Goal: Contribute content: Add original content to the website for others to see

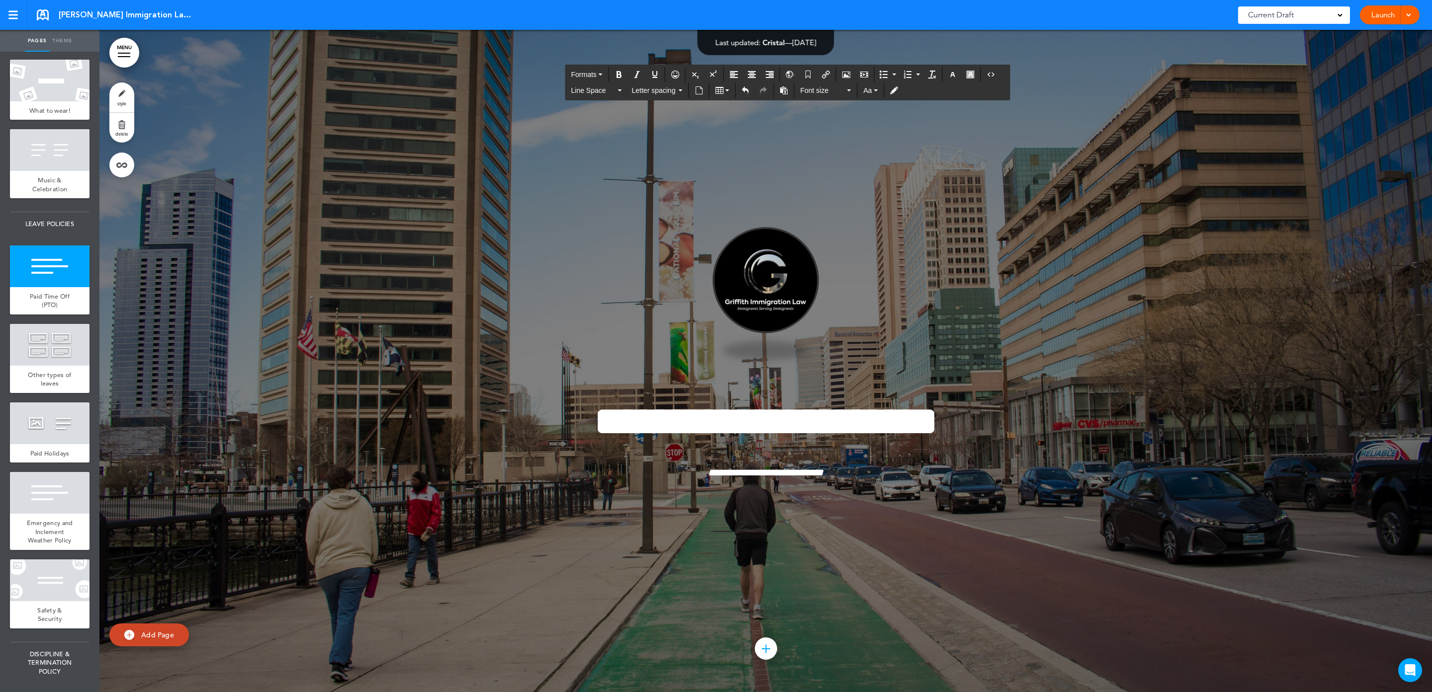
scroll to position [16350, 0]
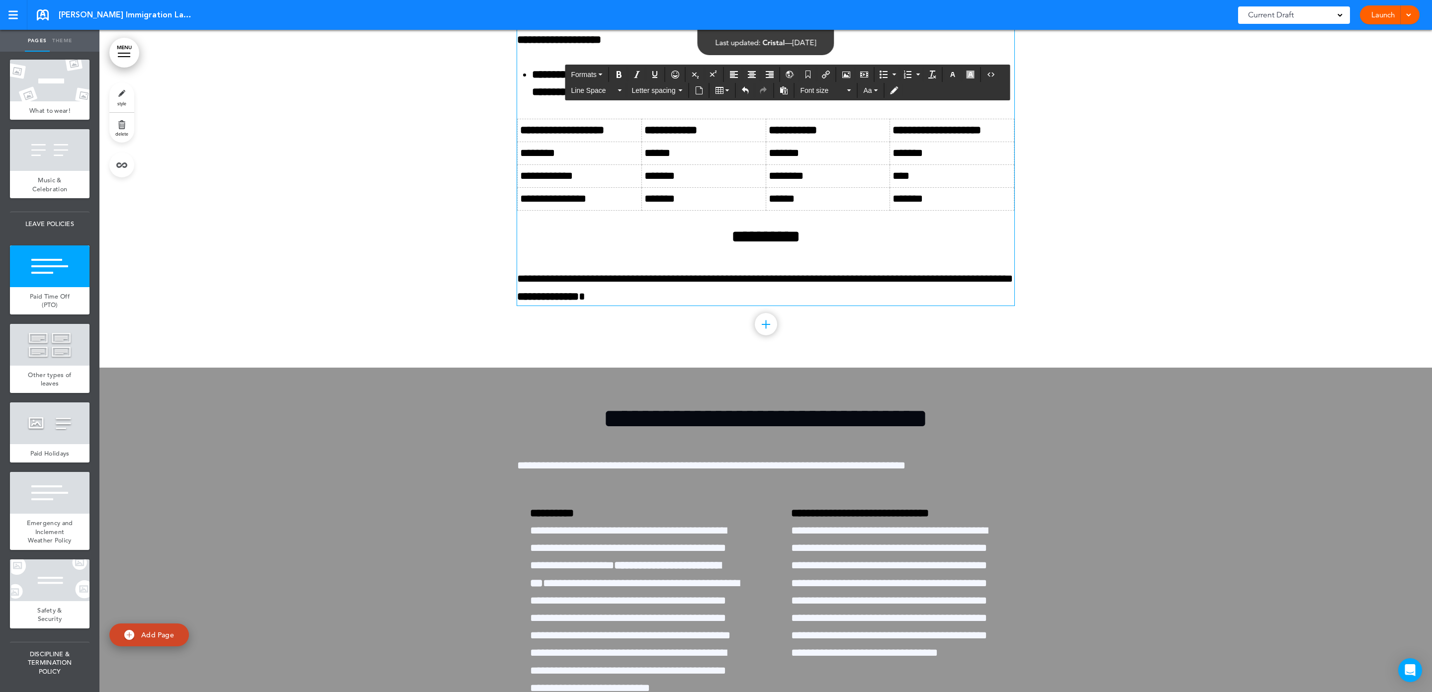
drag, startPoint x: 609, startPoint y: 248, endPoint x: 516, endPoint y: 197, distance: 105.4
paste div
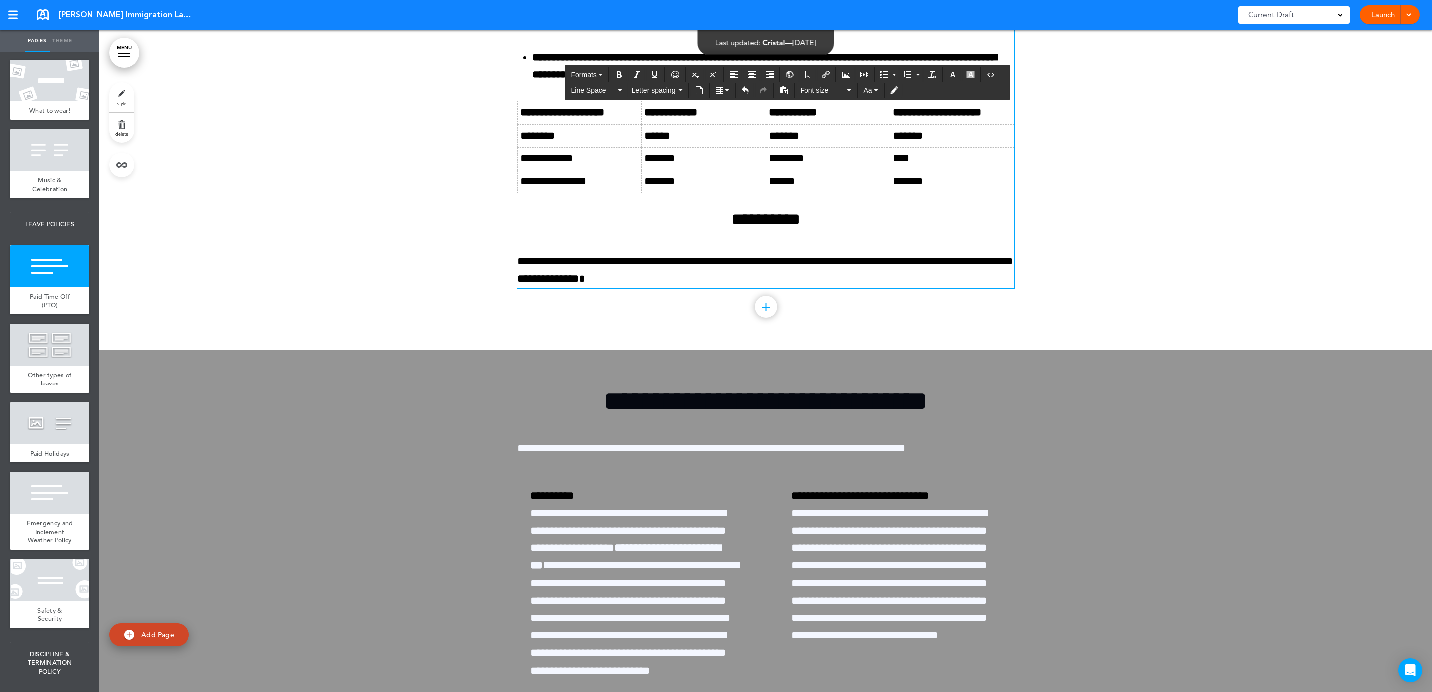
drag, startPoint x: 690, startPoint y: 230, endPoint x: 467, endPoint y: 189, distance: 226.8
drag, startPoint x: 616, startPoint y: 227, endPoint x: 514, endPoint y: 201, distance: 105.1
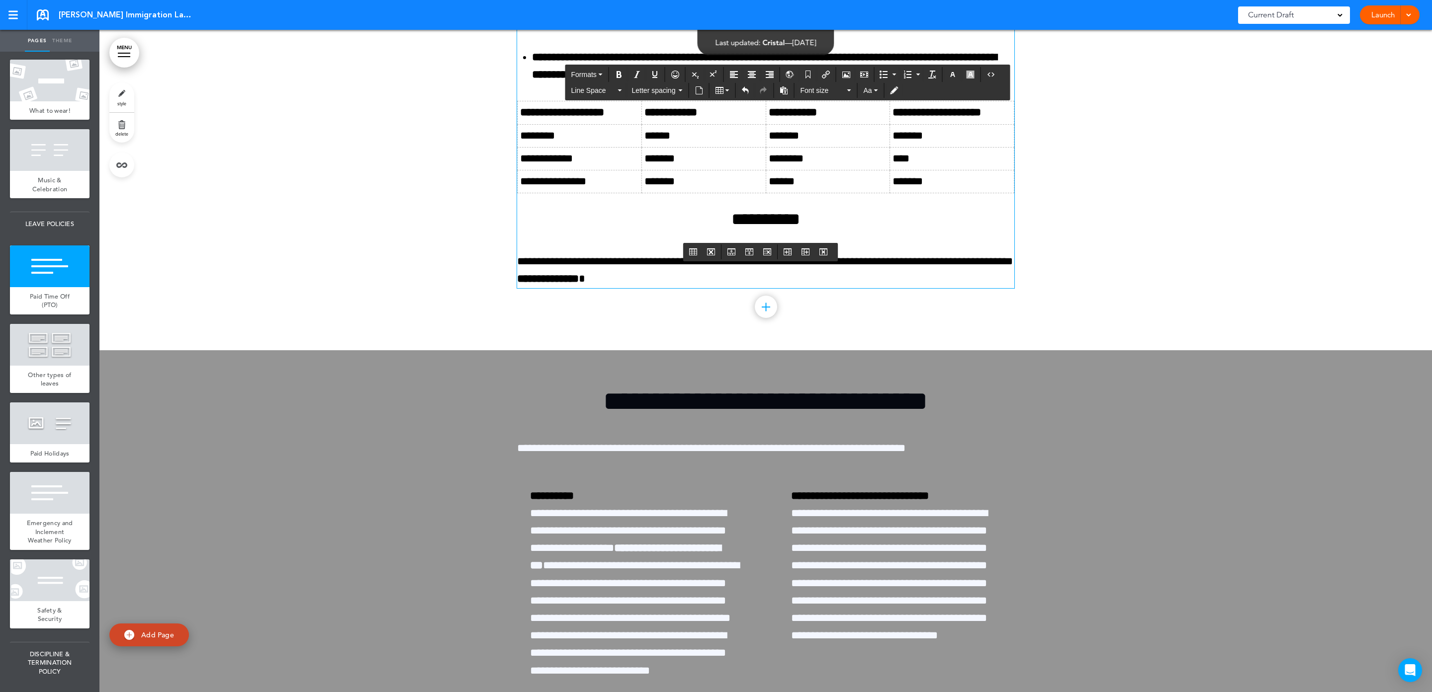
click at [956, 77] on icon "button" at bounding box center [952, 75] width 8 height 8
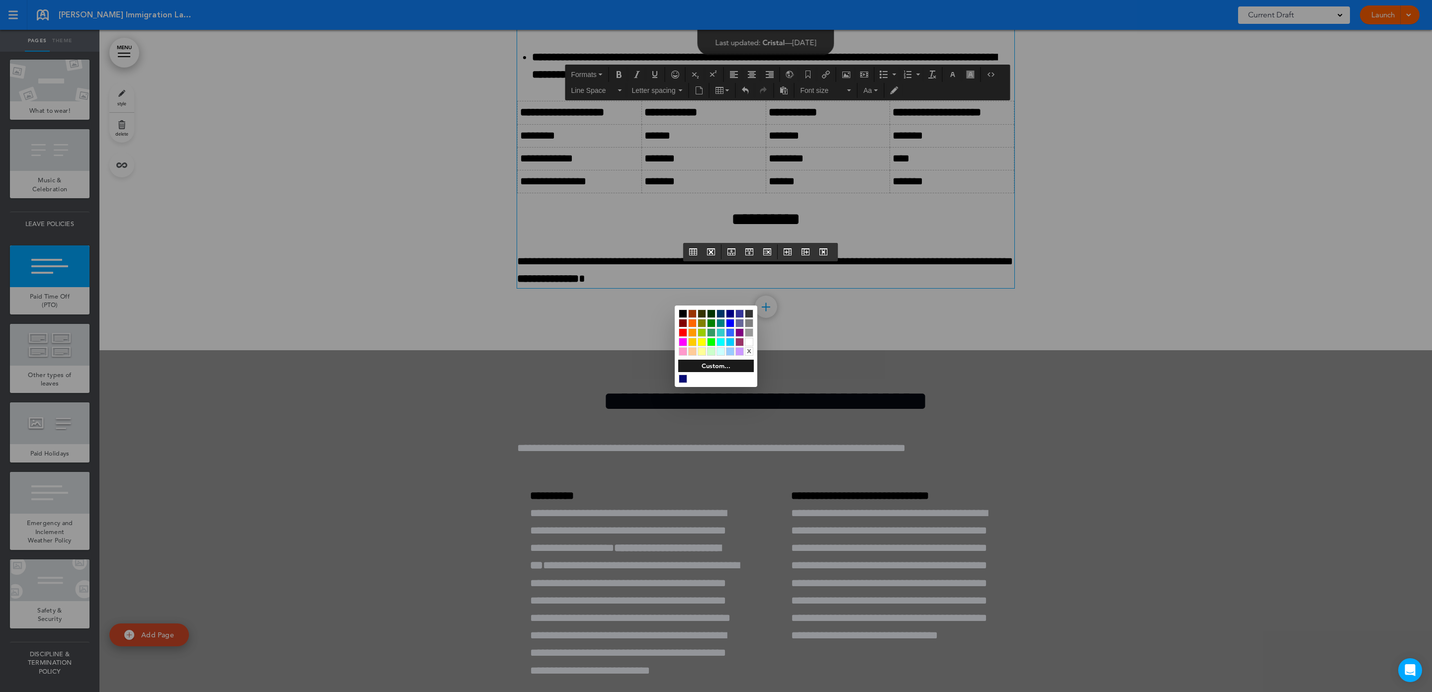
drag, startPoint x: 684, startPoint y: 312, endPoint x: 693, endPoint y: 302, distance: 13.7
click at [684, 312] on div at bounding box center [683, 314] width 8 height 8
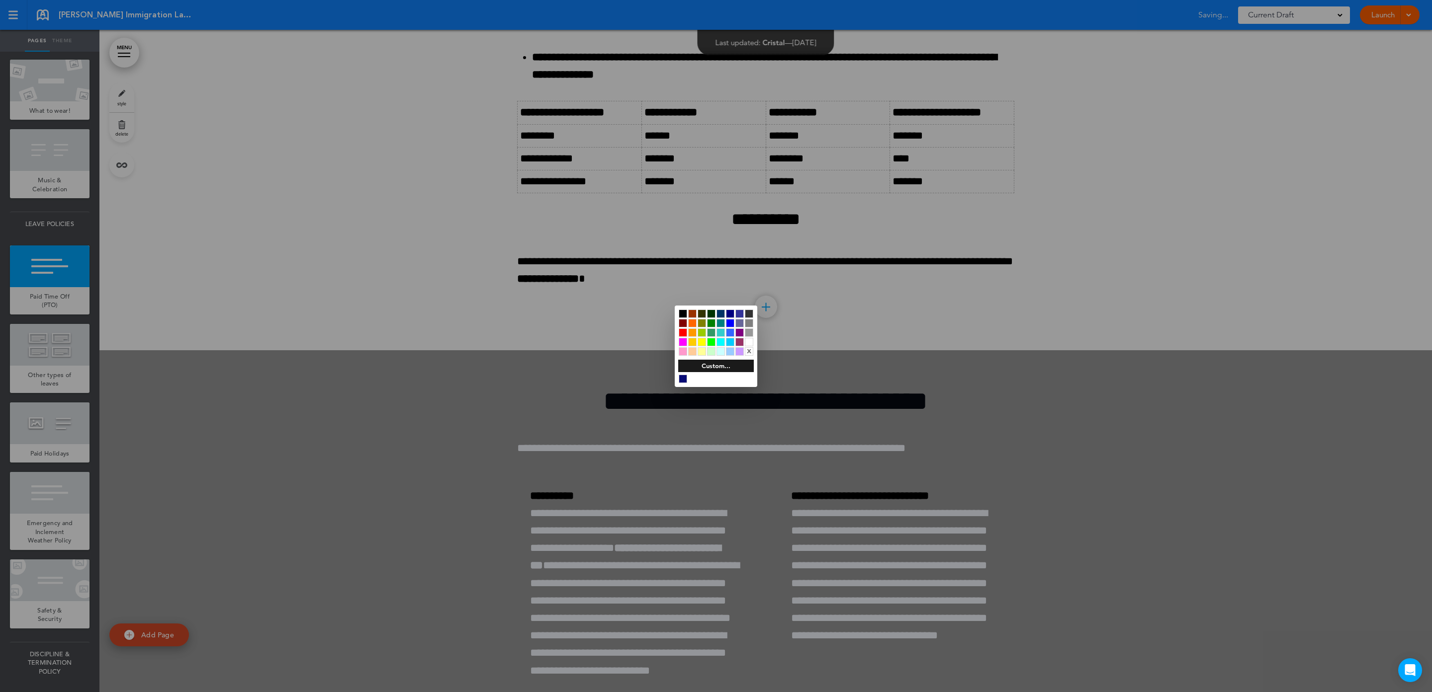
click at [714, 218] on div at bounding box center [716, 346] width 1432 height 692
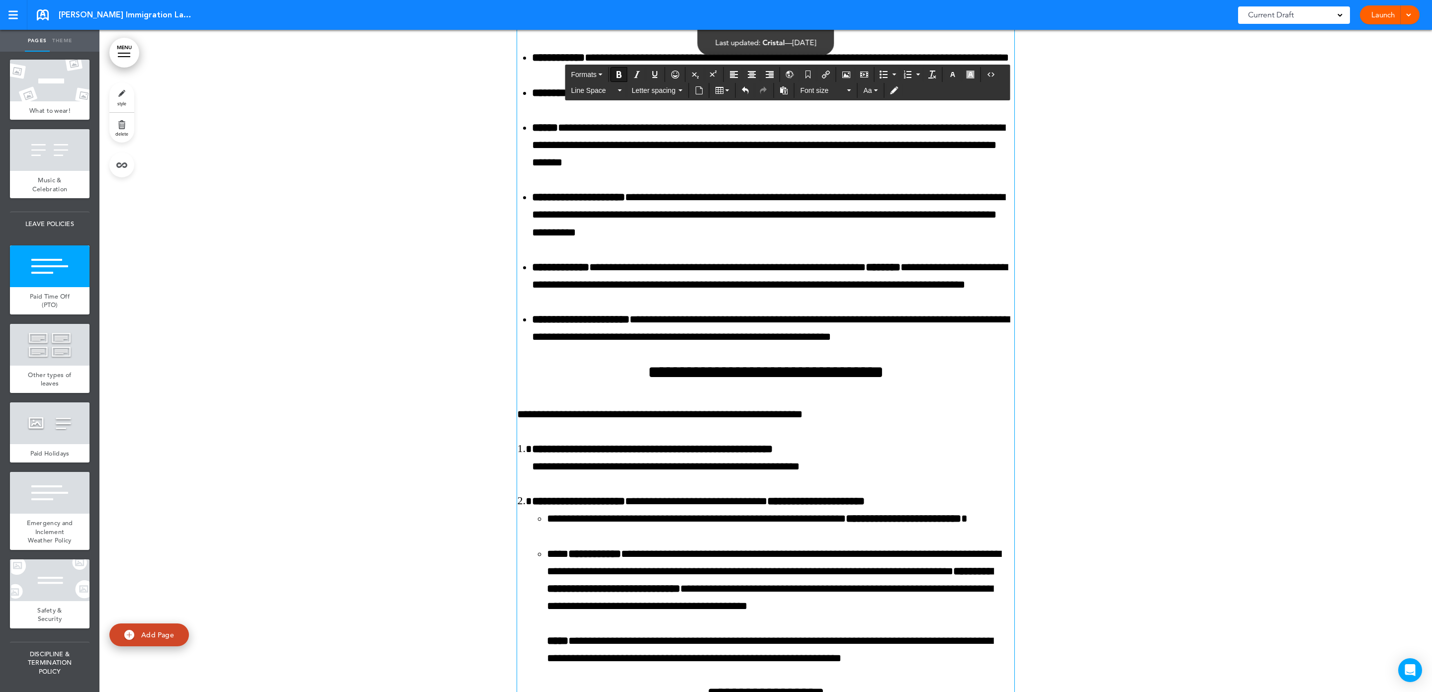
scroll to position [15455, 0]
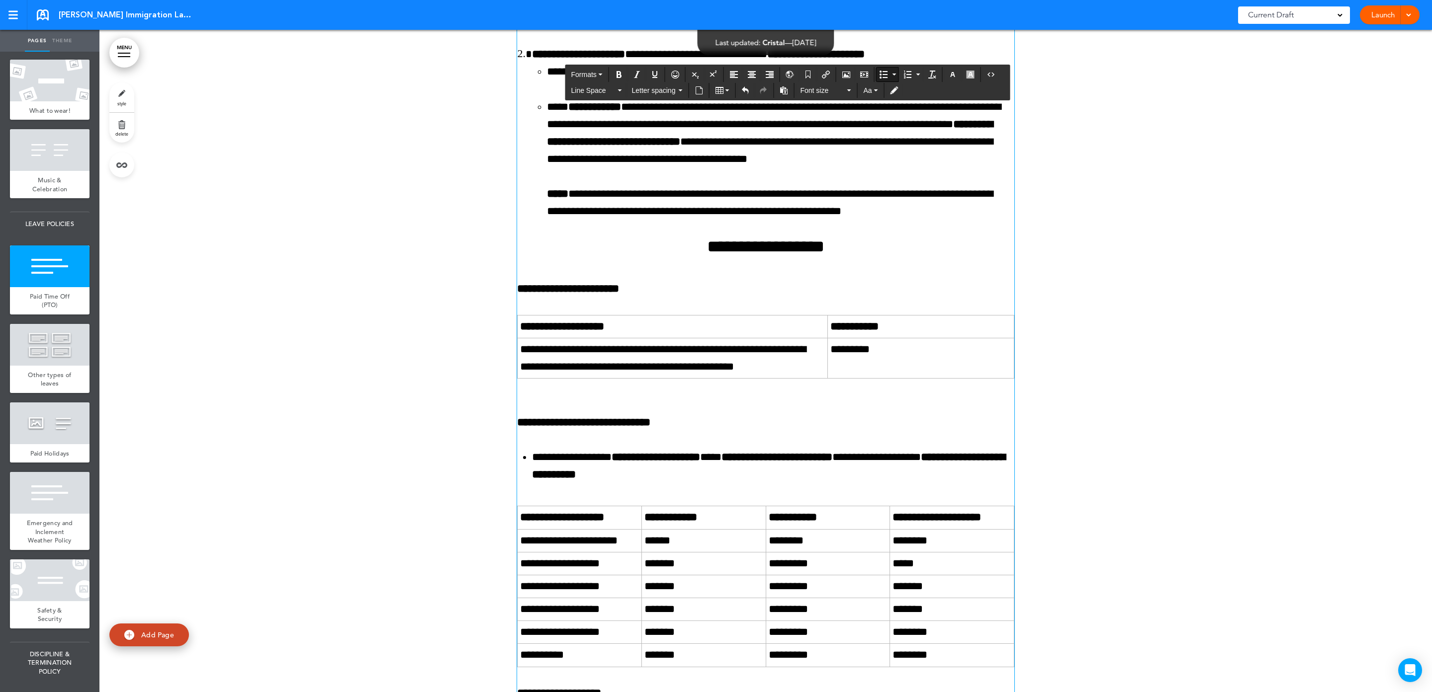
scroll to position [15903, 0]
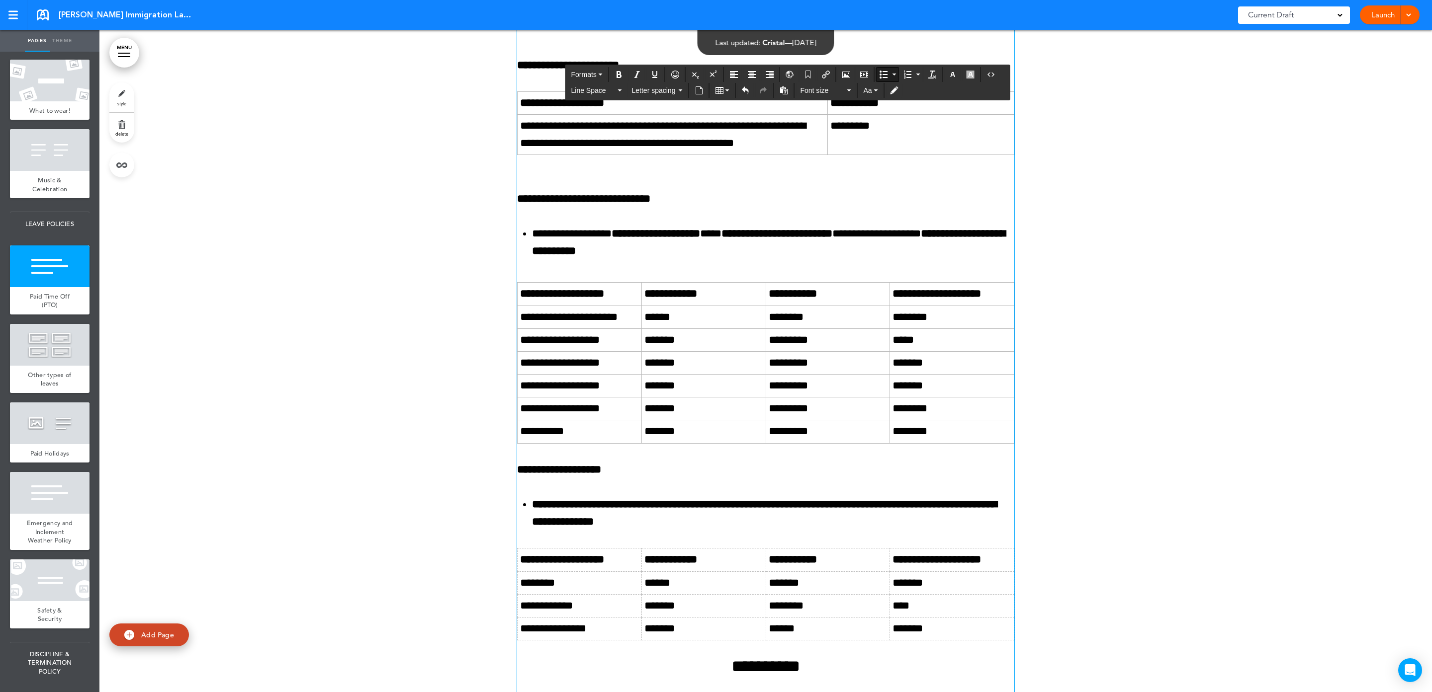
drag, startPoint x: 61, startPoint y: 336, endPoint x: 51, endPoint y: 339, distance: 10.2
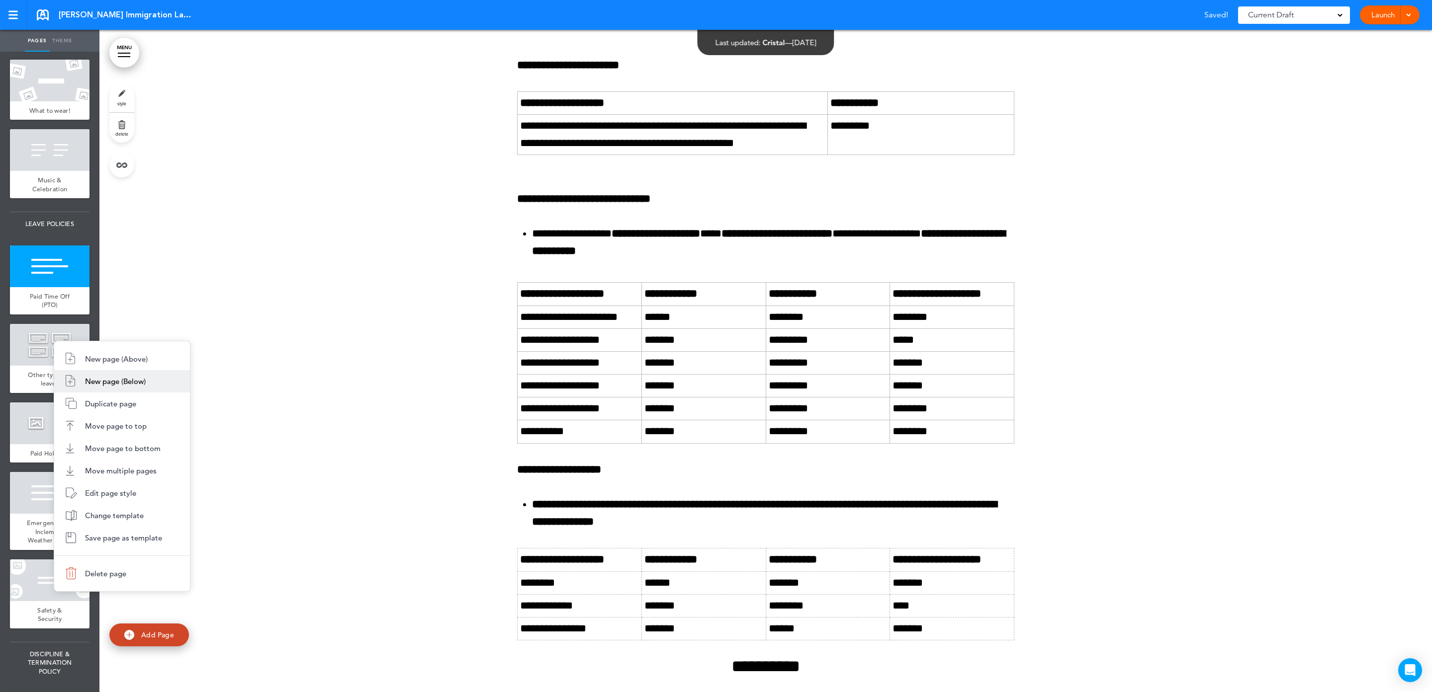
click at [113, 388] on li "New page (Below)" at bounding box center [122, 381] width 136 height 22
type input "********"
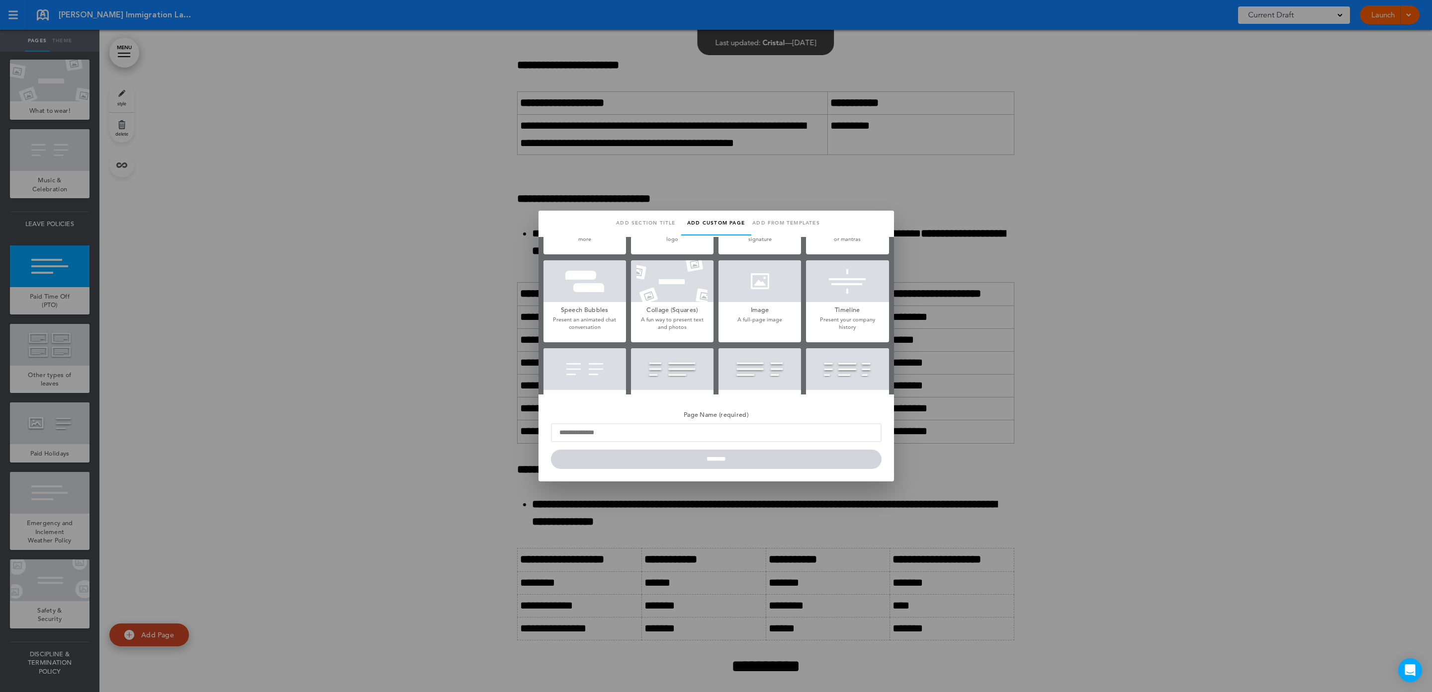
scroll to position [67, 0]
click at [860, 279] on div at bounding box center [847, 285] width 83 height 42
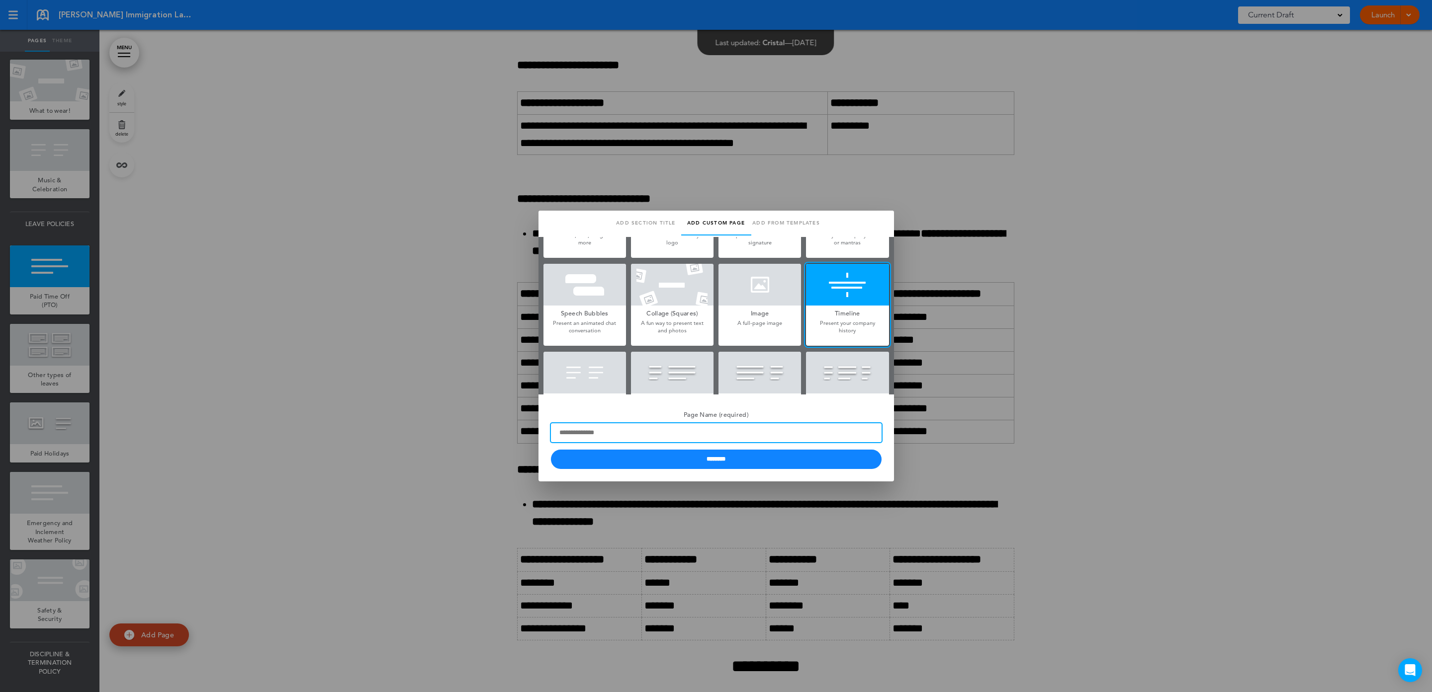
click at [780, 427] on input "Page Name (required)" at bounding box center [716, 433] width 331 height 19
type input "**********"
click at [761, 456] on input "********" at bounding box center [716, 459] width 331 height 19
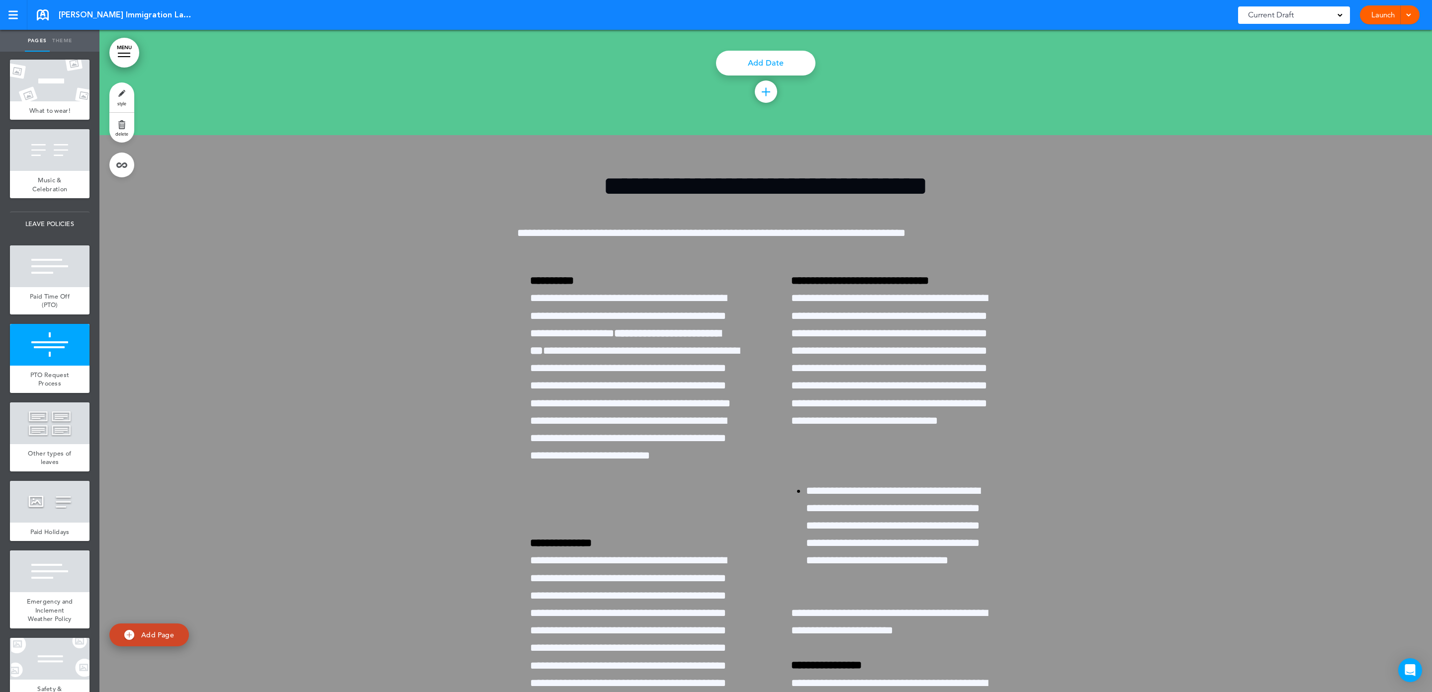
scroll to position [17021, 0]
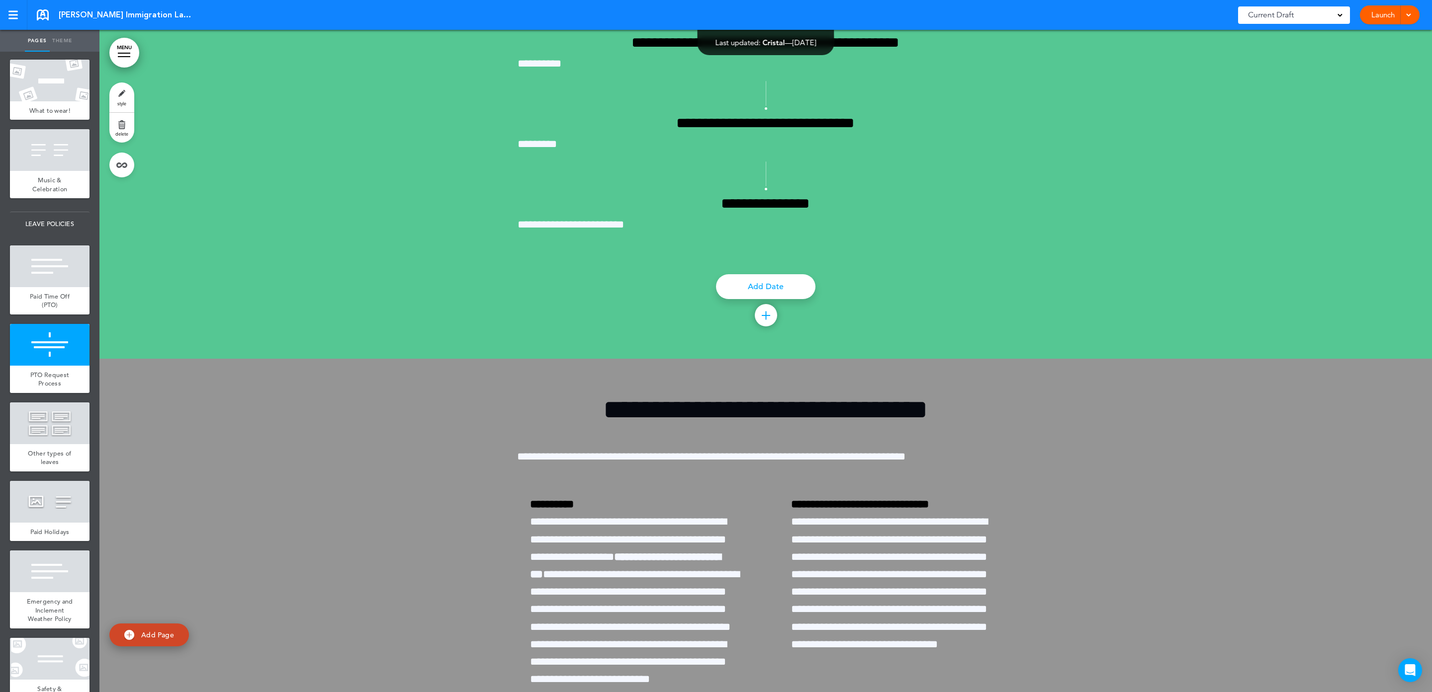
click at [309, 359] on div "**********" at bounding box center [765, 28] width 1332 height 662
click at [127, 88] on link "style" at bounding box center [121, 98] width 25 height 30
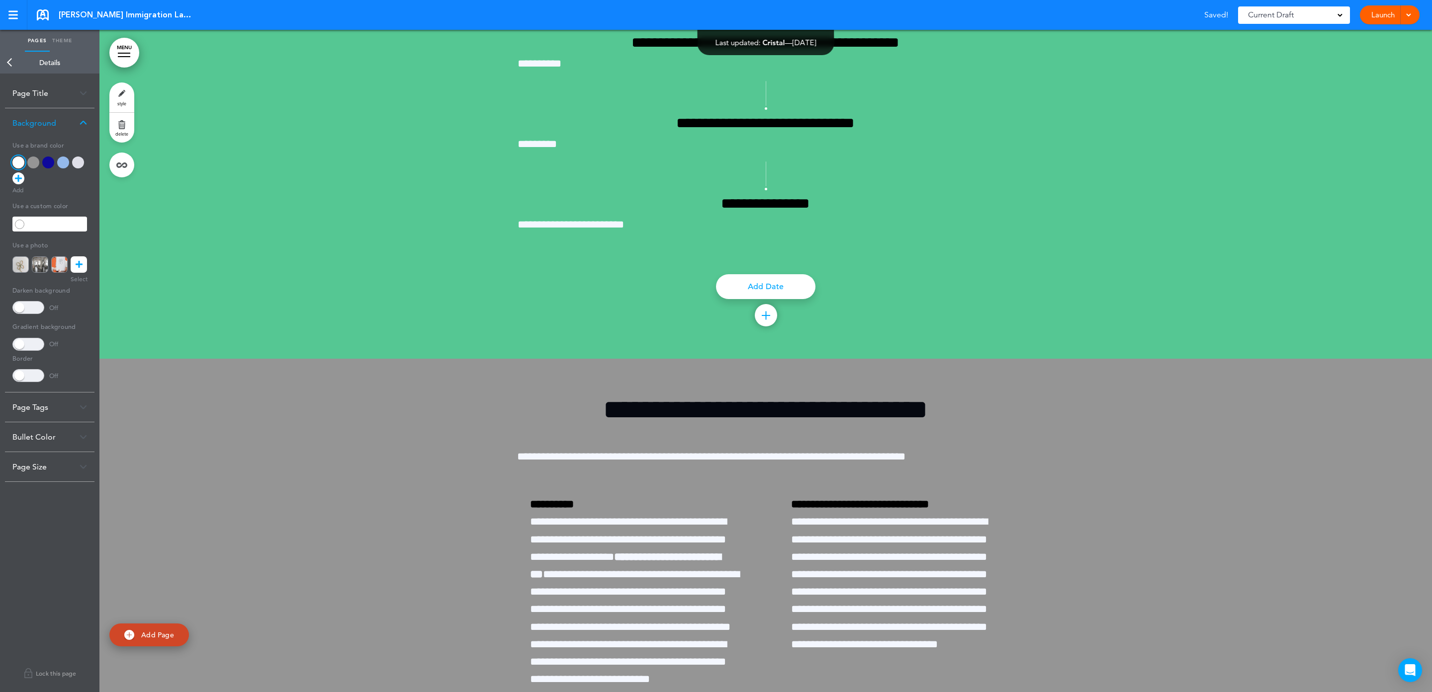
click at [361, 359] on div "**********" at bounding box center [765, 28] width 1332 height 662
click at [7, 67] on link "Back" at bounding box center [10, 63] width 20 height 22
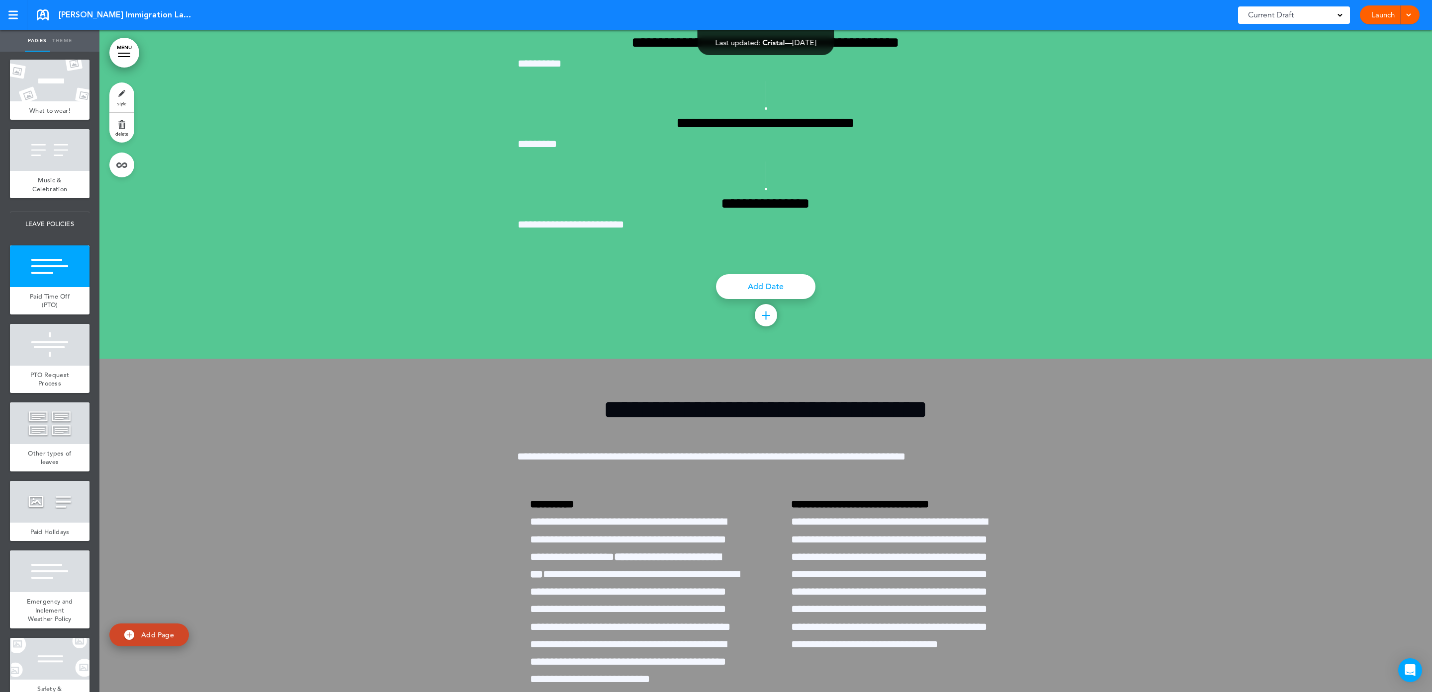
click at [56, 366] on div at bounding box center [50, 345] width 80 height 42
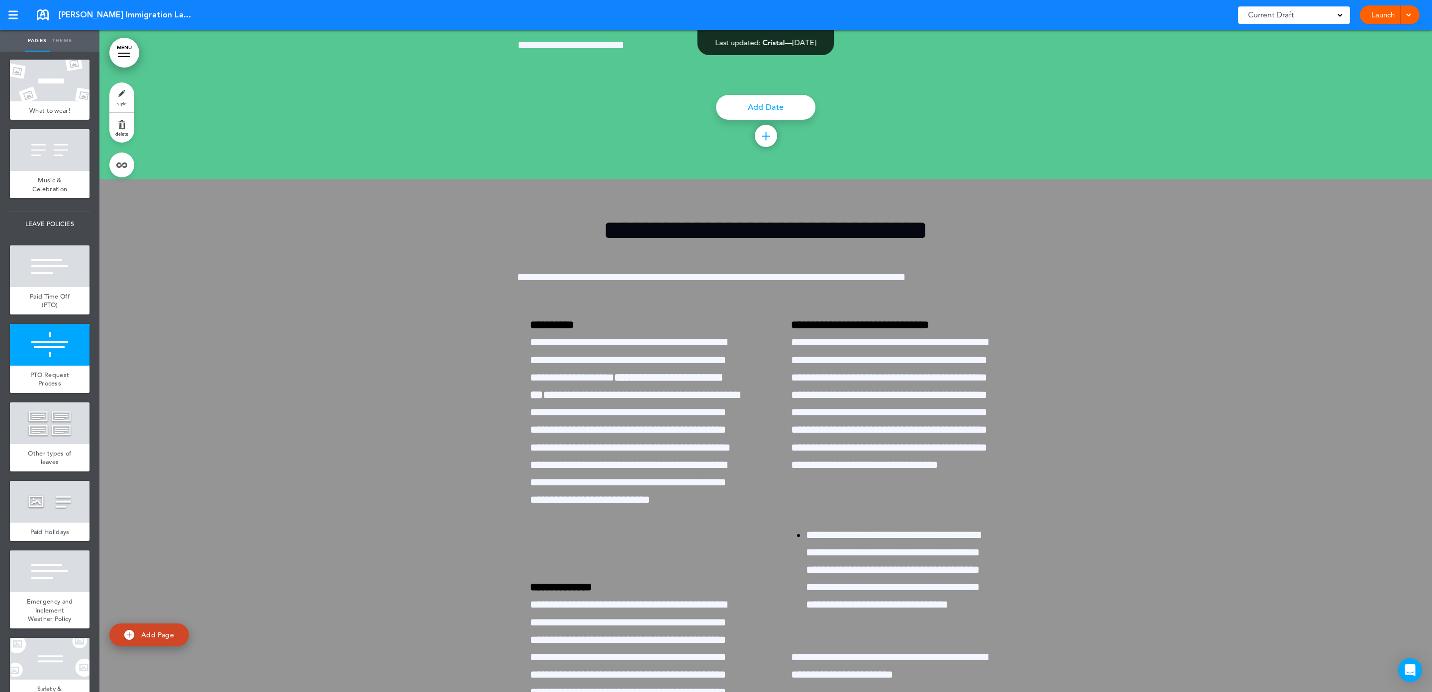
scroll to position [17209, 0]
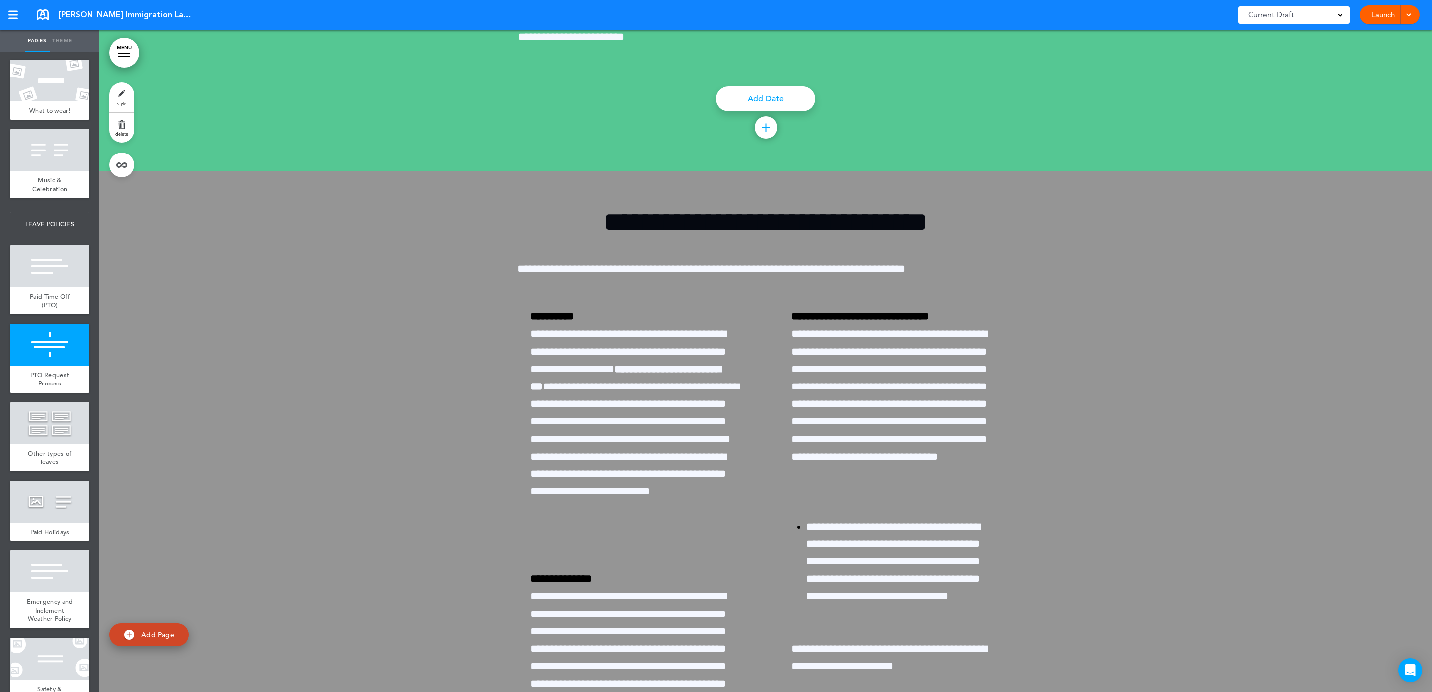
click at [126, 94] on link "style" at bounding box center [121, 98] width 25 height 30
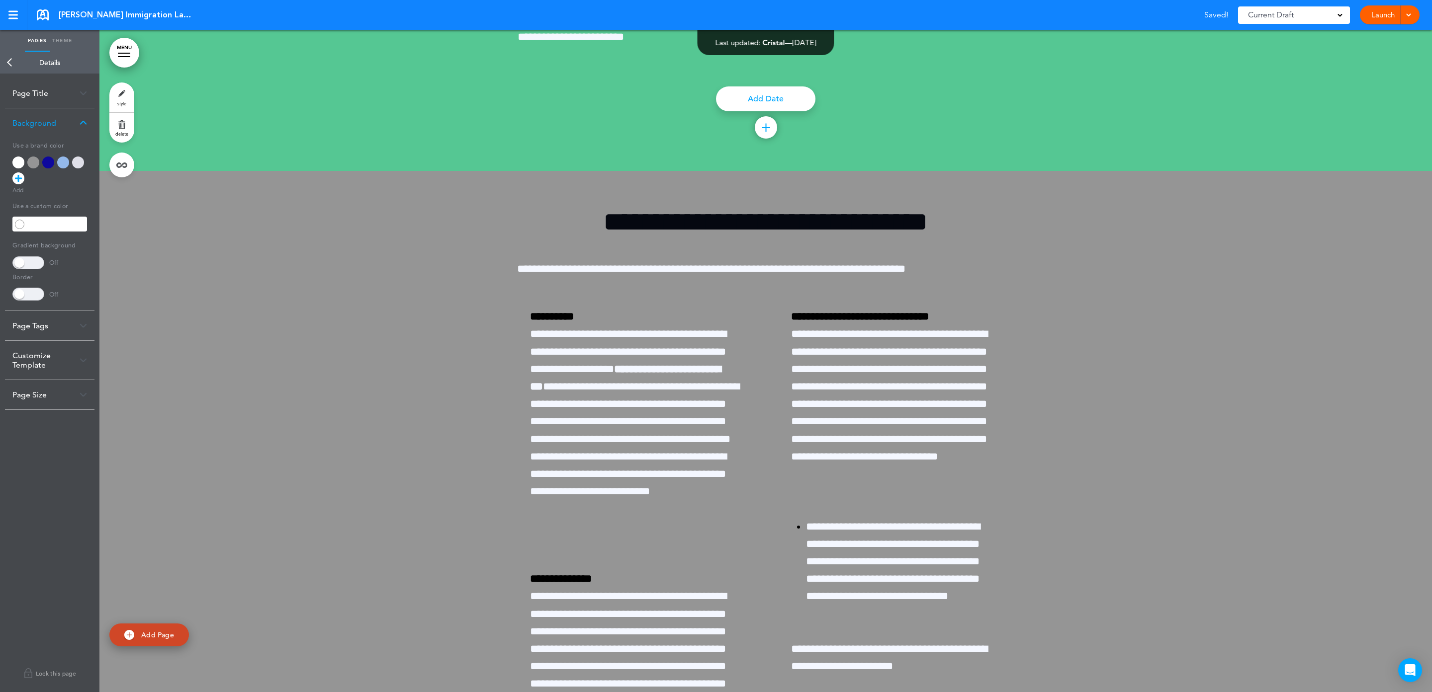
click at [32, 165] on div at bounding box center [33, 163] width 12 height 12
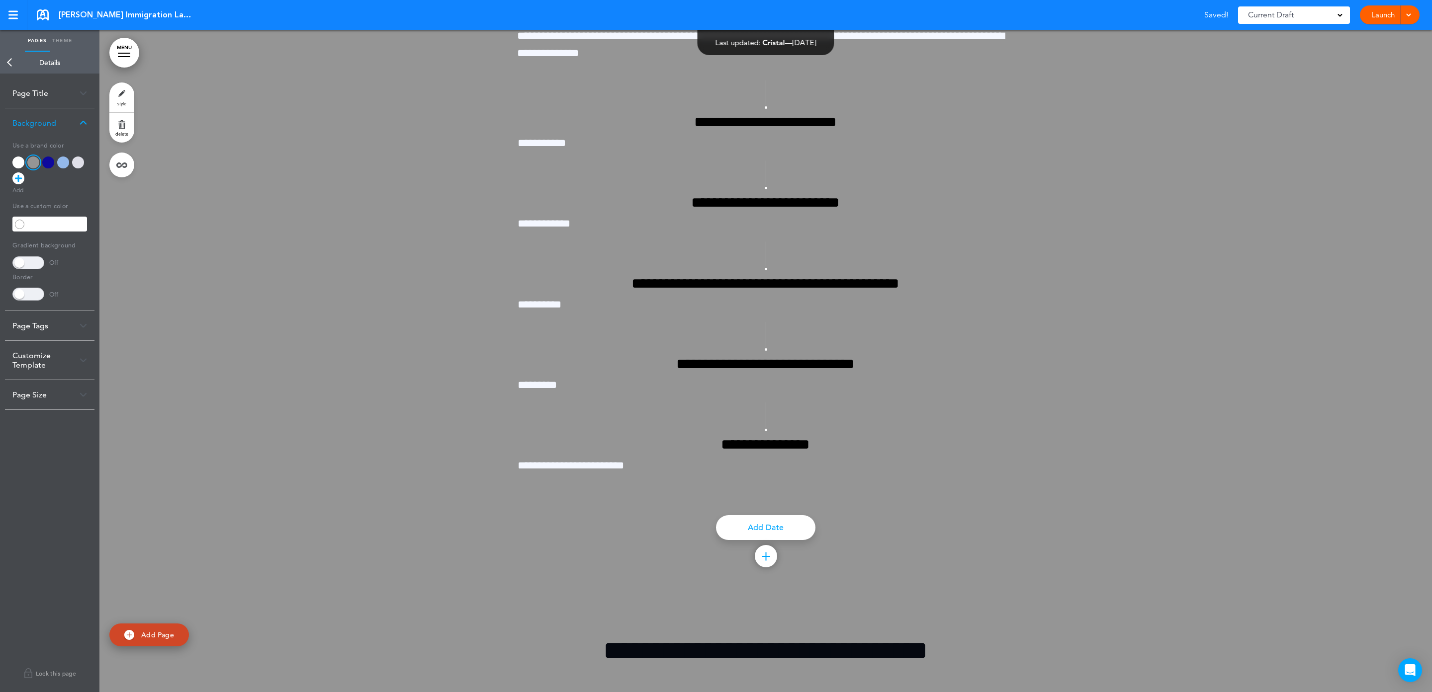
scroll to position [16762, 0]
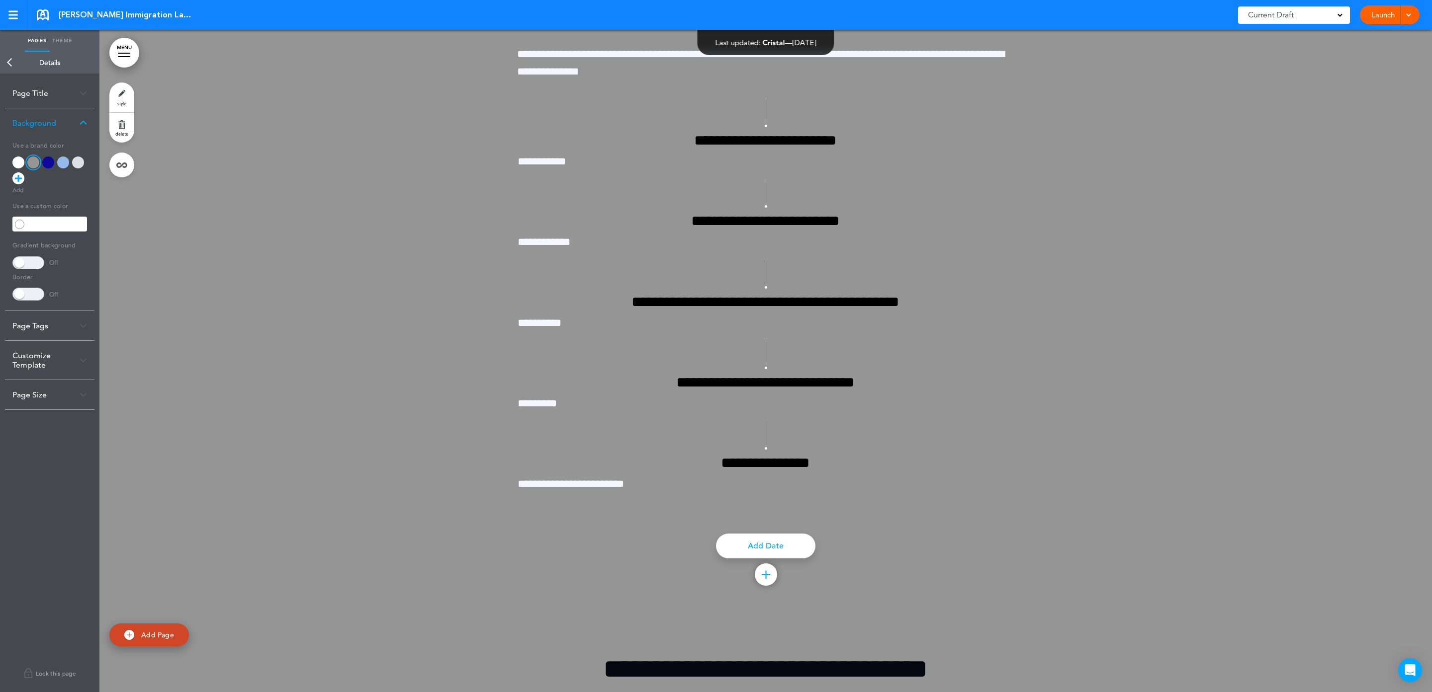
click at [53, 99] on div "Page Title" at bounding box center [49, 93] width 89 height 29
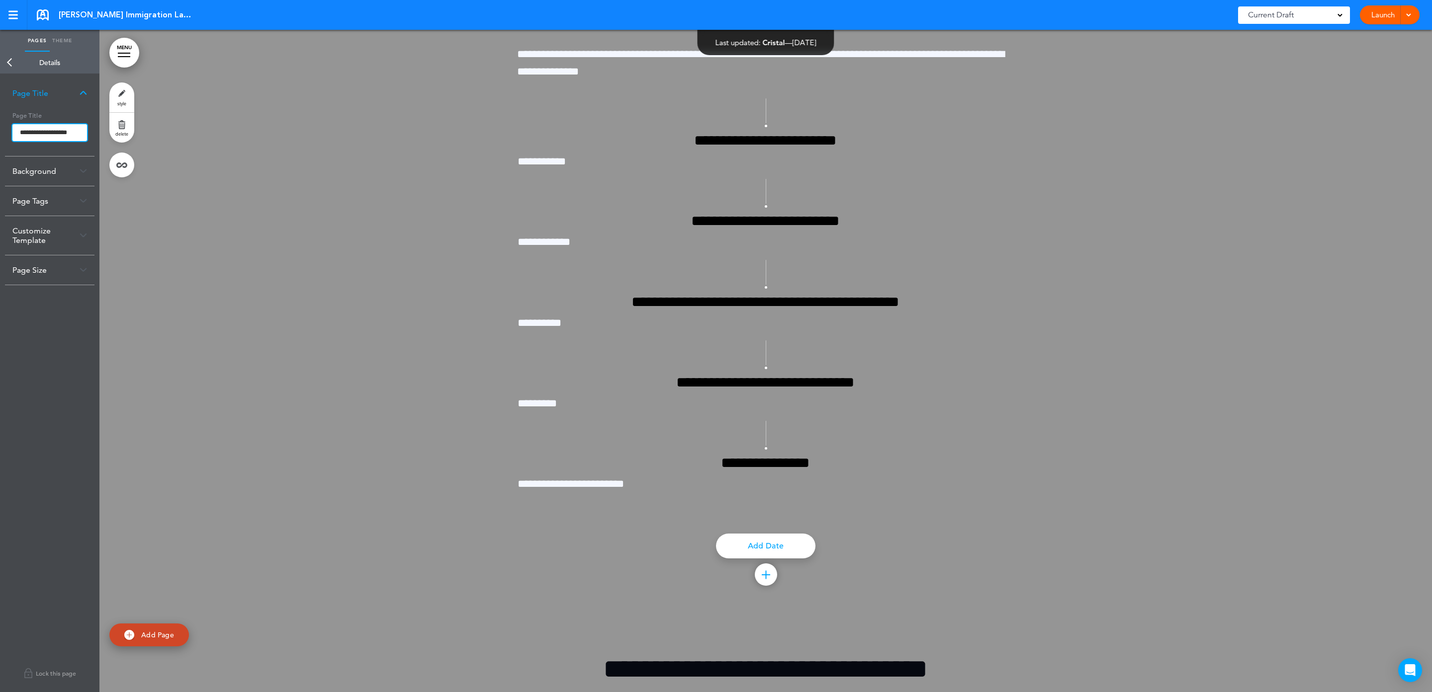
scroll to position [0, 3]
drag, startPoint x: 18, startPoint y: 132, endPoint x: 103, endPoint y: 133, distance: 85.5
click at [103, 133] on div "Pages Theme add page [PERSON_NAME] Immigration Law add page WELCOME add page A …" at bounding box center [716, 346] width 1432 height 692
click at [48, 131] on input "**********" at bounding box center [49, 132] width 75 height 17
click at [50, 133] on input "**********" at bounding box center [49, 132] width 75 height 17
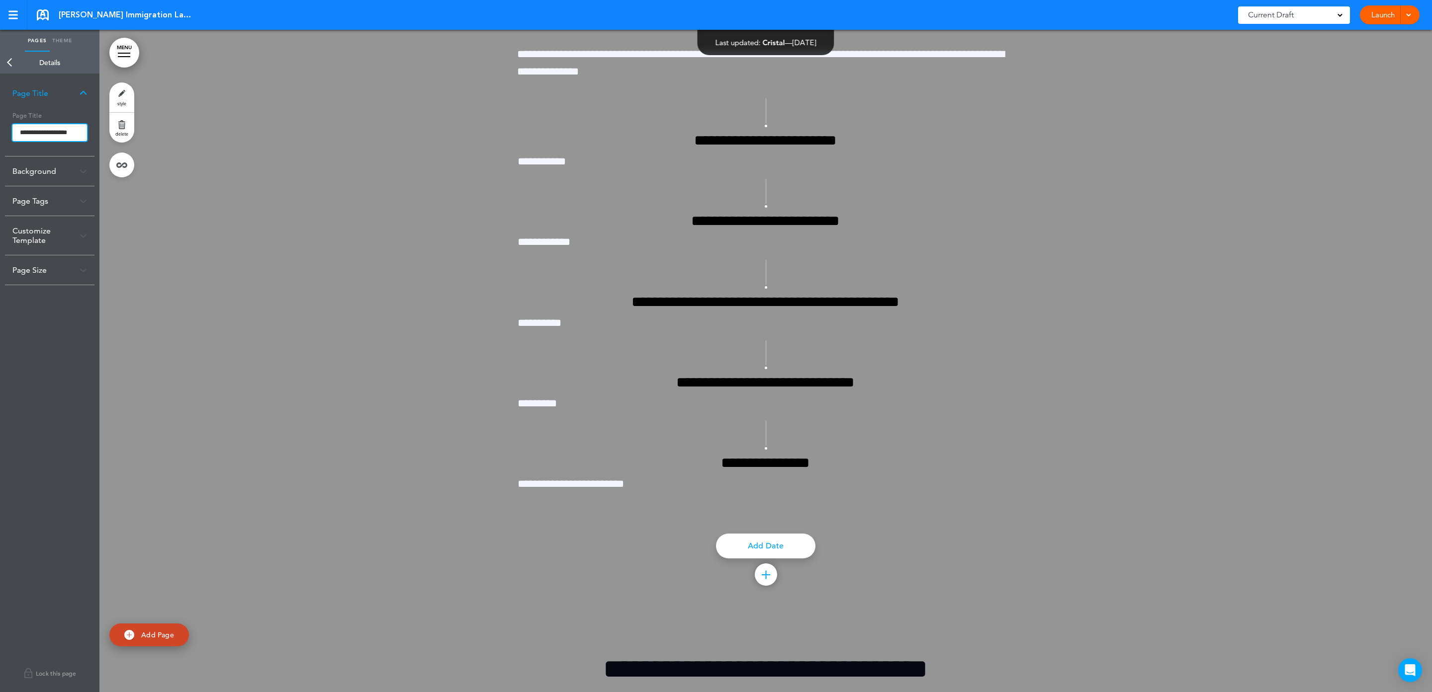
click at [29, 127] on input "**********" at bounding box center [49, 132] width 75 height 17
click at [27, 132] on input "**********" at bounding box center [49, 132] width 75 height 17
drag, startPoint x: 20, startPoint y: 130, endPoint x: 24, endPoint y: 133, distance: 5.7
click at [20, 131] on input "**********" at bounding box center [49, 132] width 75 height 17
click at [25, 134] on input "**********" at bounding box center [49, 132] width 75 height 17
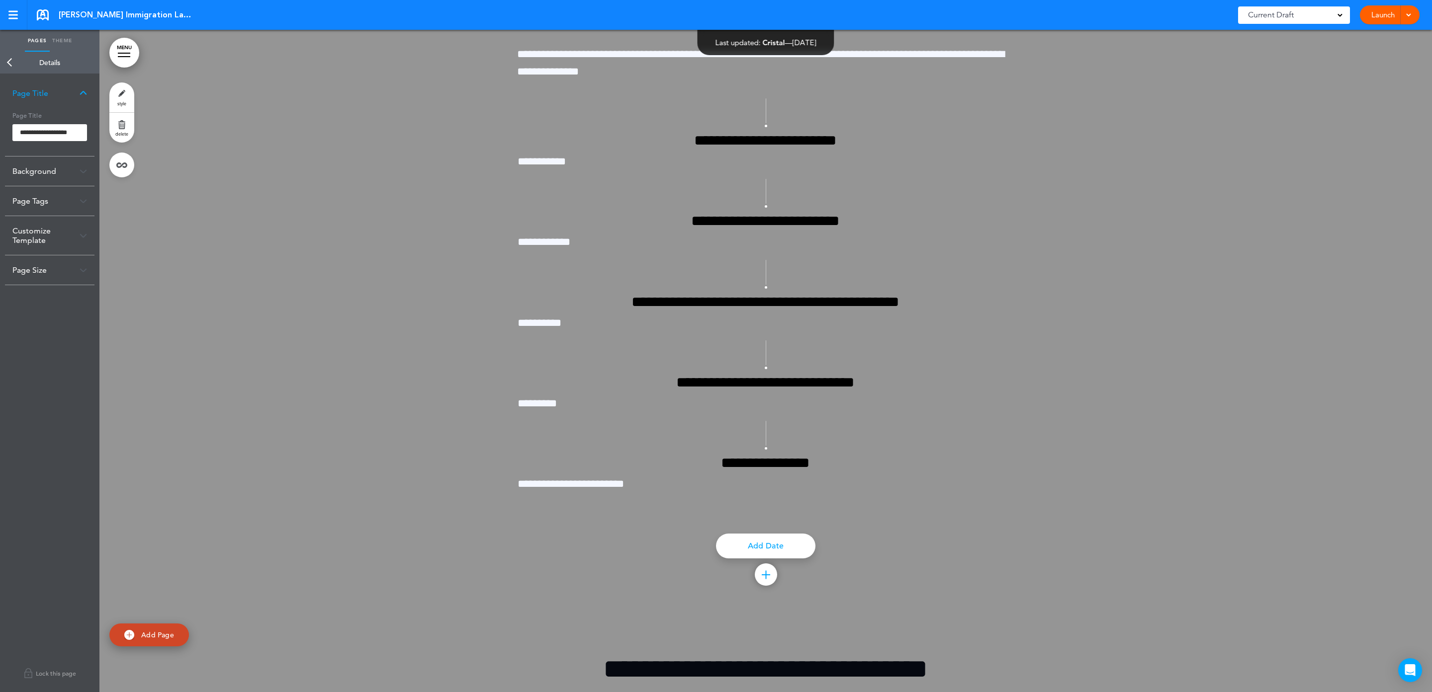
click at [2, 61] on link "Back" at bounding box center [10, 63] width 20 height 22
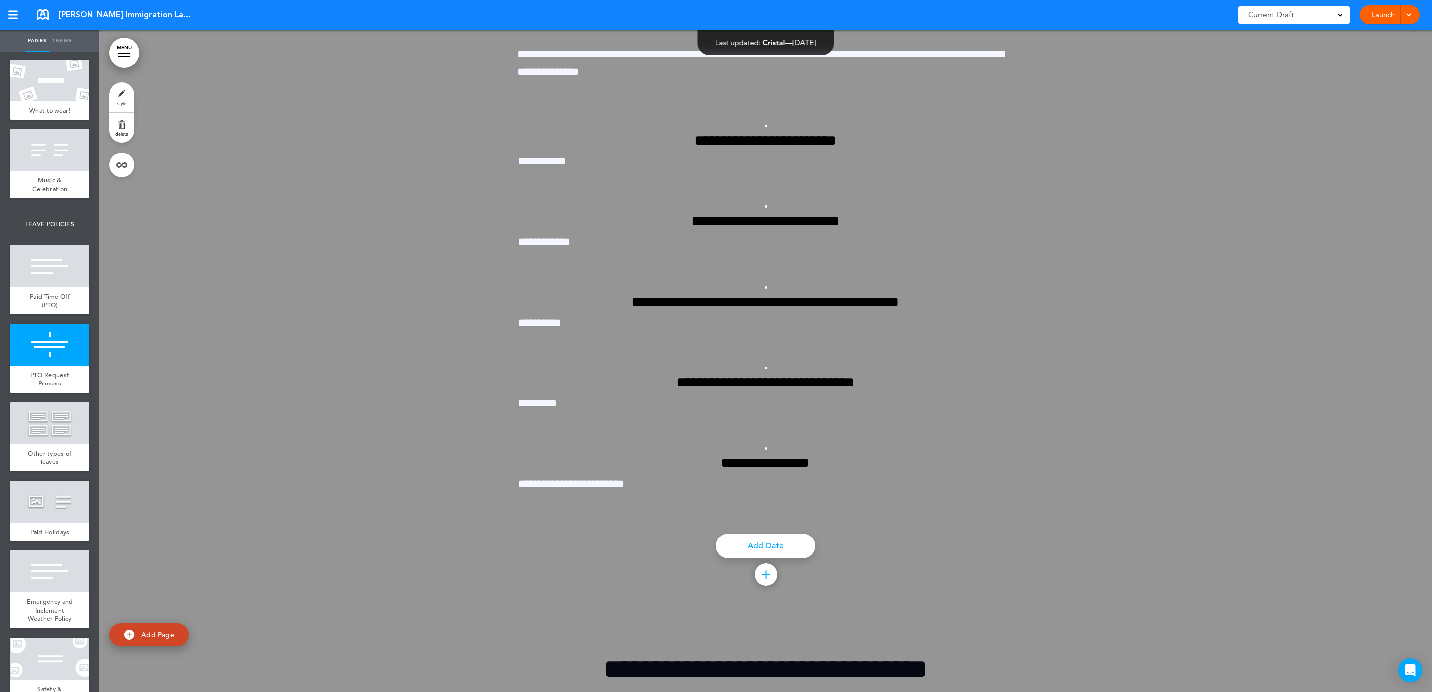
click at [32, 366] on div at bounding box center [50, 345] width 80 height 42
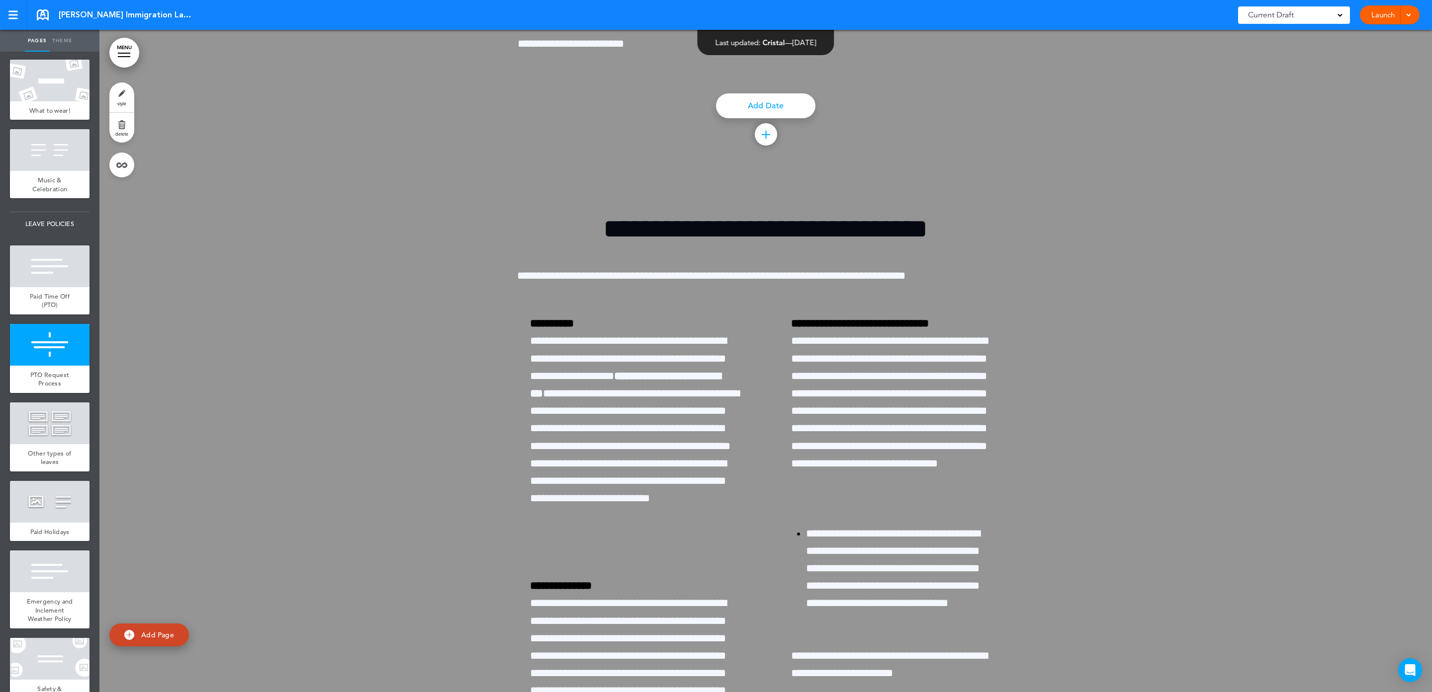
scroll to position [17209, 0]
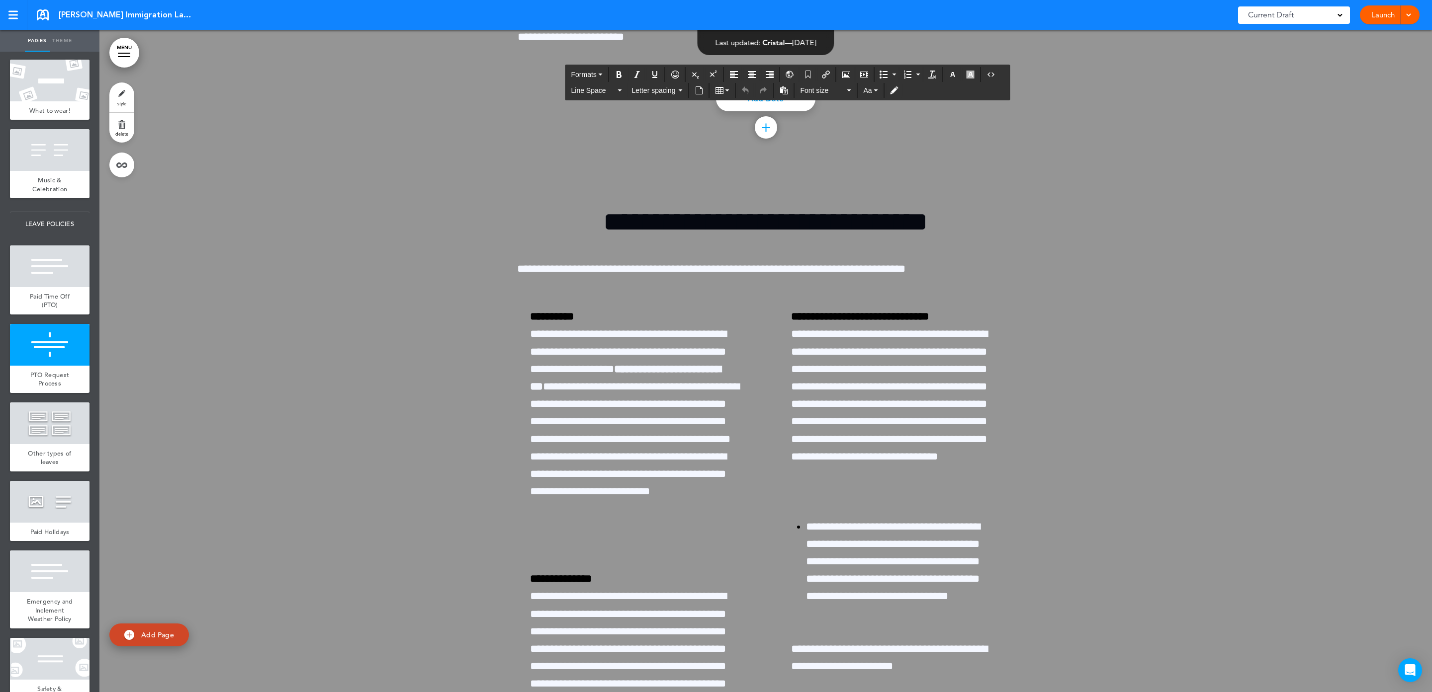
drag, startPoint x: 667, startPoint y: 80, endPoint x: 727, endPoint y: 81, distance: 60.2
drag, startPoint x: 717, startPoint y: 177, endPoint x: 709, endPoint y: 180, distance: 9.0
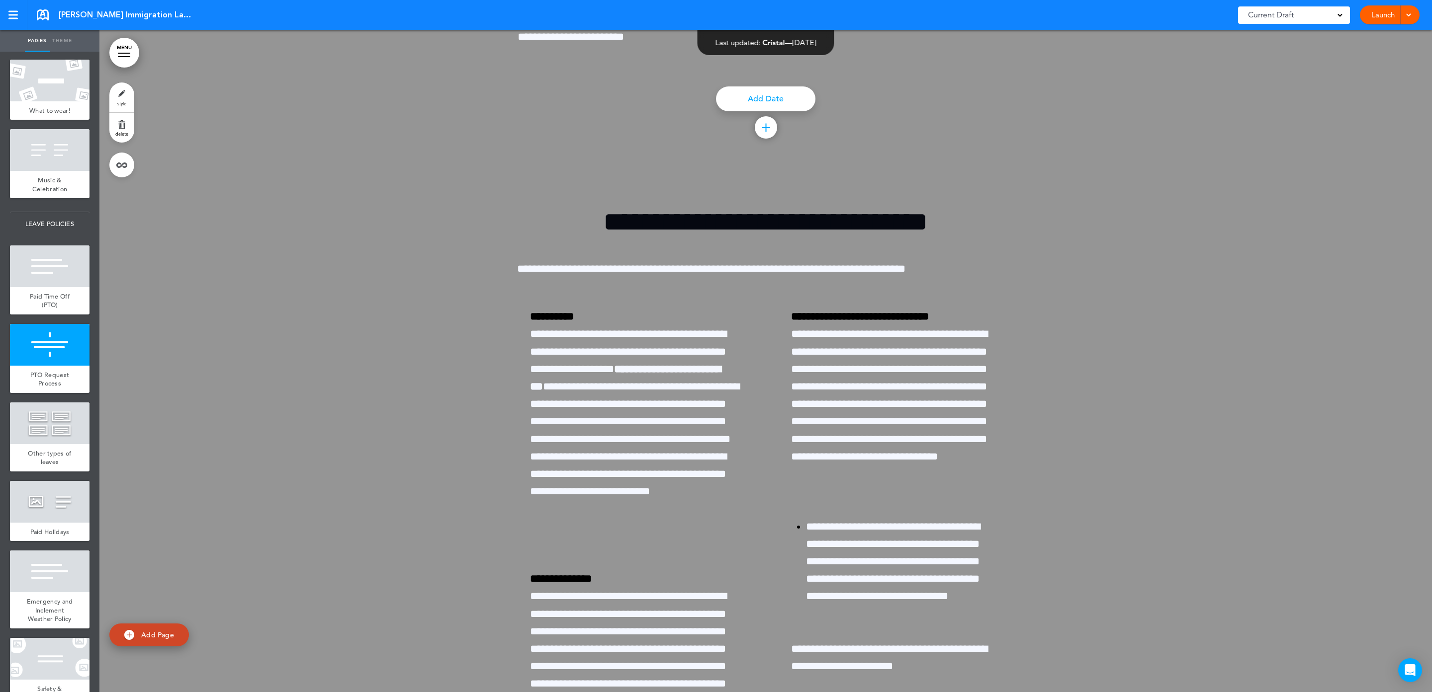
click at [0, 0] on link at bounding box center [0, 0] width 0 height 0
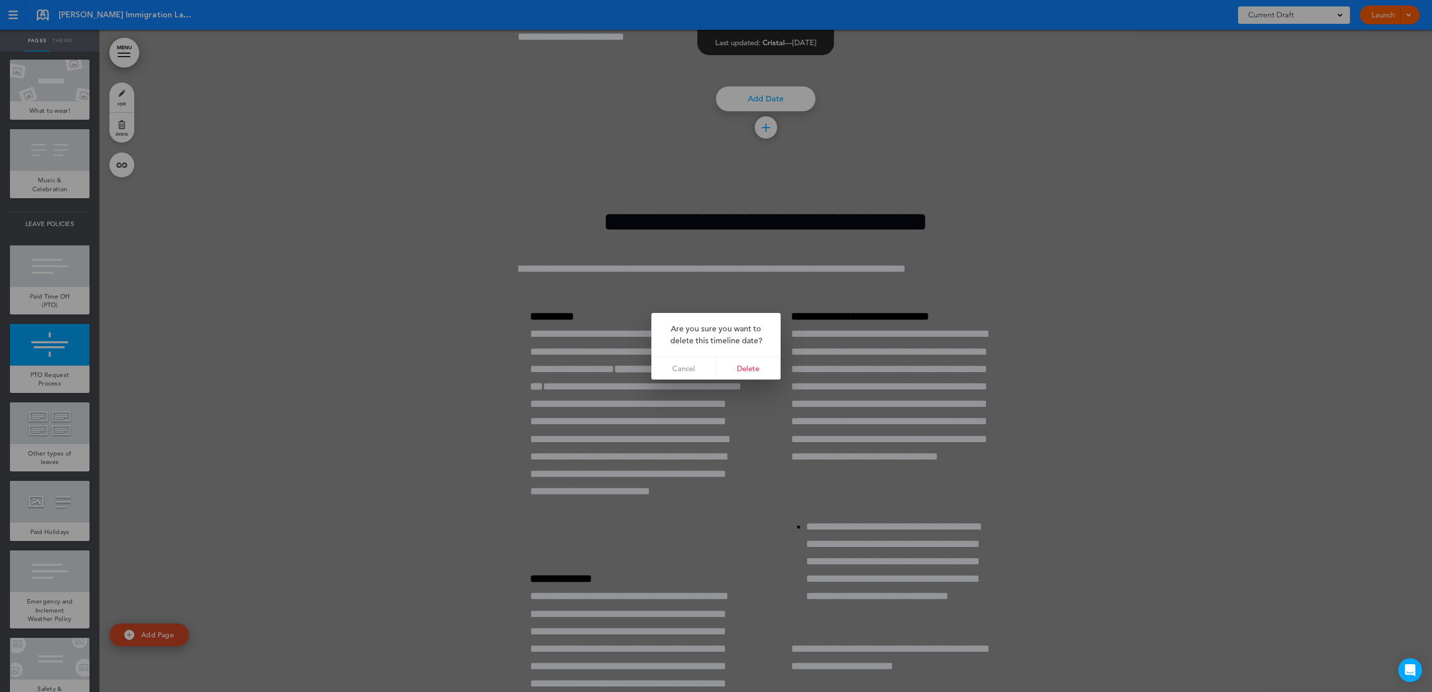
click at [746, 364] on link "Delete" at bounding box center [748, 368] width 65 height 22
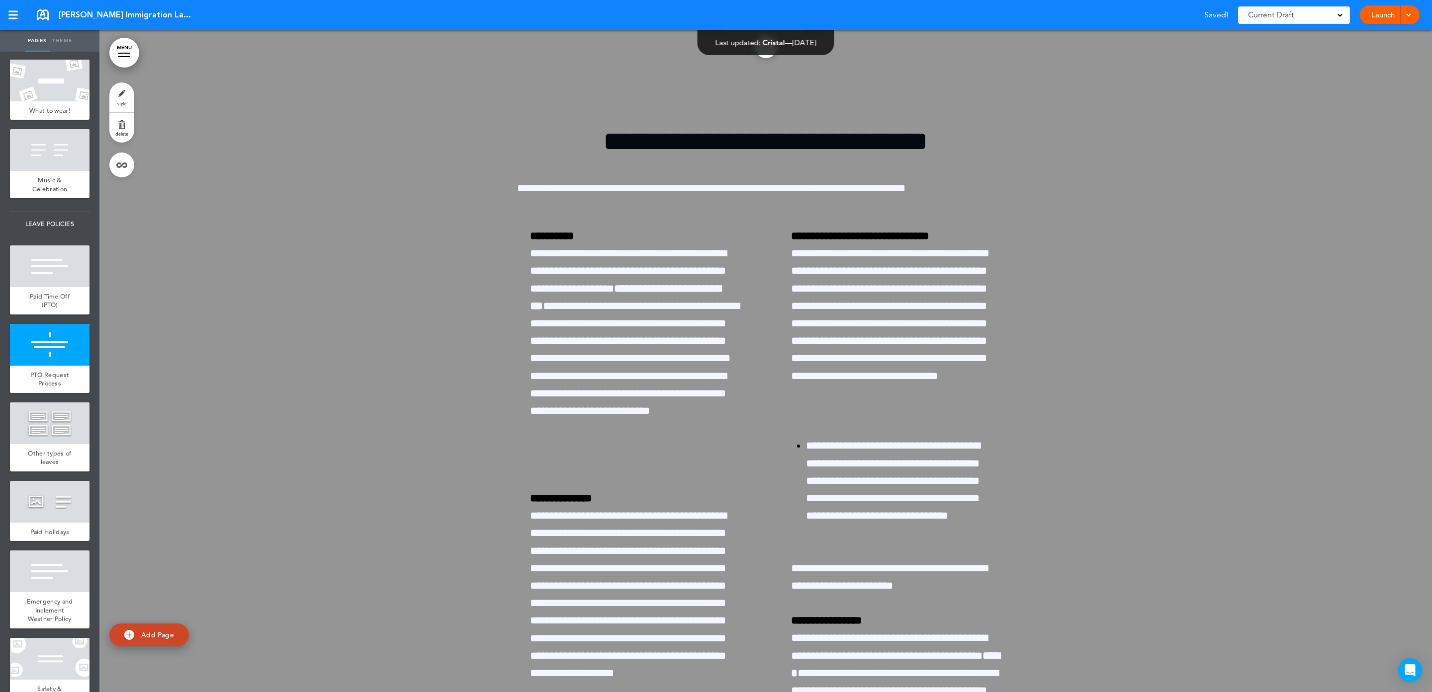
click at [0, 0] on link at bounding box center [0, 0] width 0 height 0
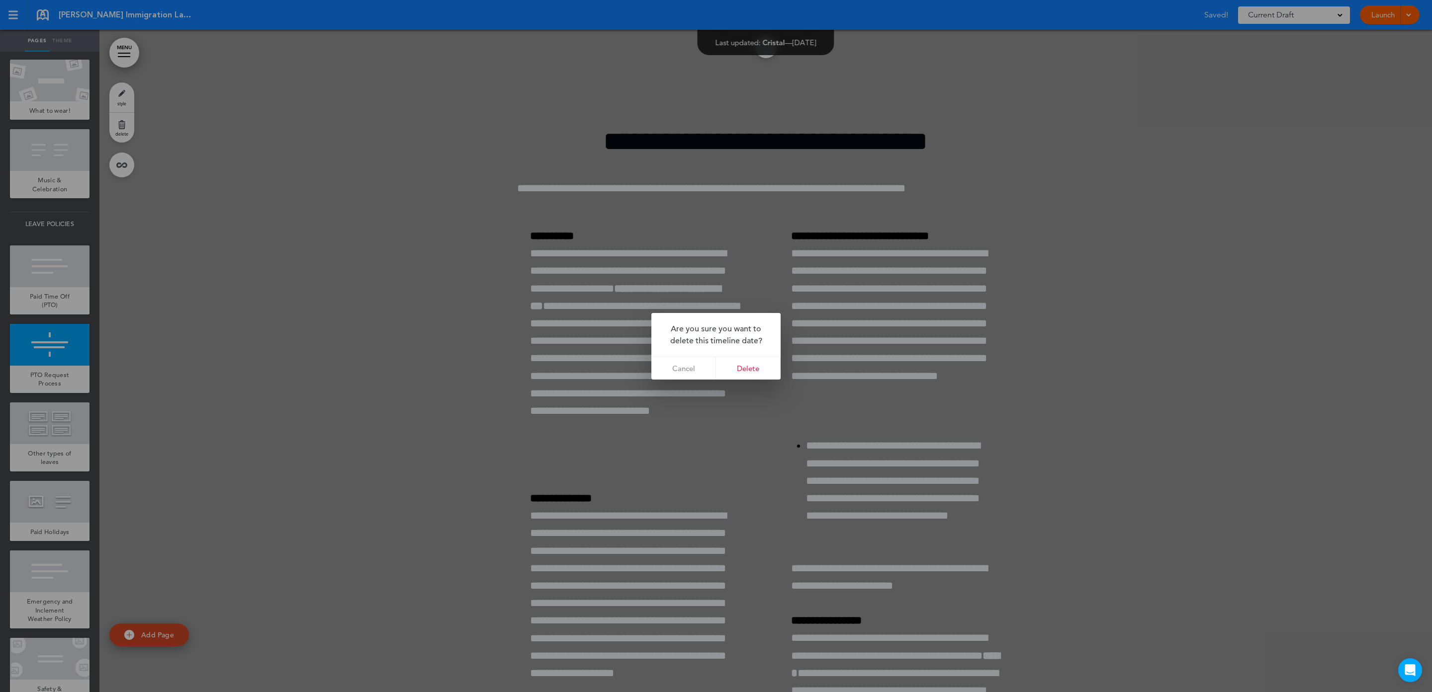
click at [749, 370] on link "Delete" at bounding box center [748, 368] width 65 height 22
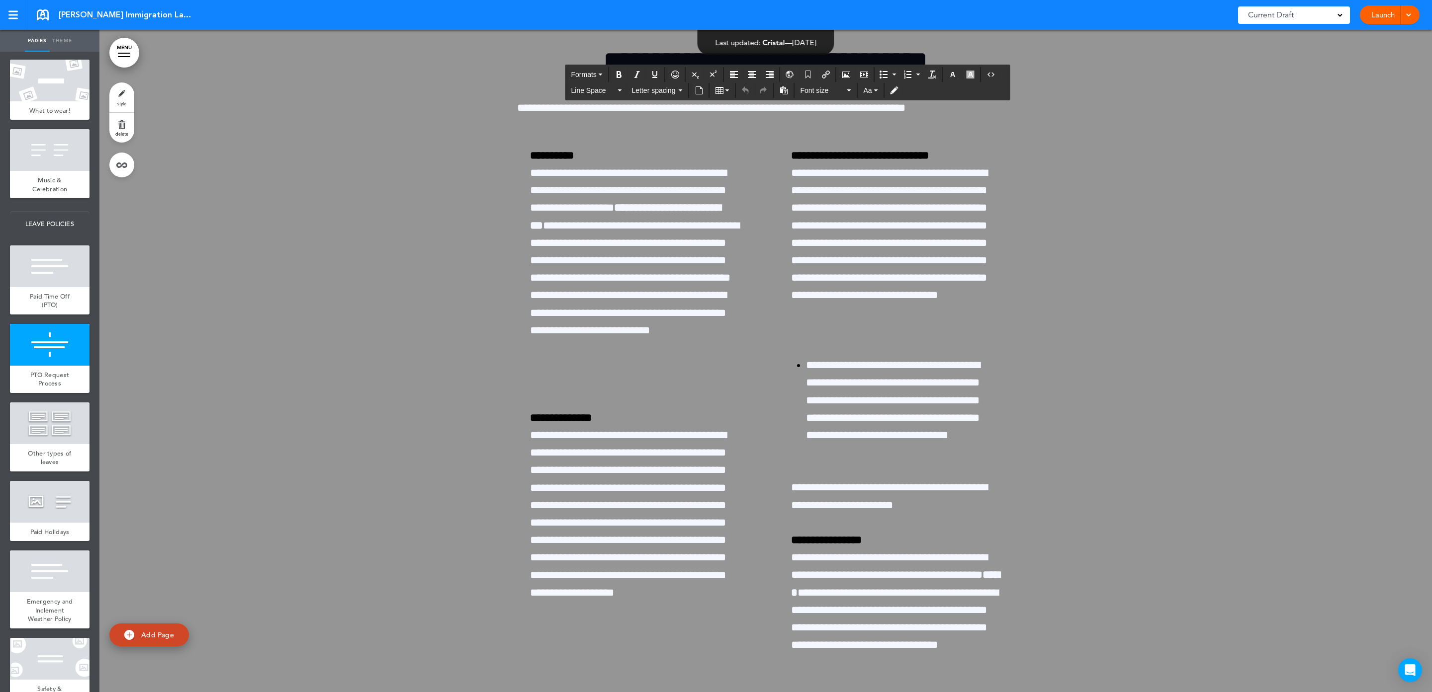
drag, startPoint x: 580, startPoint y: 237, endPoint x: 510, endPoint y: 234, distance: 70.2
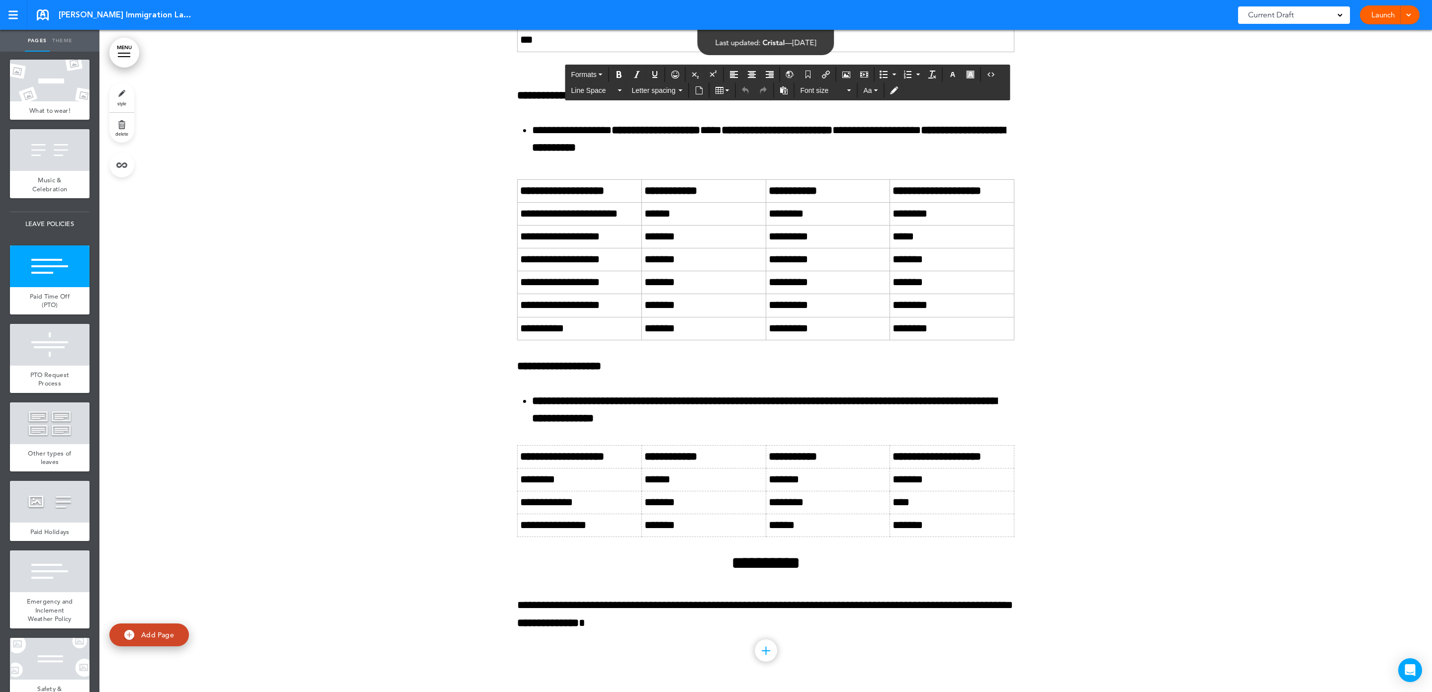
scroll to position [15867, 0]
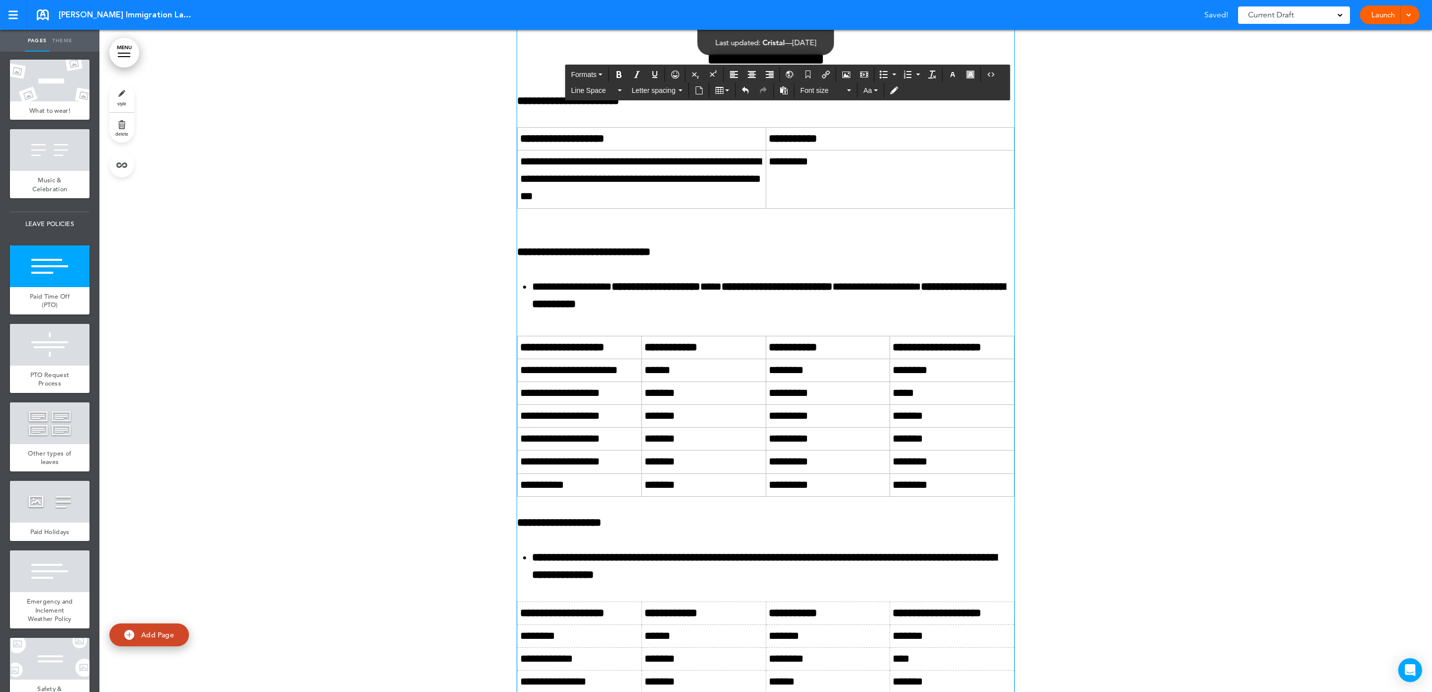
drag, startPoint x: 869, startPoint y: 242, endPoint x: 513, endPoint y: 249, distance: 356.5
copy span "**********"
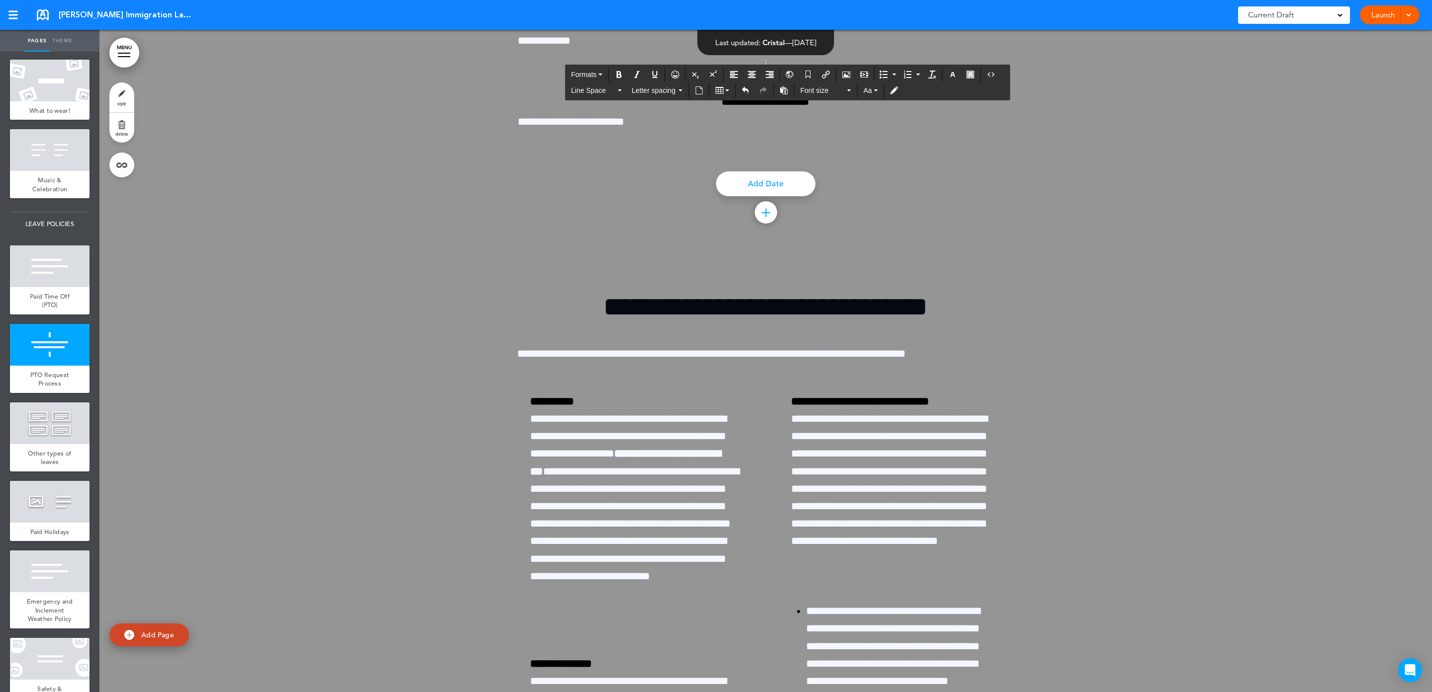
scroll to position [16986, 0]
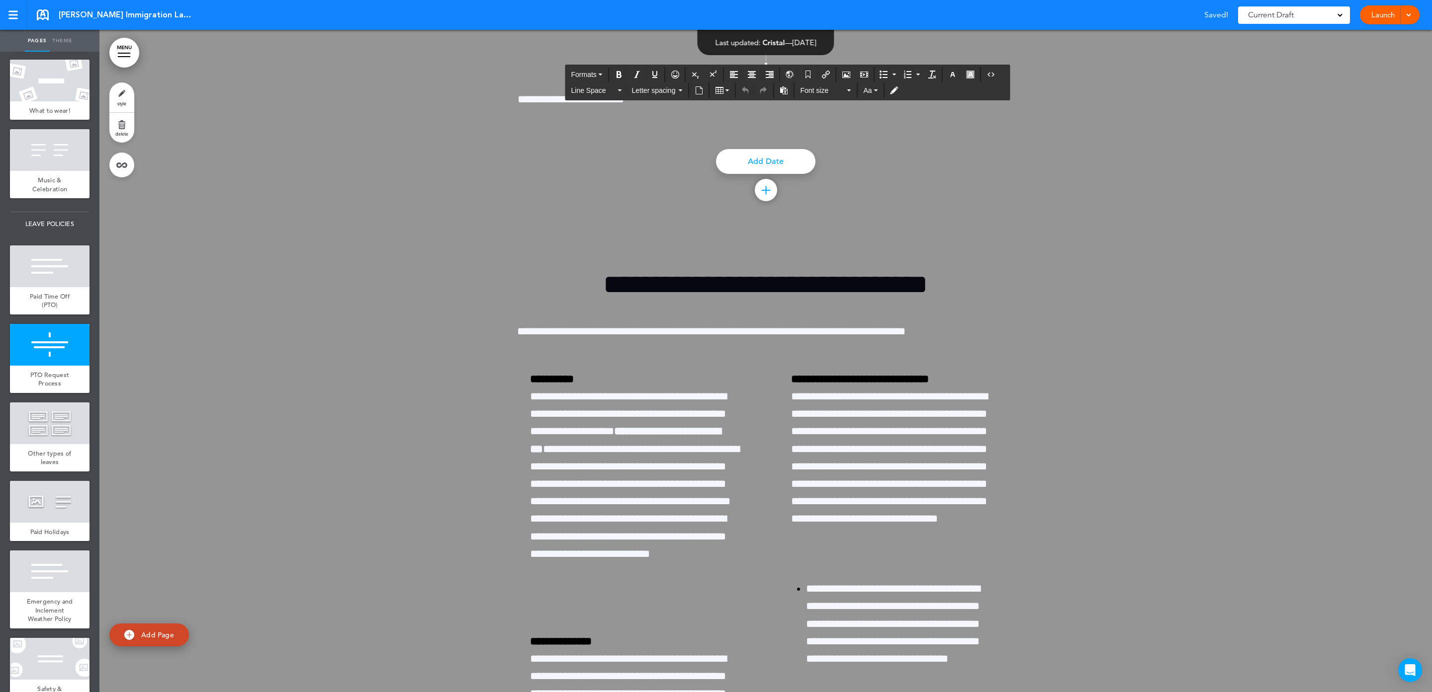
drag, startPoint x: 897, startPoint y: 297, endPoint x: 588, endPoint y: 303, distance: 309.3
paste div
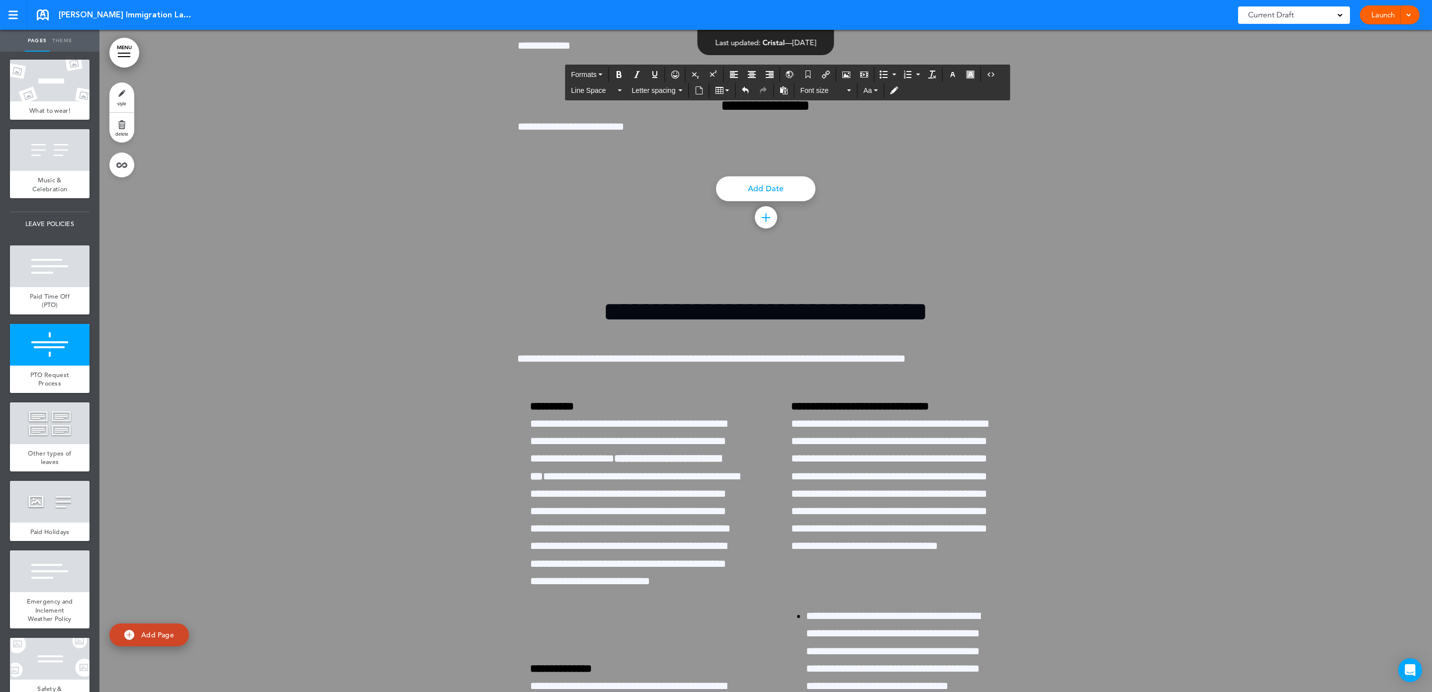
drag, startPoint x: 854, startPoint y: 337, endPoint x: 467, endPoint y: 316, distance: 386.8
drag, startPoint x: 752, startPoint y: 87, endPoint x: 746, endPoint y: 88, distance: 6.1
click at [746, 88] on button "Undo" at bounding box center [745, 91] width 16 height 14
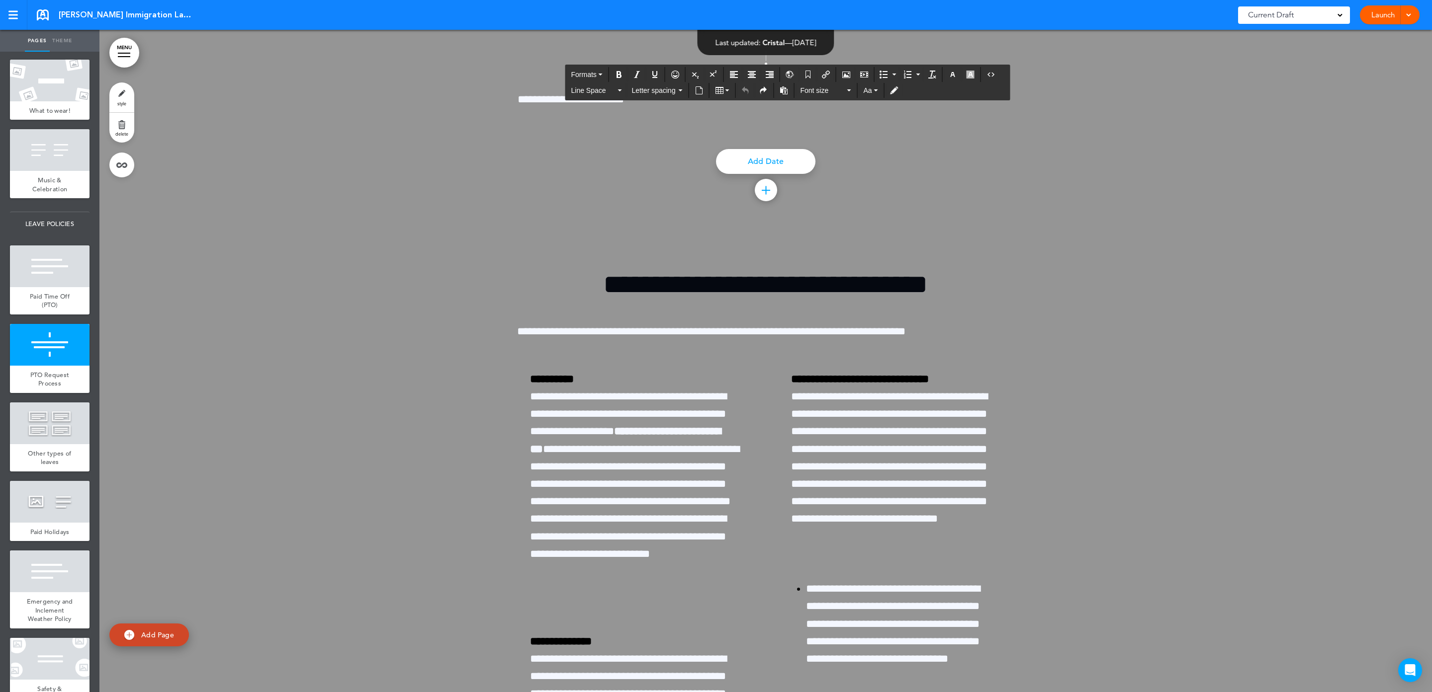
drag, startPoint x: 689, startPoint y: 369, endPoint x: 506, endPoint y: 350, distance: 183.9
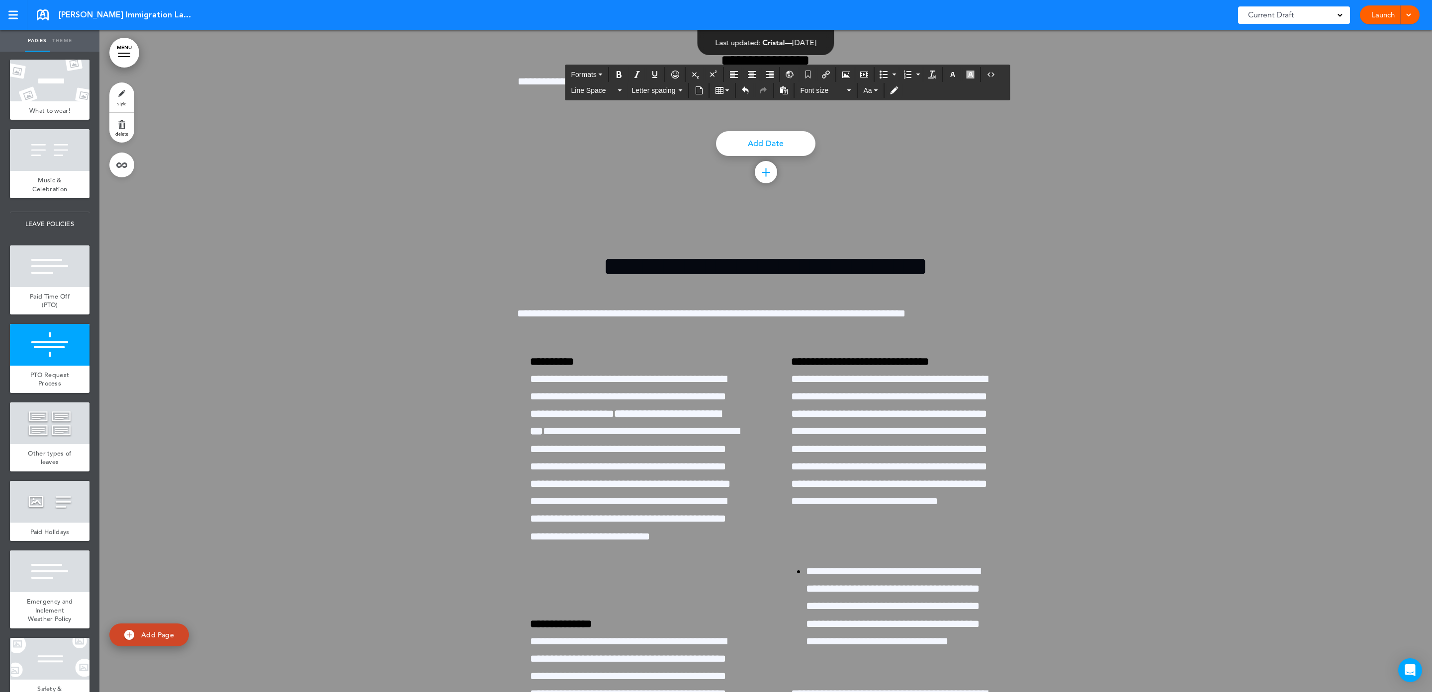
drag, startPoint x: 524, startPoint y: 443, endPoint x: 499, endPoint y: 445, distance: 25.4
drag, startPoint x: 590, startPoint y: 528, endPoint x: 502, endPoint y: 531, distance: 88.0
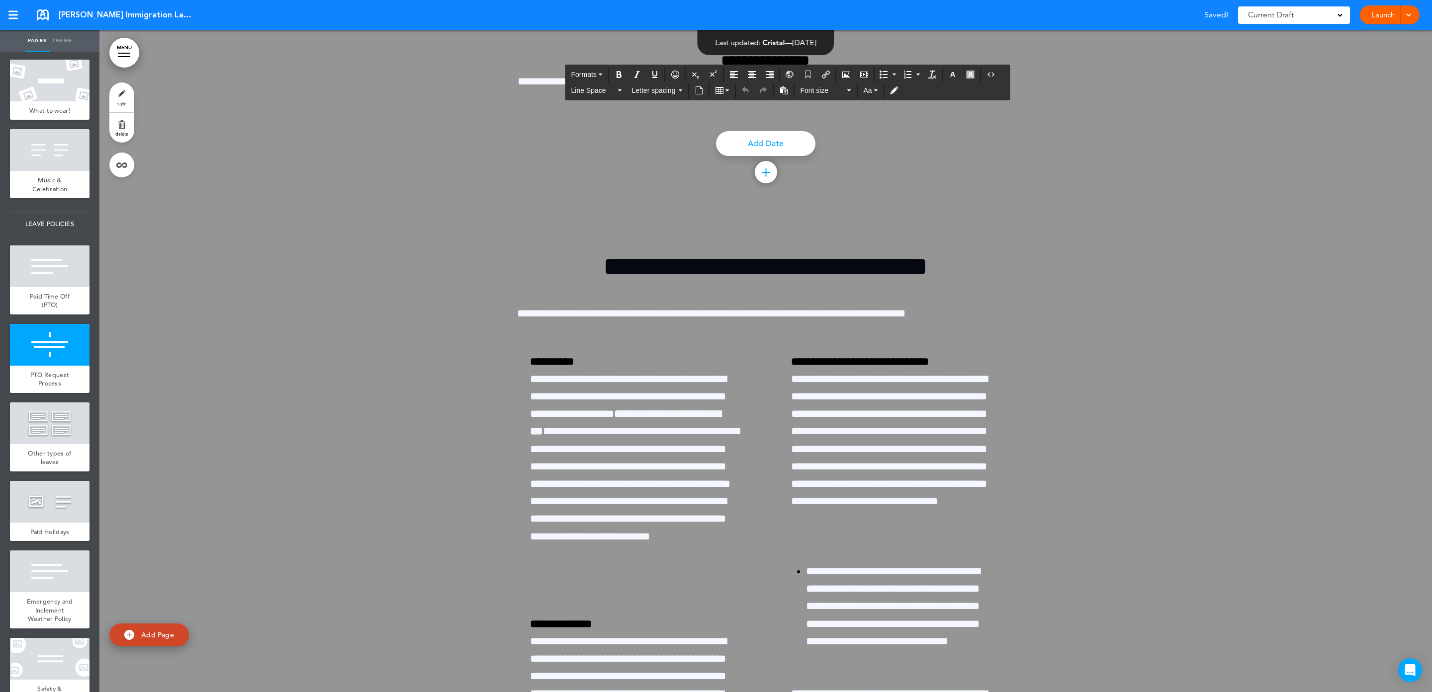
drag, startPoint x: 652, startPoint y: 607, endPoint x: 487, endPoint y: 606, distance: 165.0
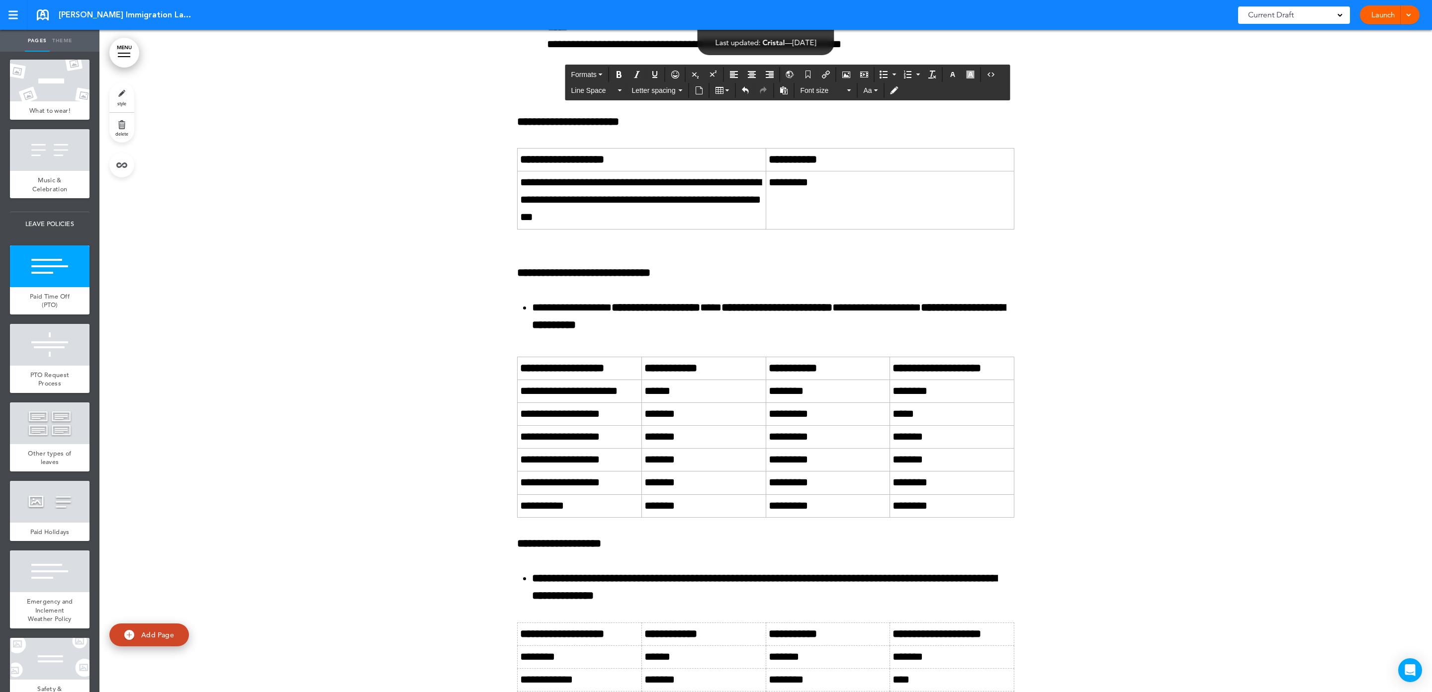
scroll to position [15867, 0]
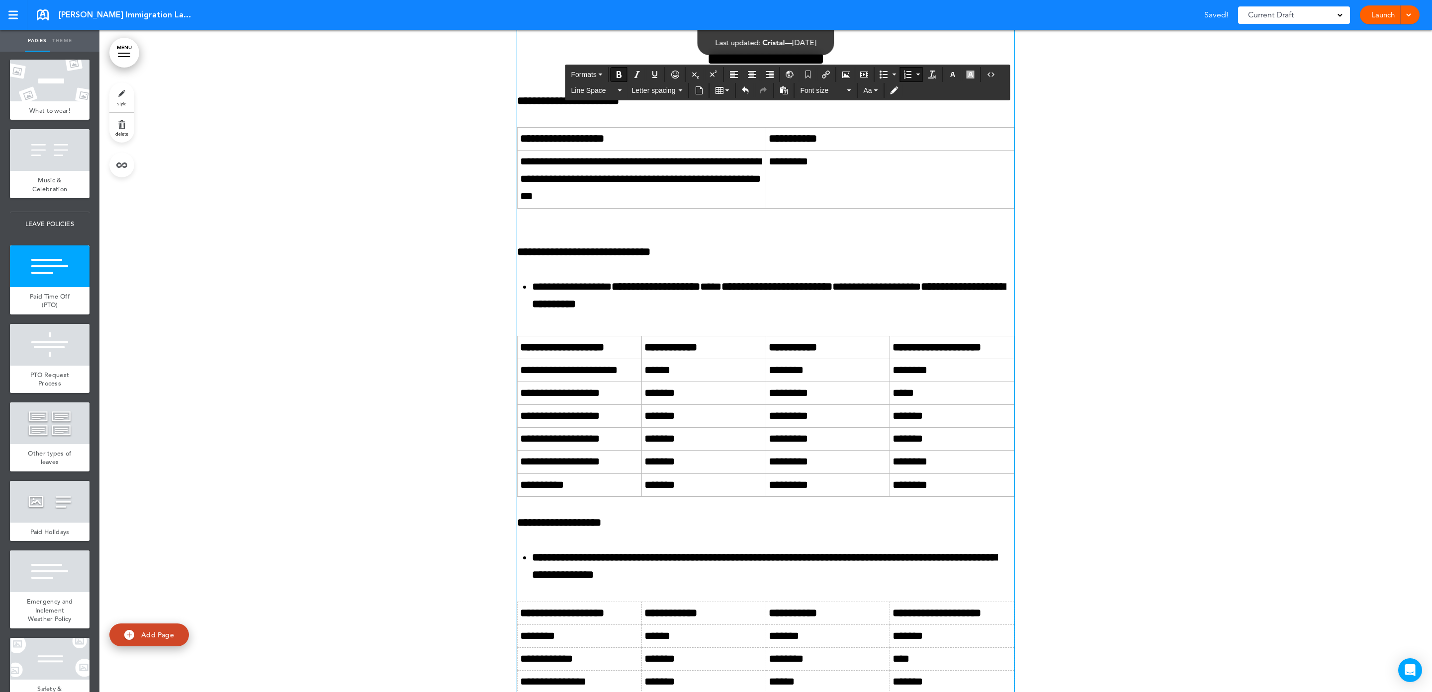
drag, startPoint x: 831, startPoint y: 279, endPoint x: 526, endPoint y: 283, distance: 304.7
copy strong "**********"
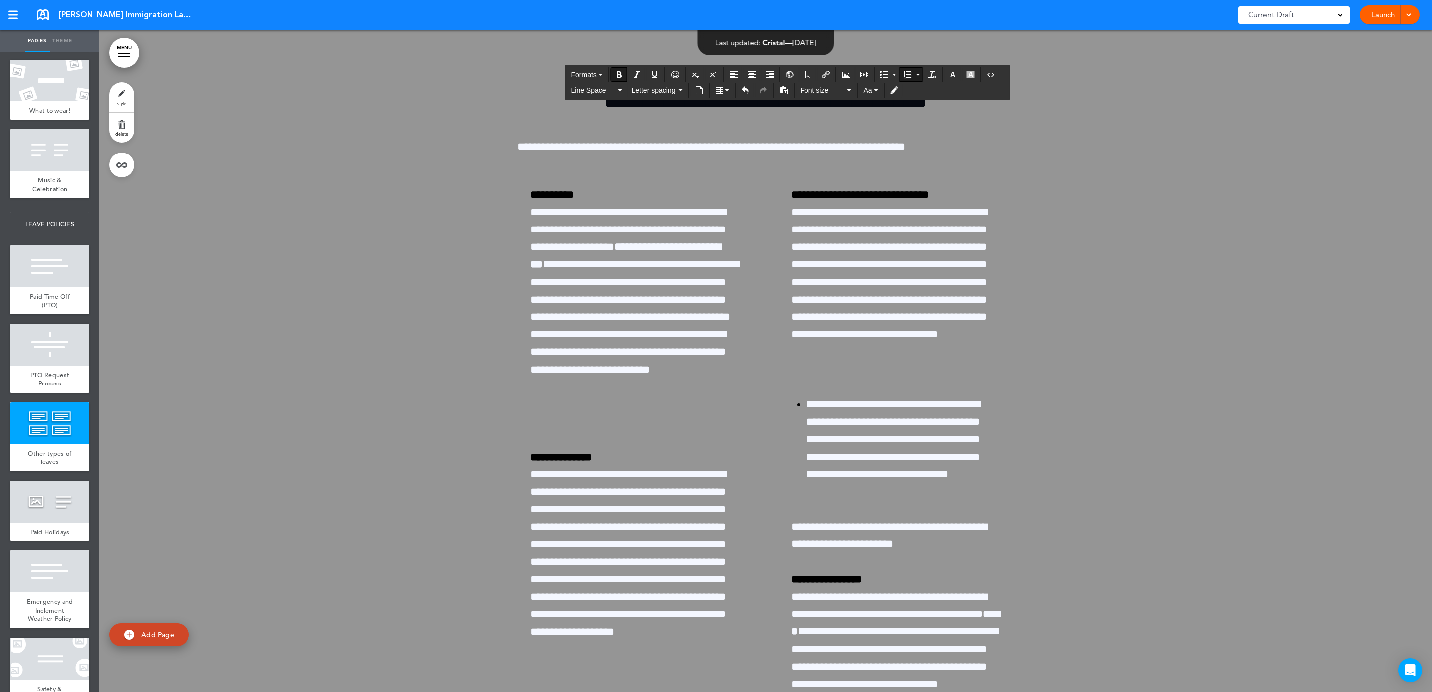
scroll to position [17209, 0]
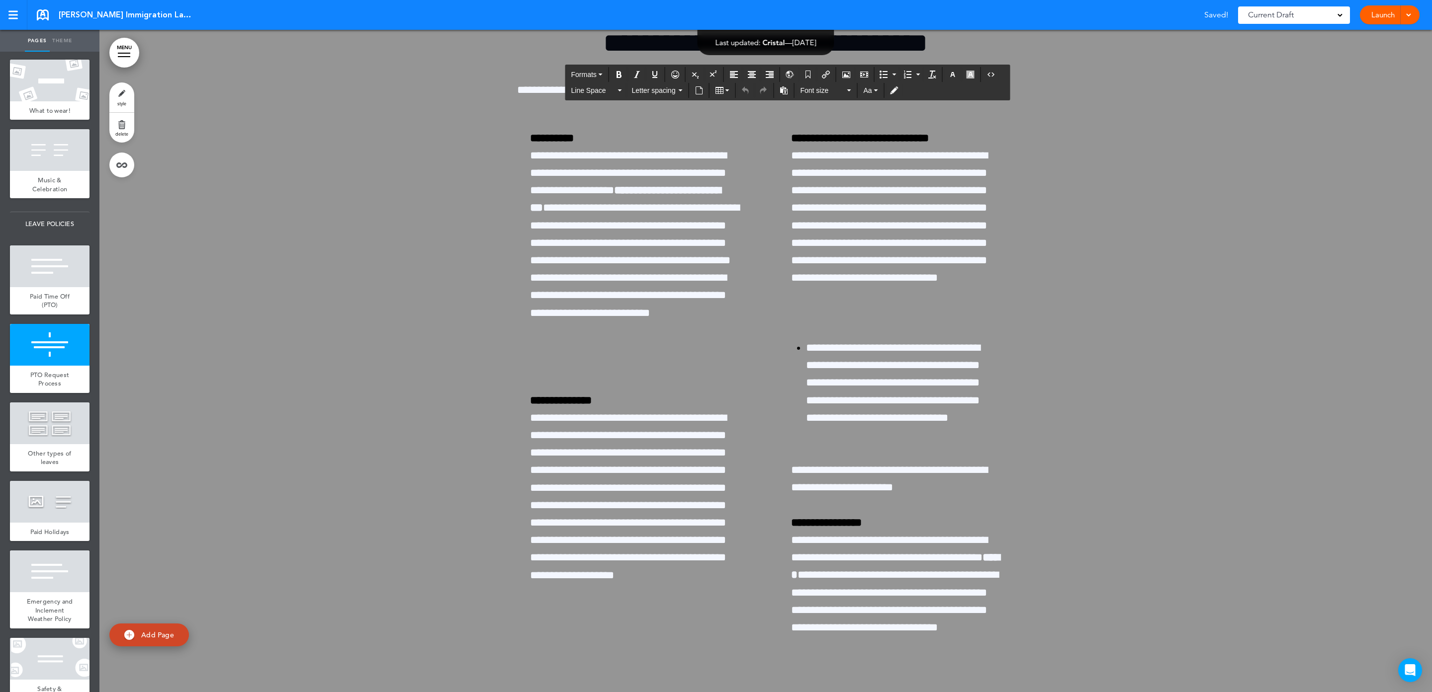
drag, startPoint x: 846, startPoint y: 196, endPoint x: 667, endPoint y: 199, distance: 179.0
paste div
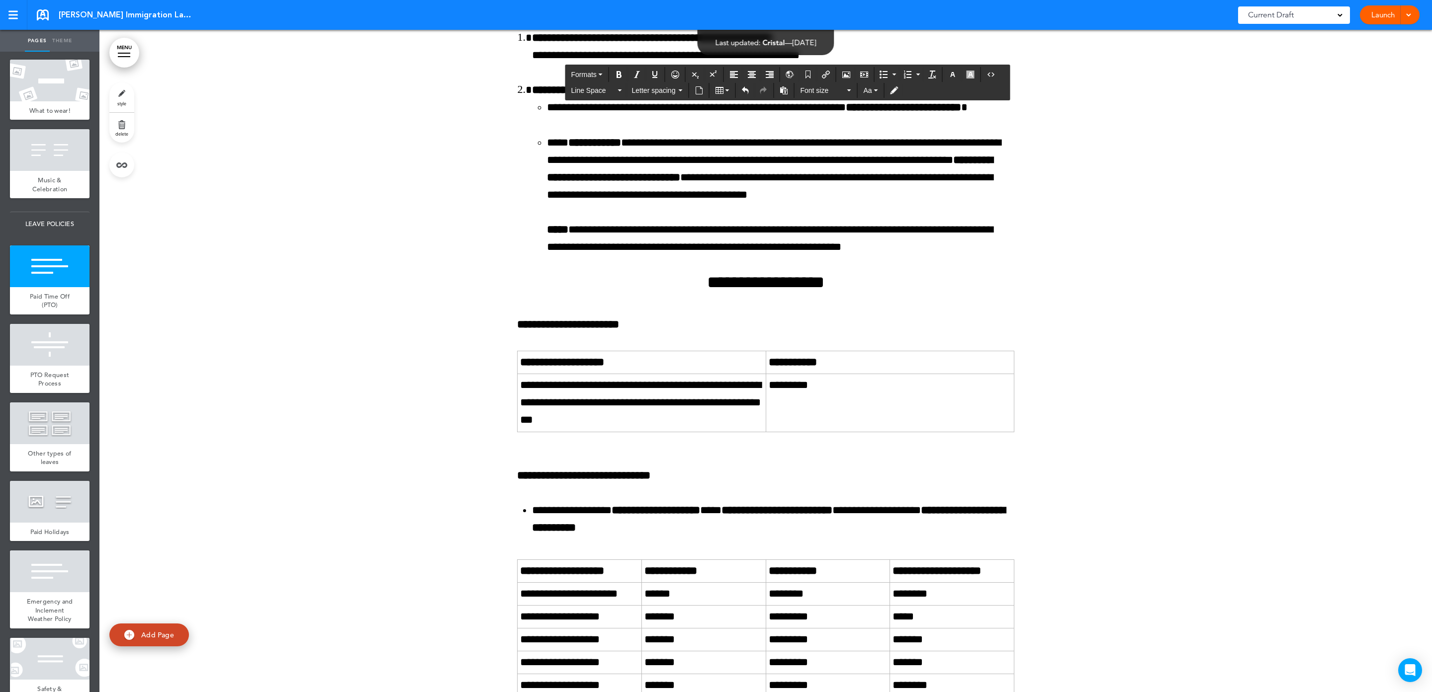
scroll to position [15867, 0]
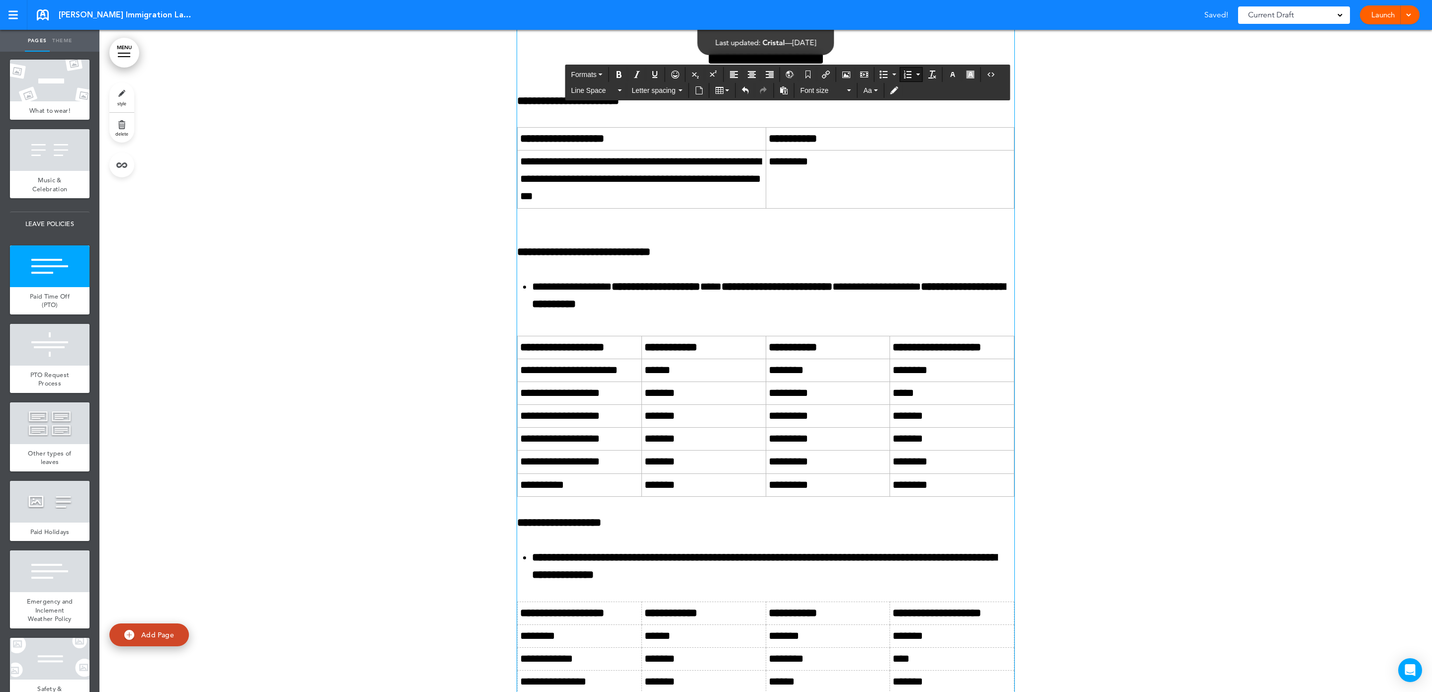
drag, startPoint x: 530, startPoint y: 298, endPoint x: 852, endPoint y: 300, distance: 322.1
copy span "**********"
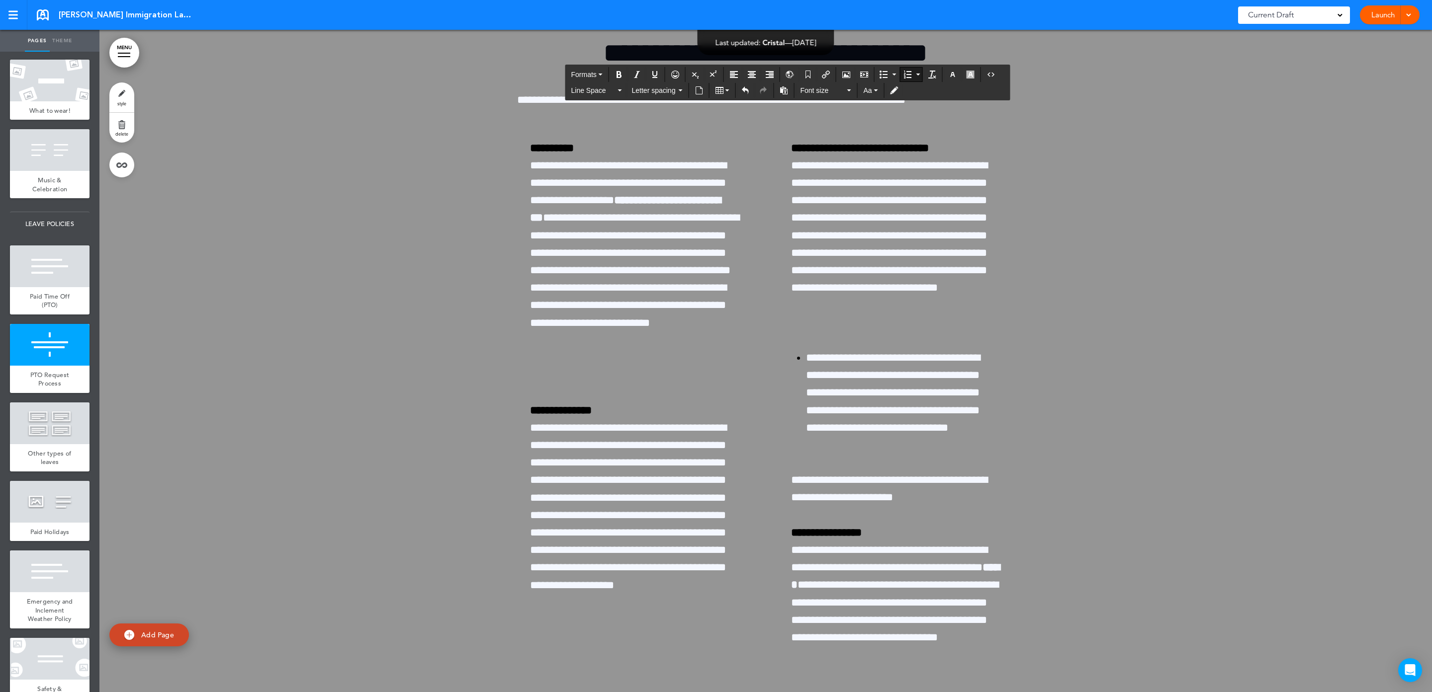
scroll to position [17209, 0]
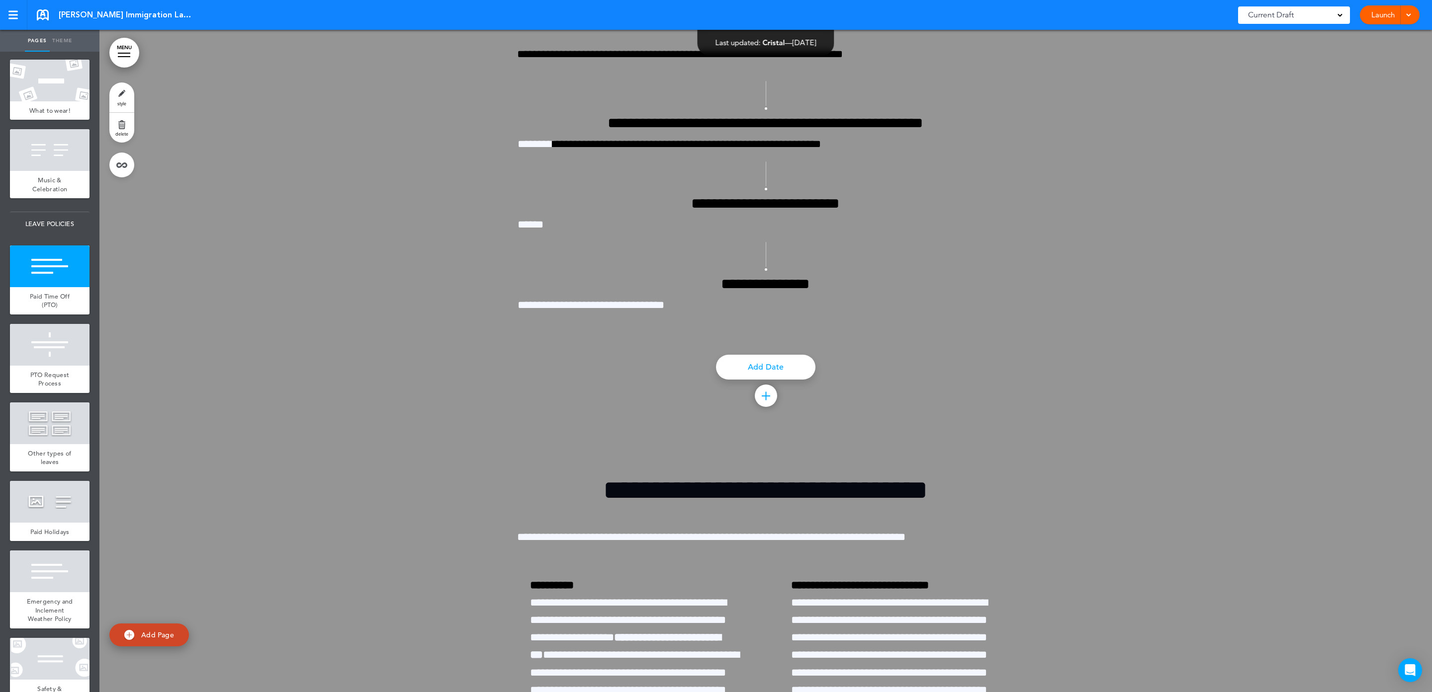
scroll to position [16538, 0]
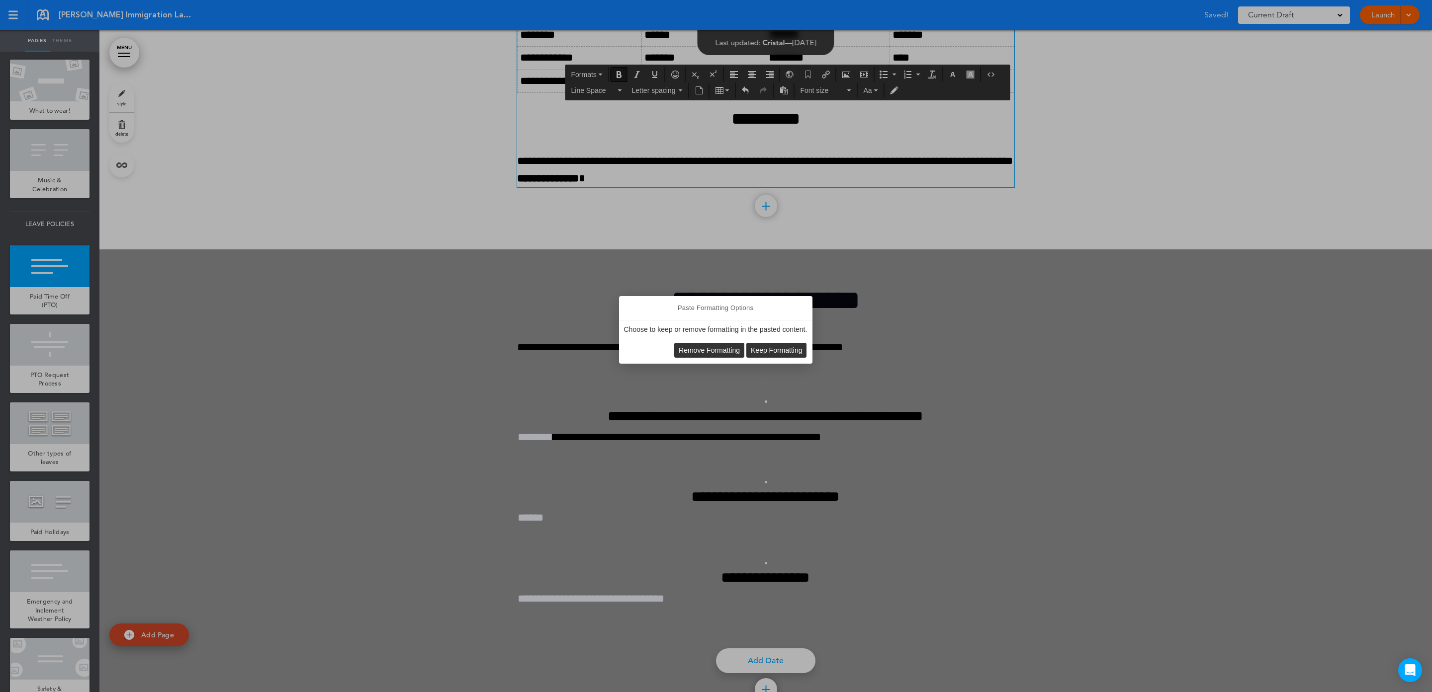
click at [768, 351] on span "Keep Formatting" at bounding box center [777, 350] width 52 height 8
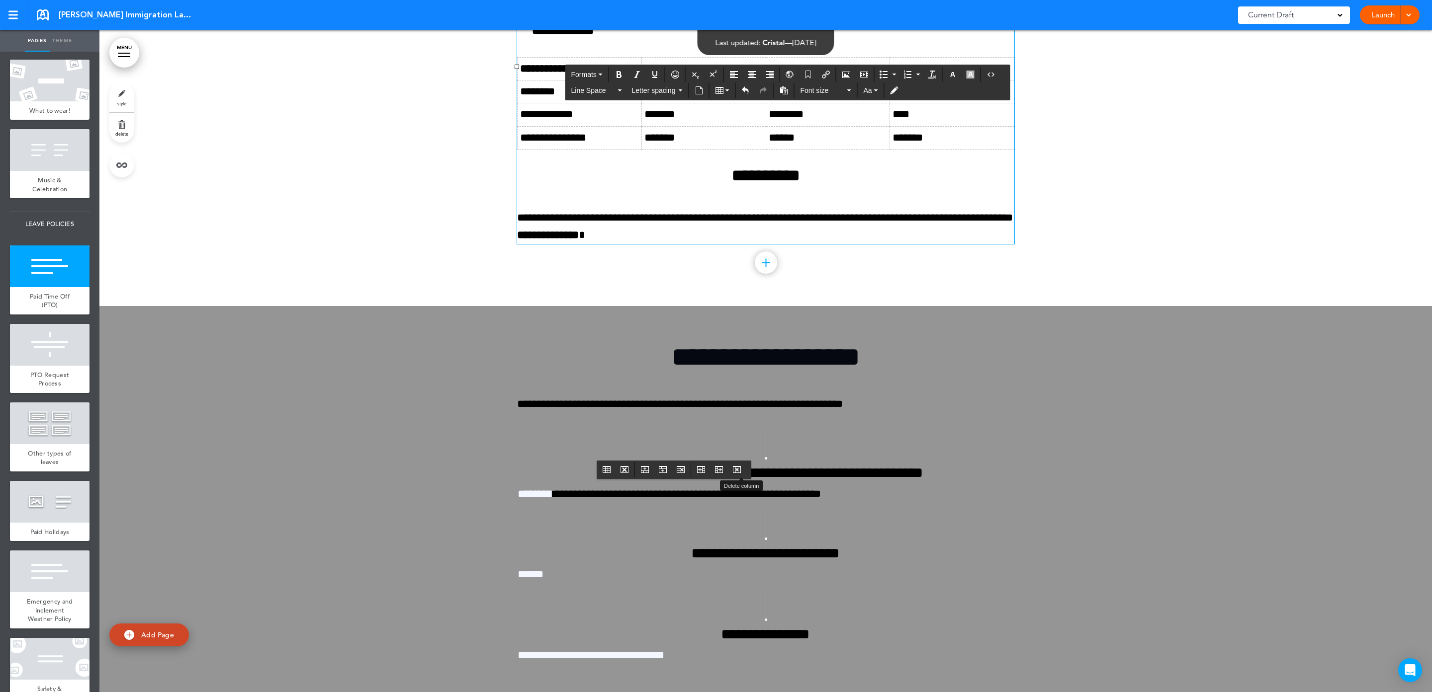
click at [742, 476] on button "Delete column" at bounding box center [737, 470] width 16 height 14
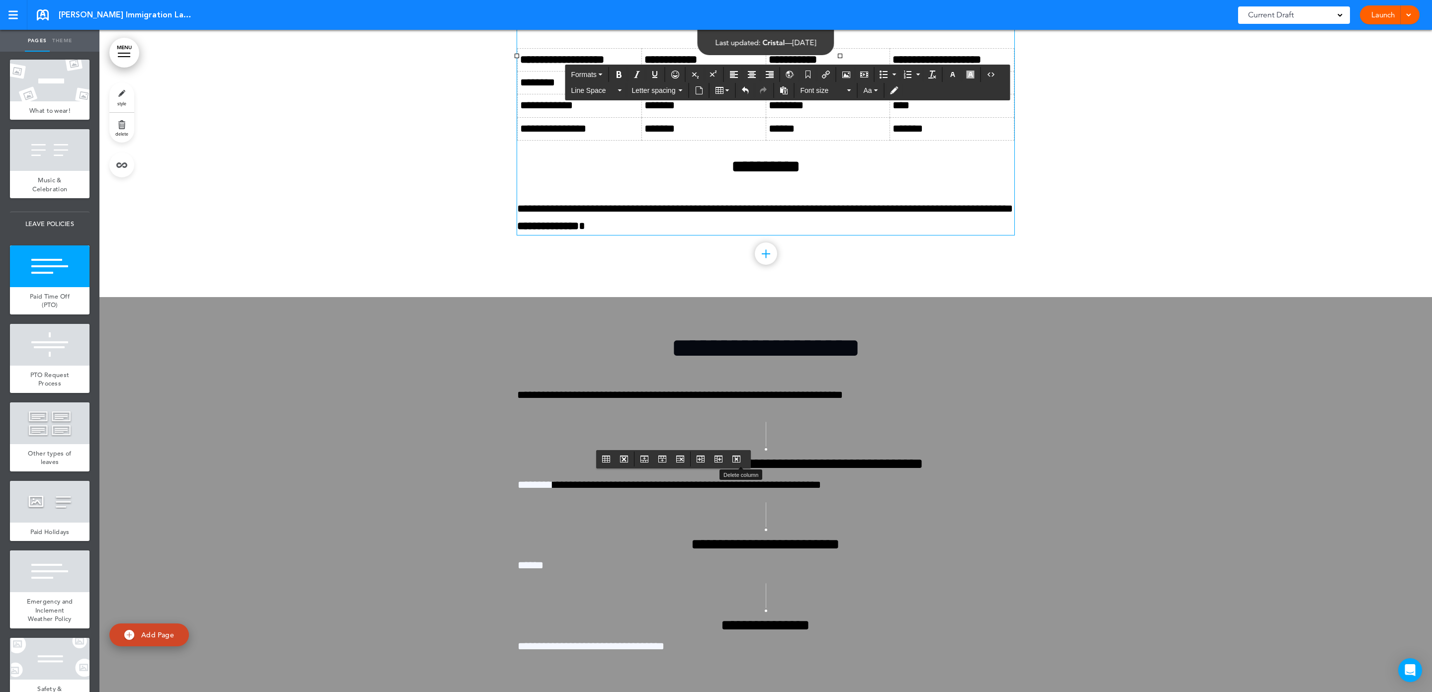
click at [740, 463] on icon "Delete column" at bounding box center [736, 459] width 8 height 8
click at [752, 91] on button "Undo" at bounding box center [745, 91] width 16 height 14
click at [751, 89] on button "Undo" at bounding box center [745, 91] width 16 height 14
click at [749, 88] on icon "Undo" at bounding box center [745, 90] width 8 height 8
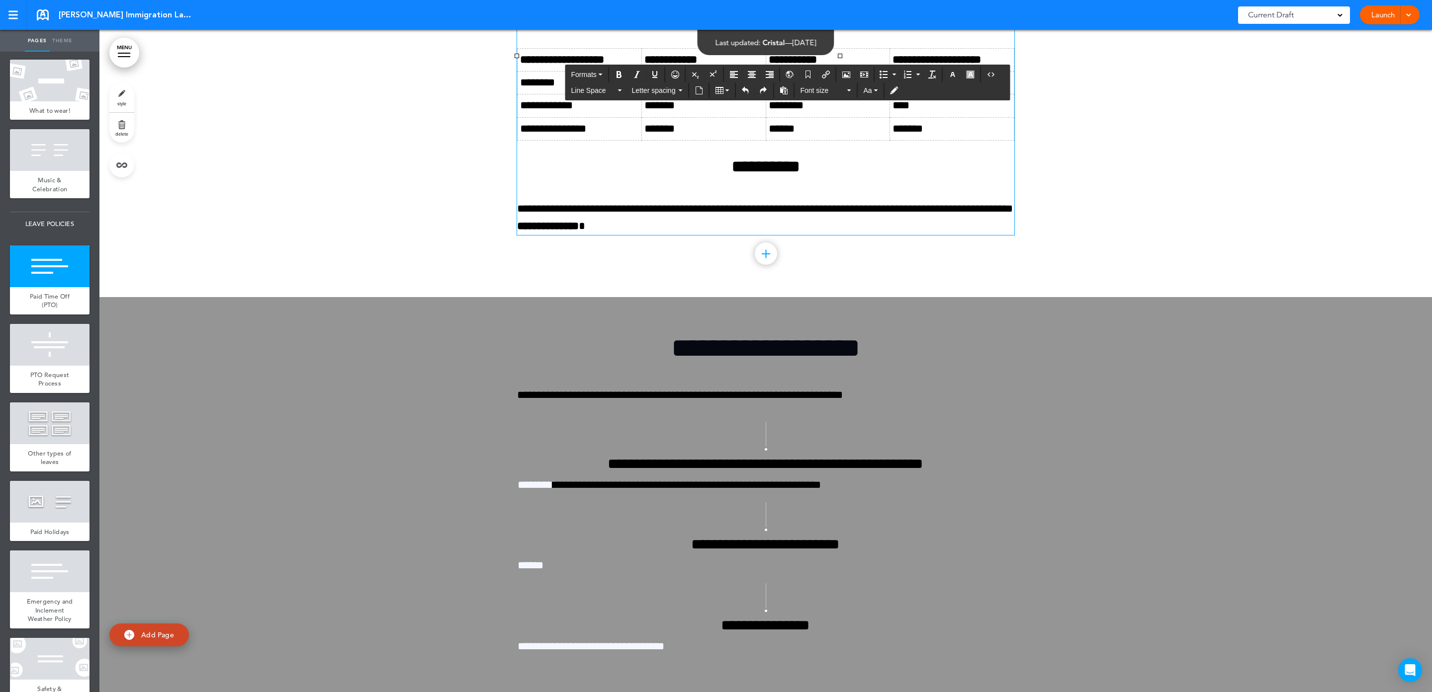
click at [749, 88] on icon "Undo" at bounding box center [745, 90] width 8 height 8
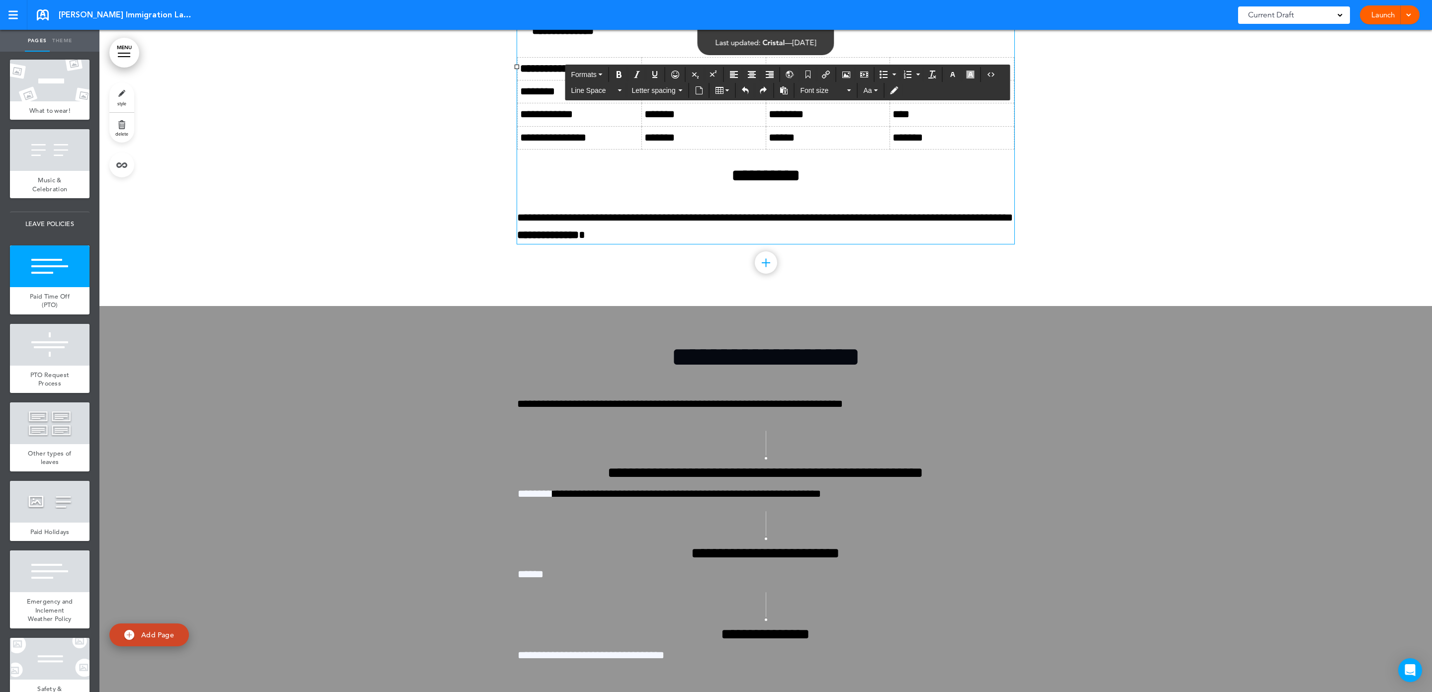
click at [749, 88] on icon "Undo" at bounding box center [745, 90] width 8 height 8
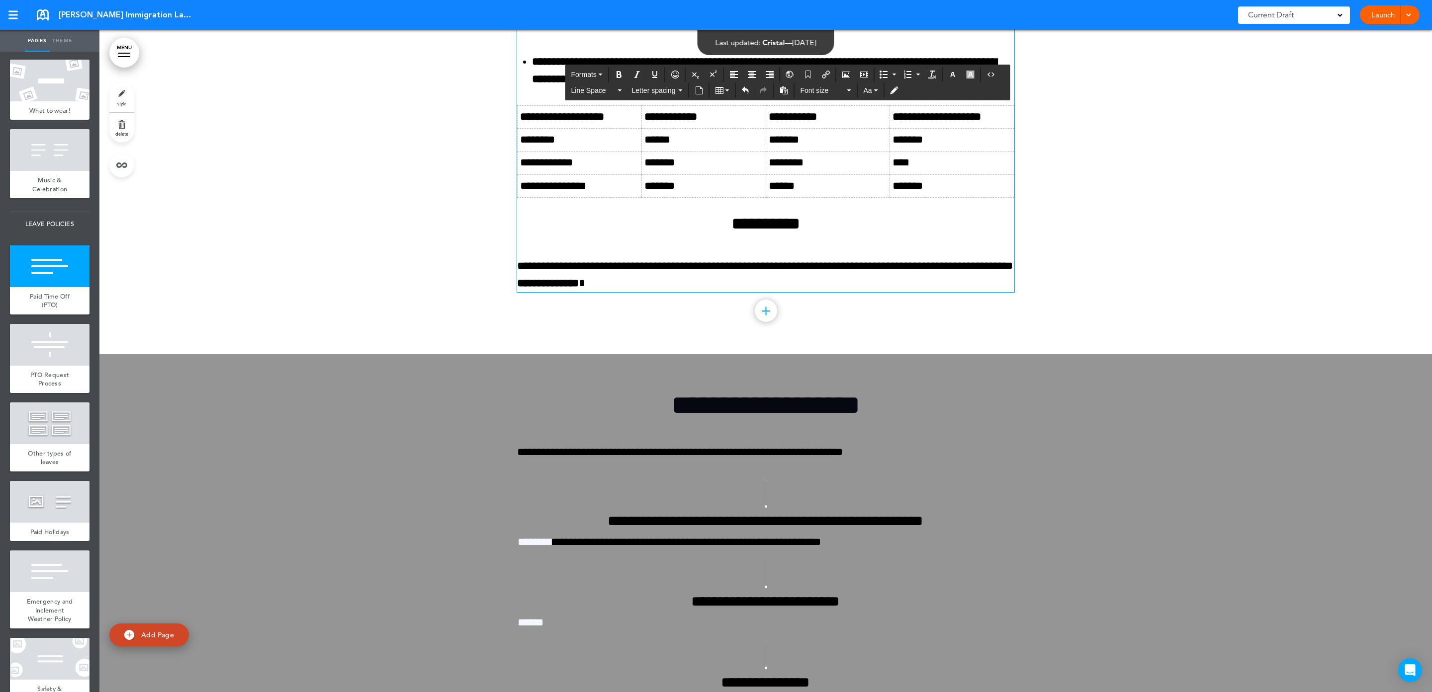
click at [743, 88] on icon "Undo" at bounding box center [745, 90] width 8 height 8
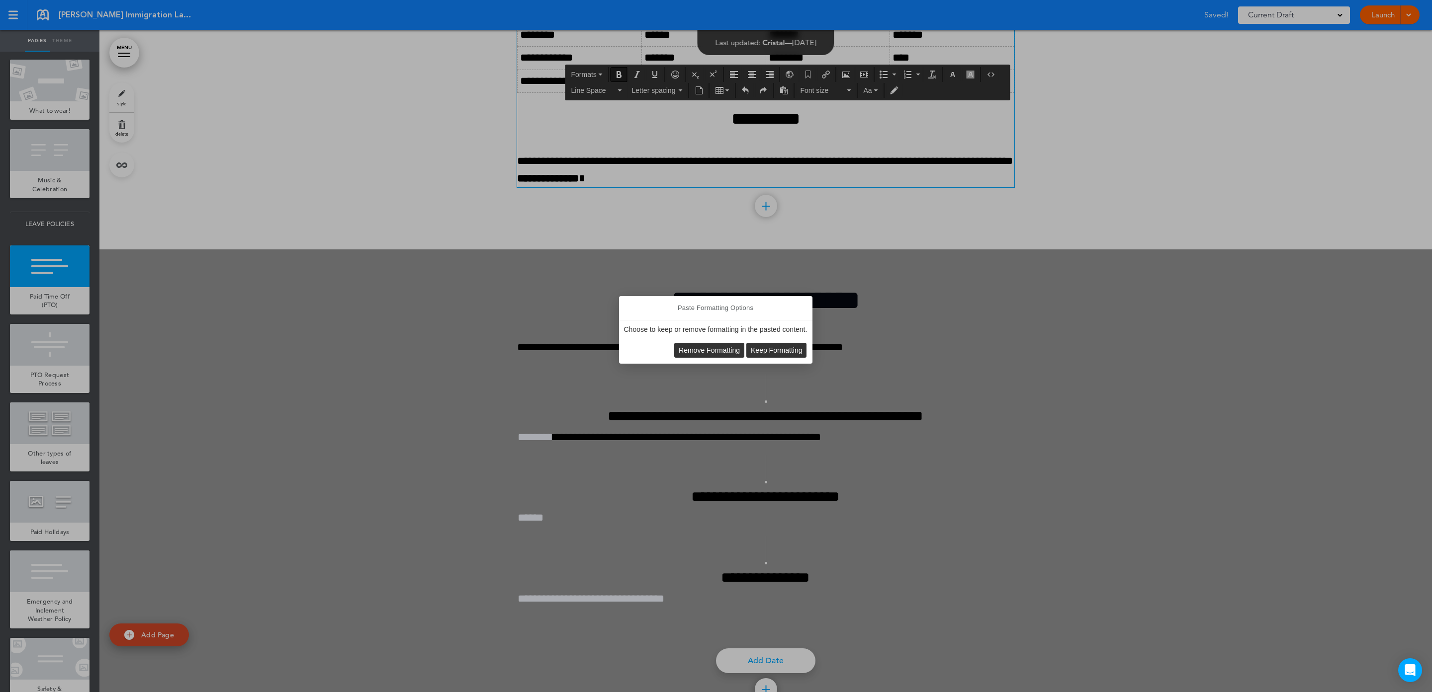
click at [722, 347] on span "Remove Formatting" at bounding box center [709, 350] width 61 height 8
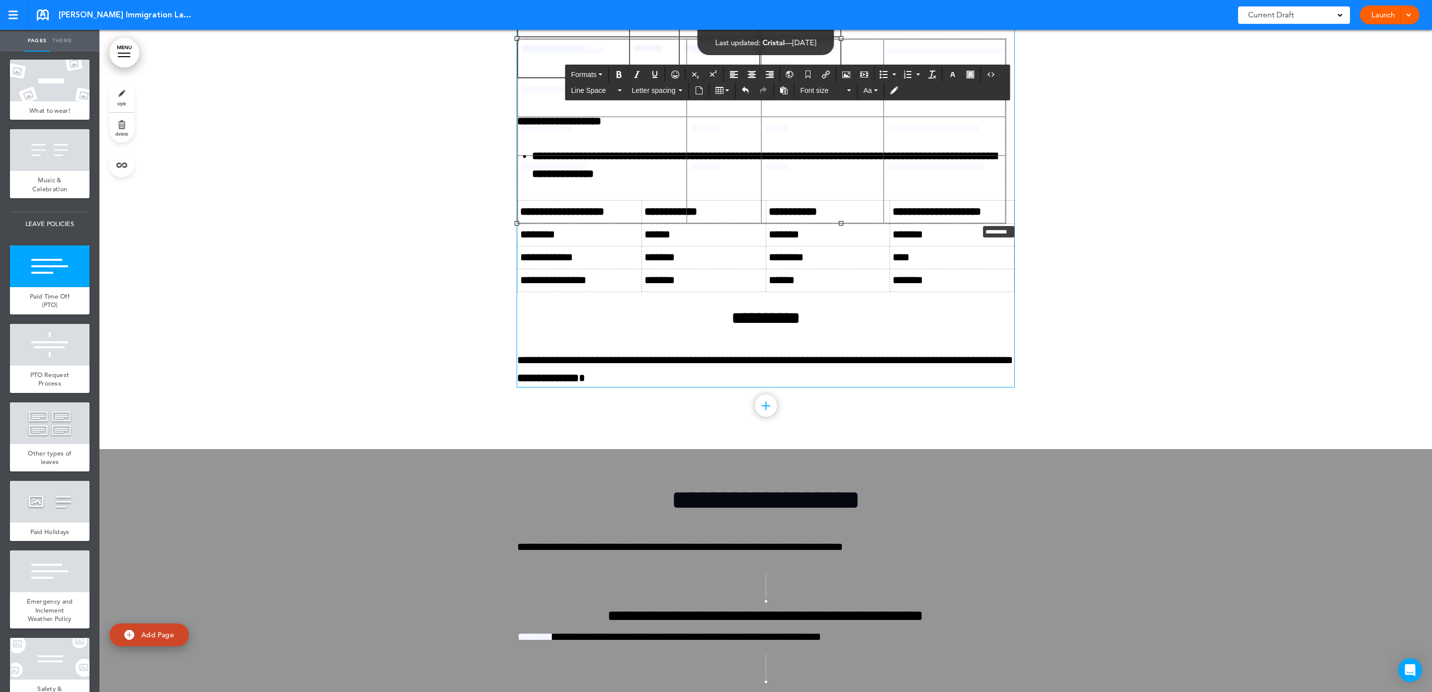
drag, startPoint x: 837, startPoint y: 616, endPoint x: 1083, endPoint y: 616, distance: 246.6
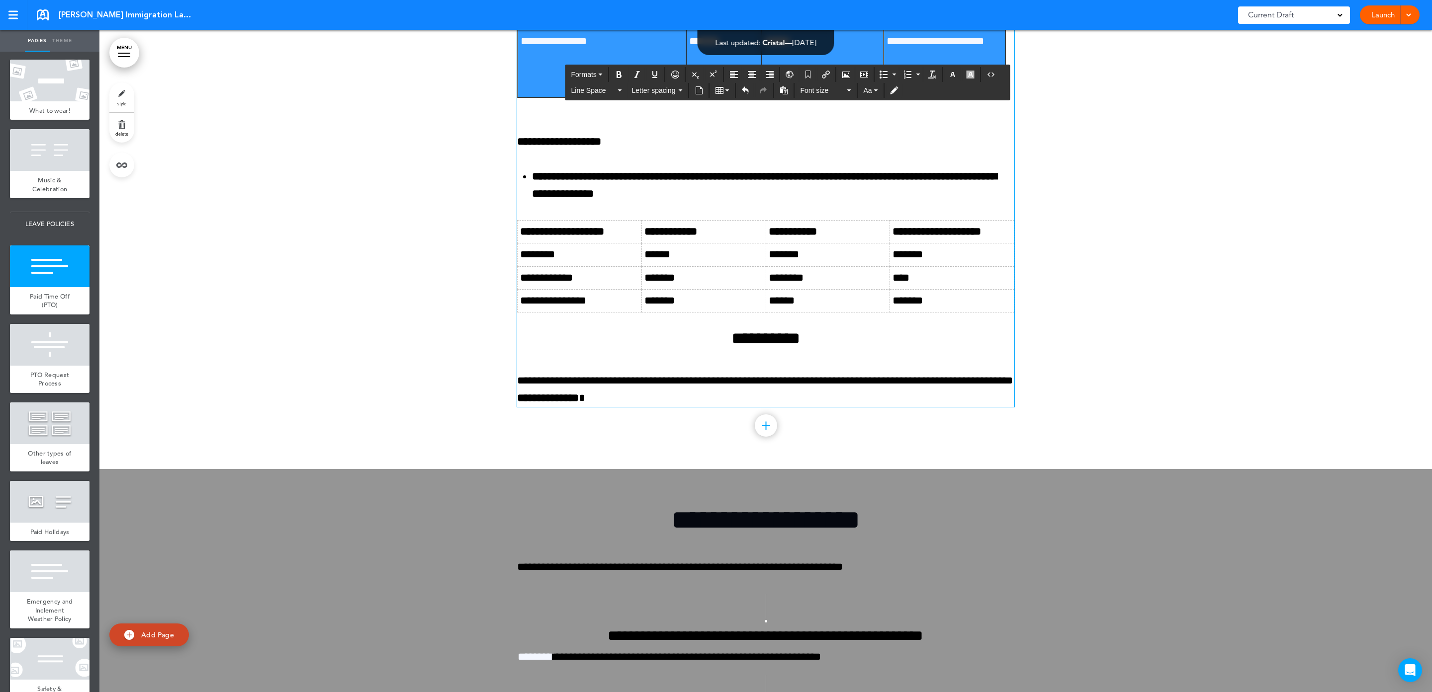
drag, startPoint x: 947, startPoint y: 607, endPoint x: 380, endPoint y: 463, distance: 584.9
click at [960, 75] on button "button" at bounding box center [952, 75] width 16 height 14
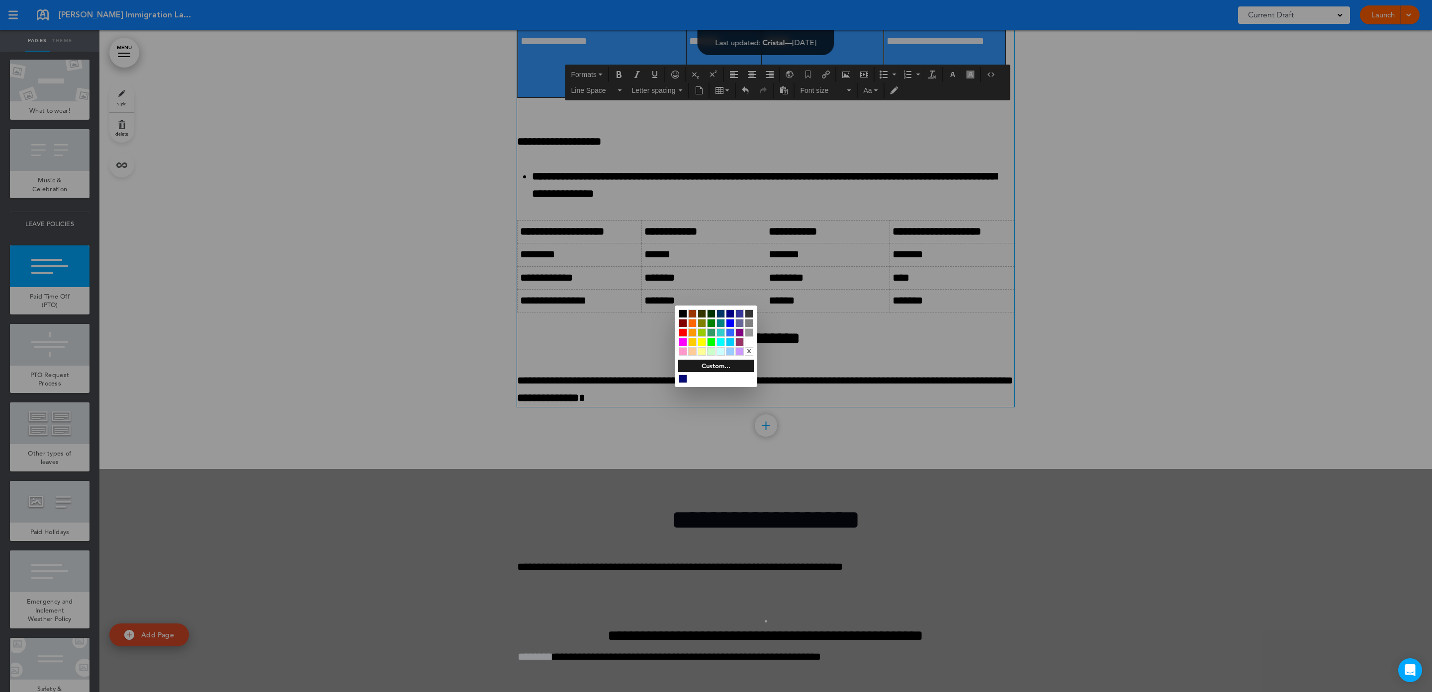
click at [685, 315] on div at bounding box center [683, 314] width 8 height 8
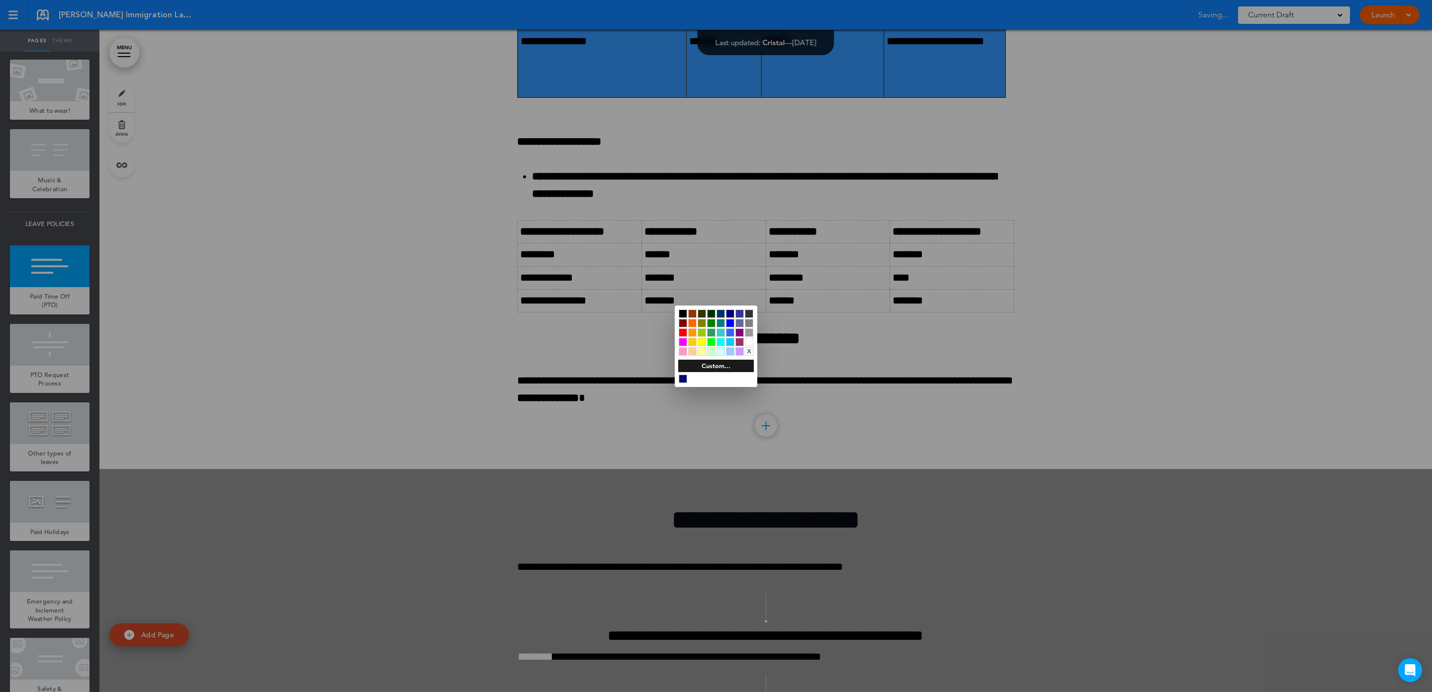
click at [722, 431] on div at bounding box center [716, 346] width 1432 height 692
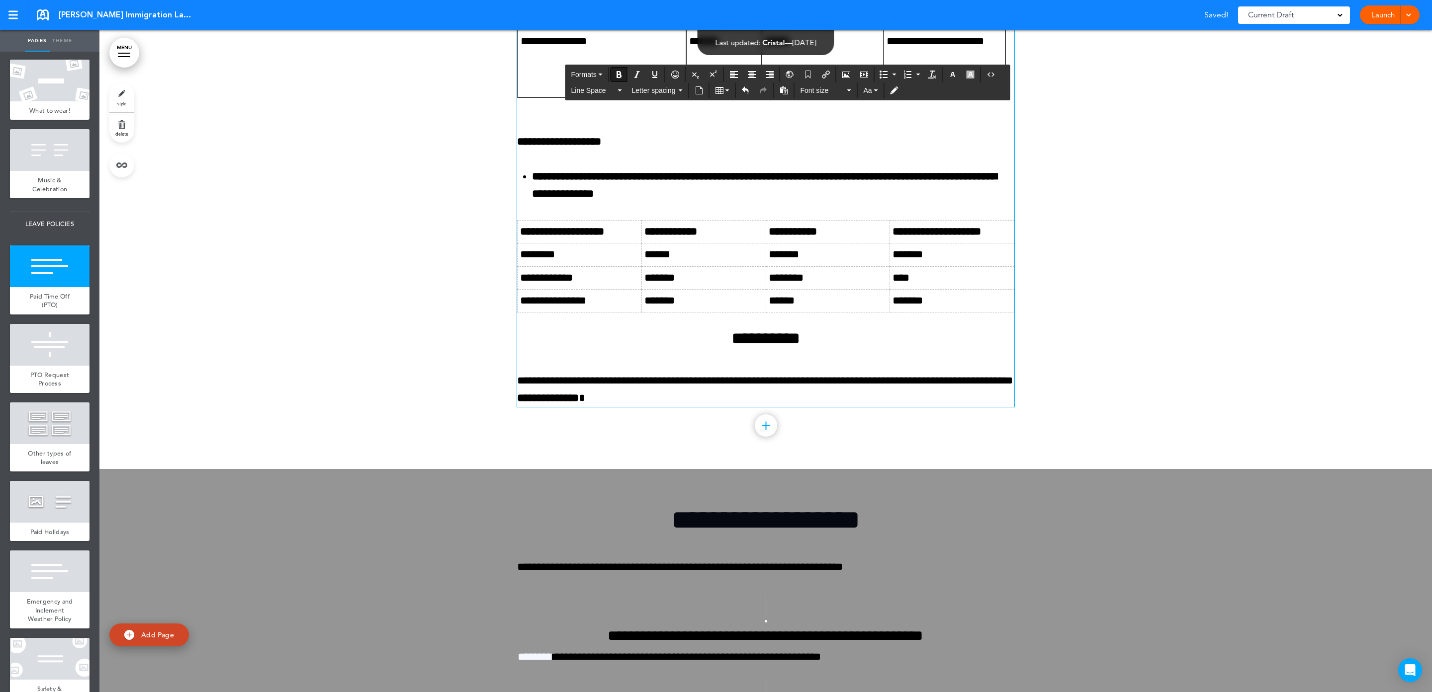
drag, startPoint x: 932, startPoint y: 627, endPoint x: 939, endPoint y: 604, distance: 23.6
click at [933, 115] on p at bounding box center [765, 106] width 497 height 17
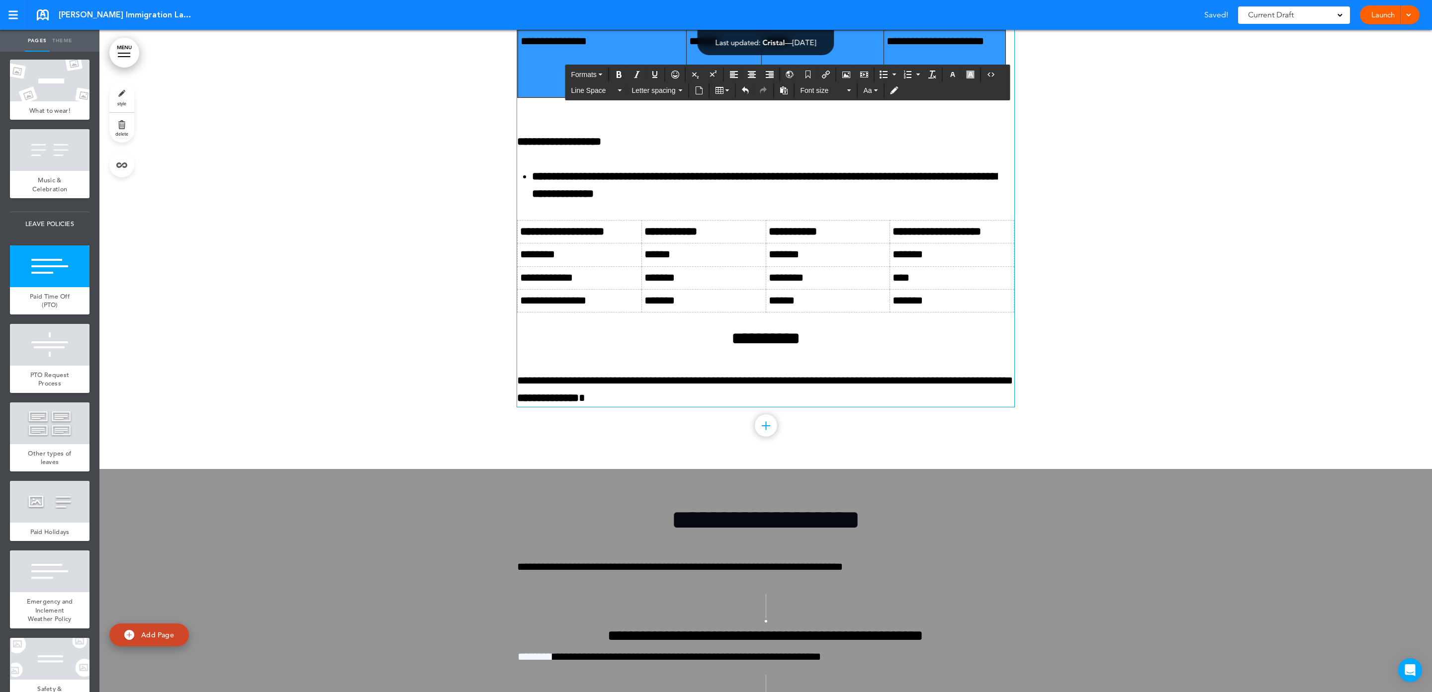
drag, startPoint x: 684, startPoint y: 557, endPoint x: 619, endPoint y: 315, distance: 250.2
click at [960, 75] on button "button" at bounding box center [952, 75] width 16 height 14
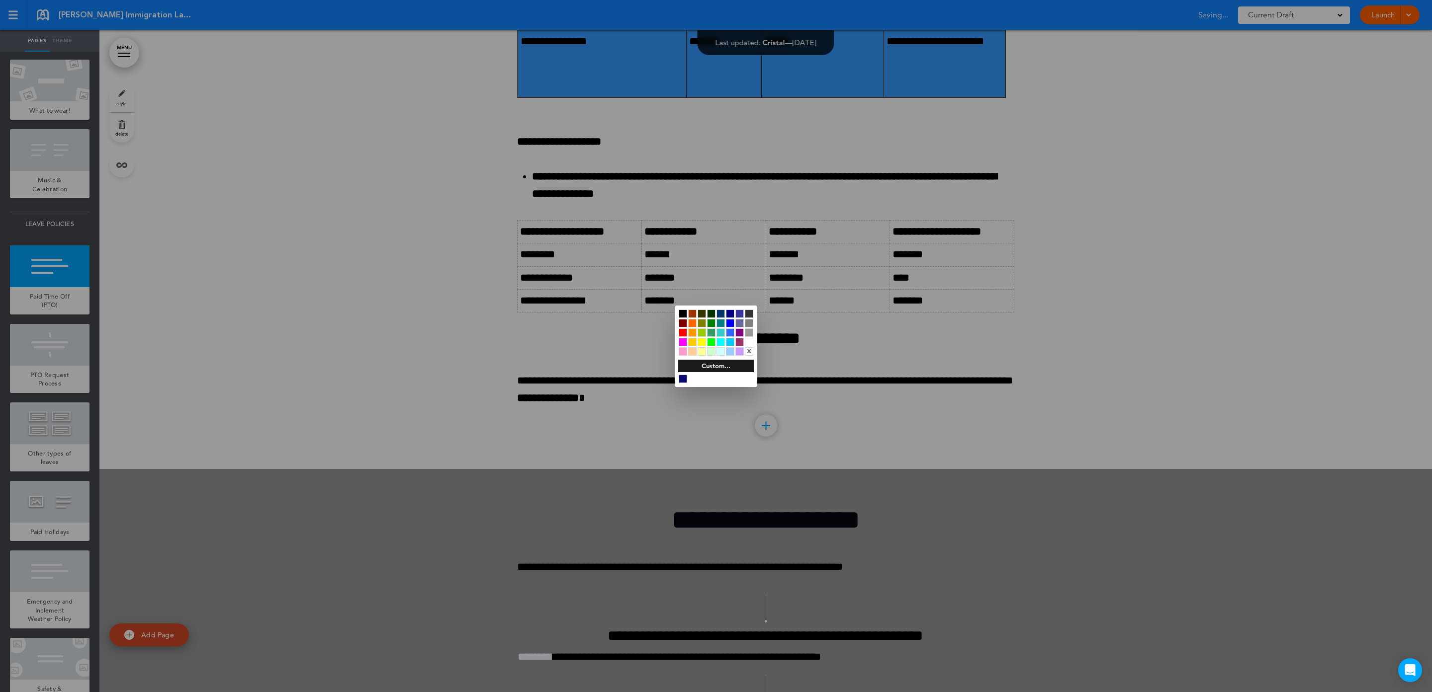
click at [682, 310] on div at bounding box center [683, 314] width 8 height 8
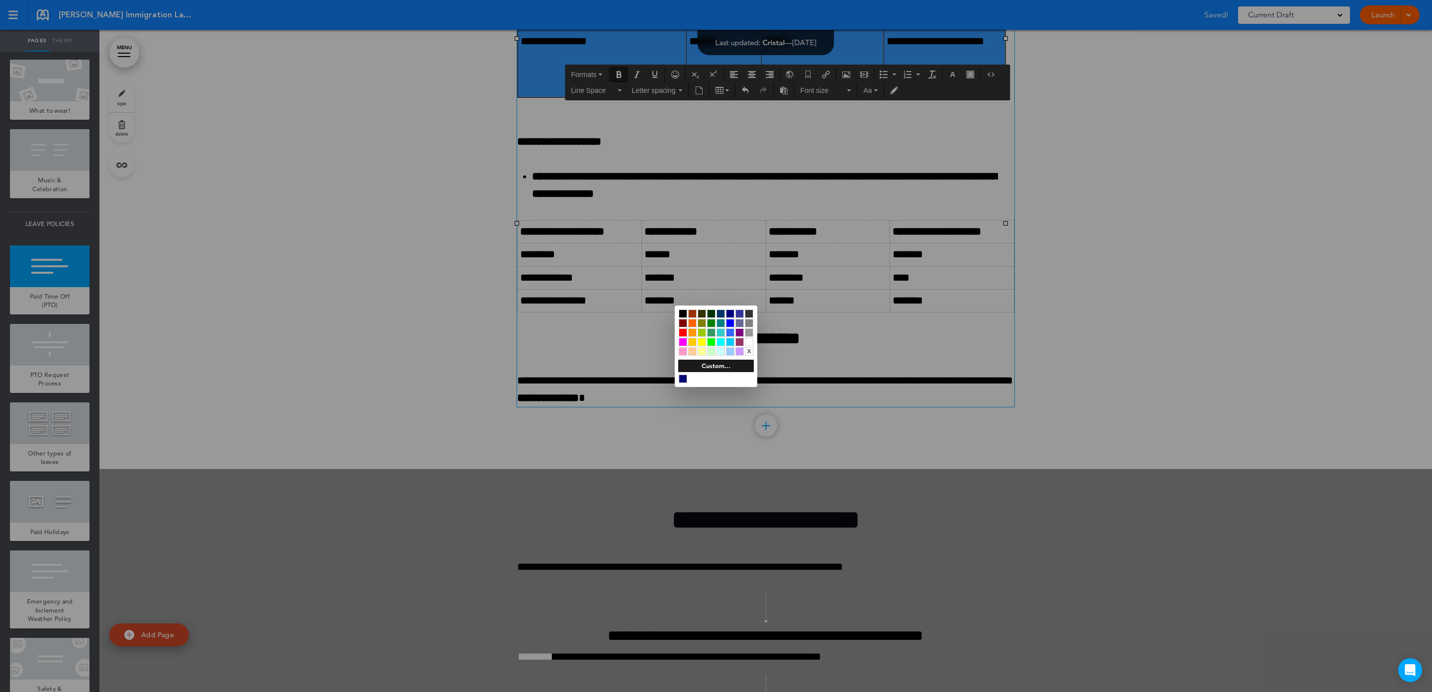
click at [726, 434] on div at bounding box center [716, 346] width 1432 height 692
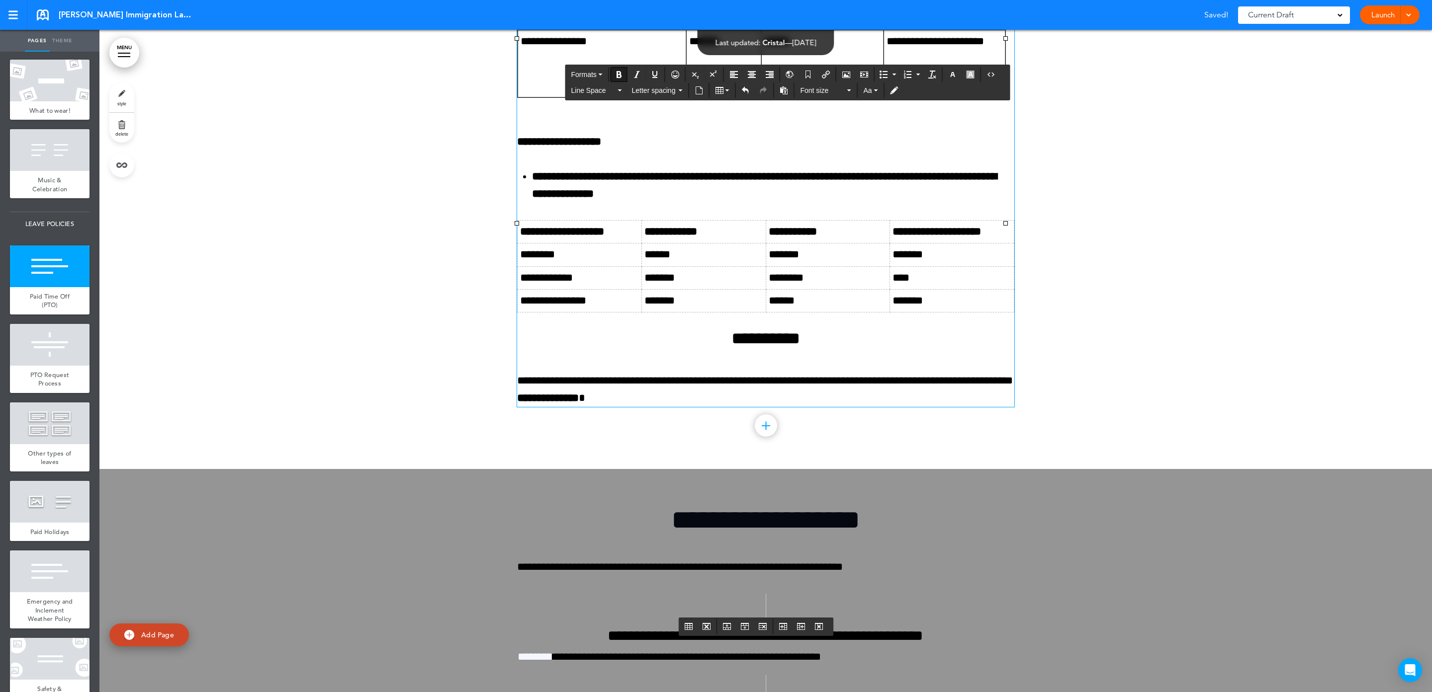
drag, startPoint x: 900, startPoint y: 469, endPoint x: 596, endPoint y: 477, distance: 304.3
drag, startPoint x: 642, startPoint y: 376, endPoint x: 506, endPoint y: 378, distance: 136.2
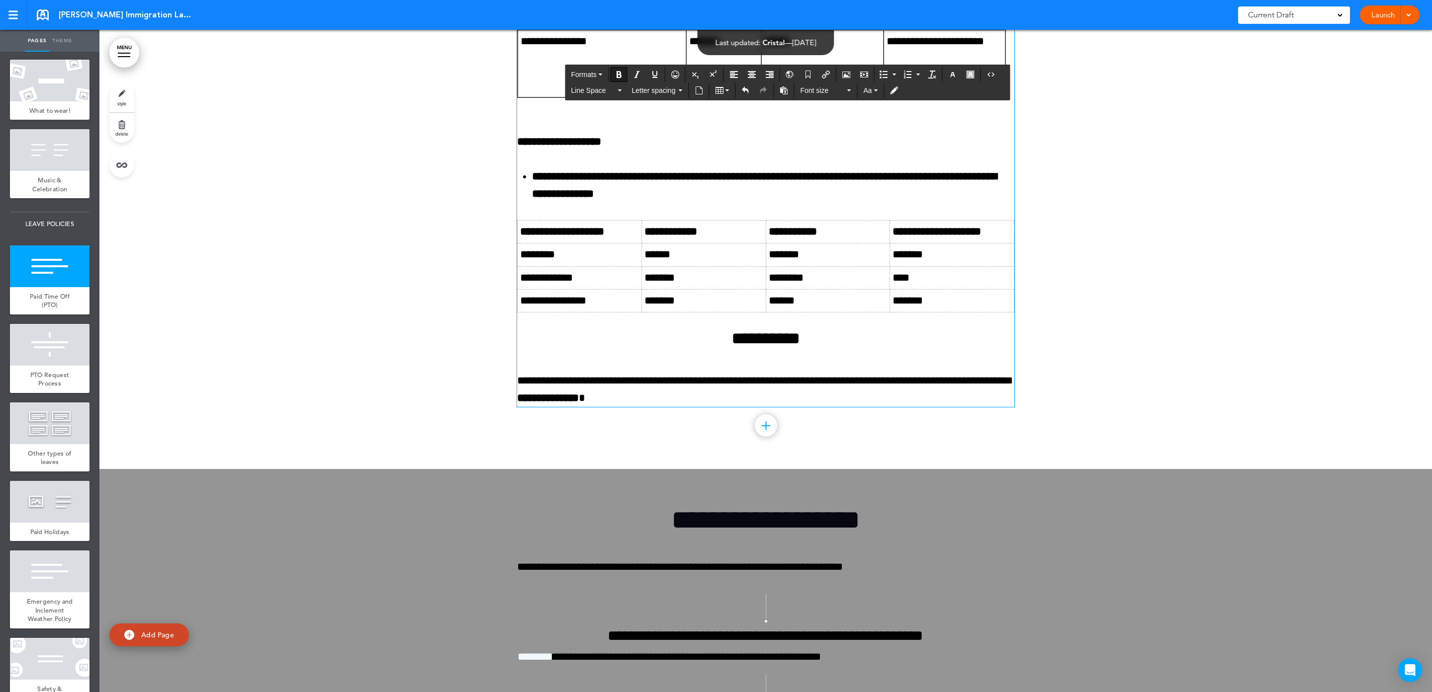
click at [956, 71] on icon "button" at bounding box center [952, 75] width 8 height 8
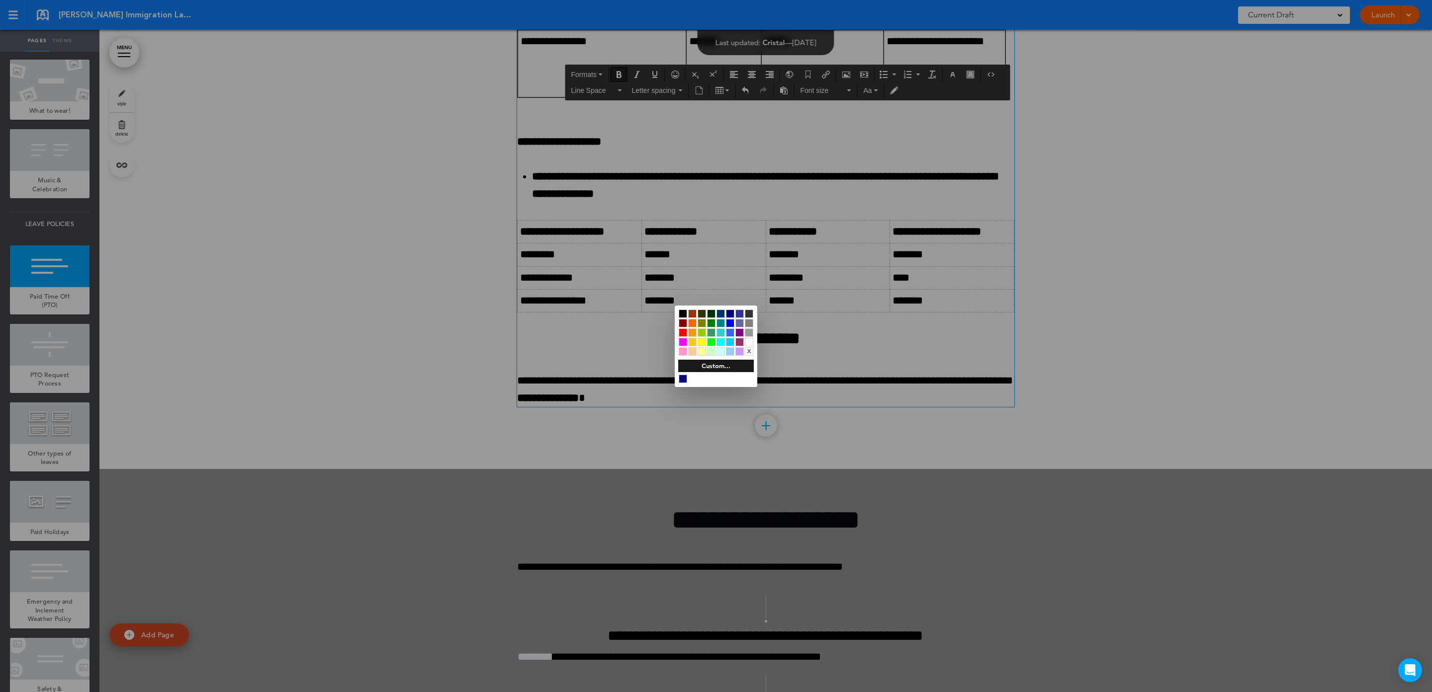
click at [683, 313] on div at bounding box center [683, 314] width 8 height 8
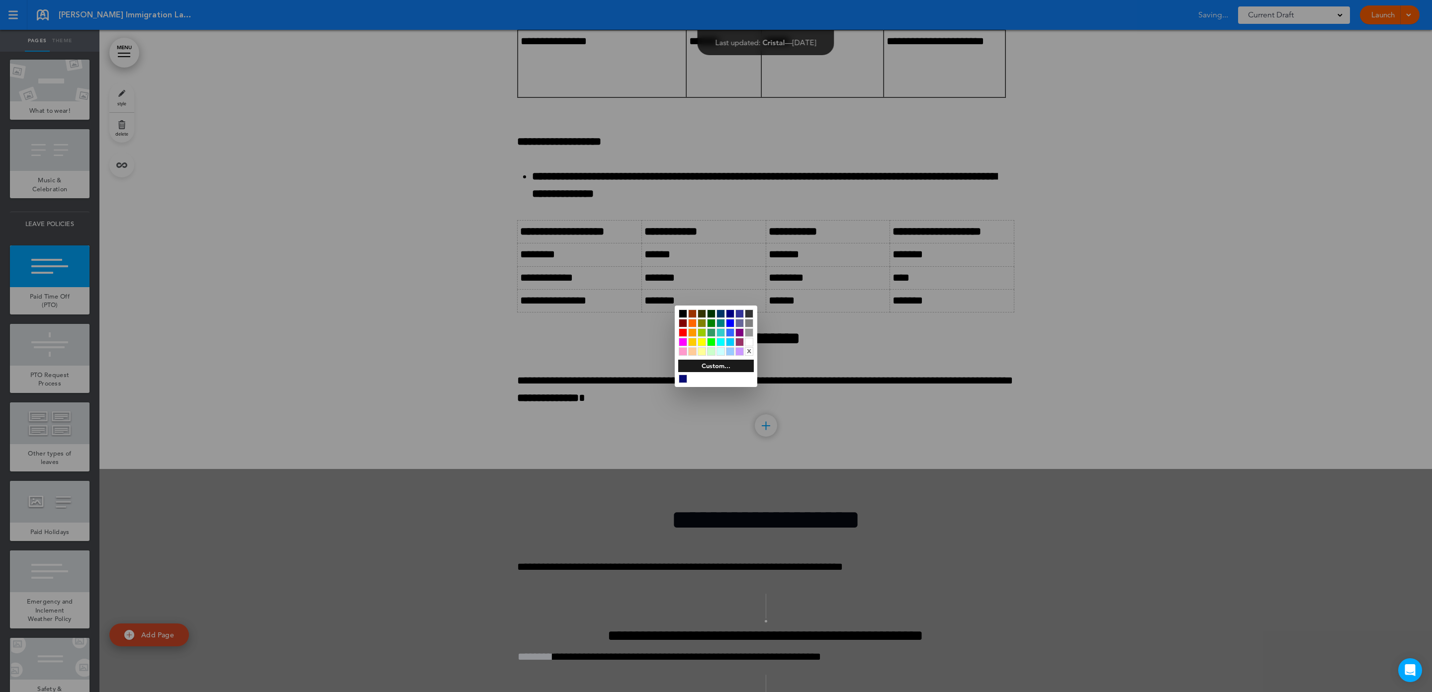
click at [551, 446] on div at bounding box center [716, 346] width 1432 height 692
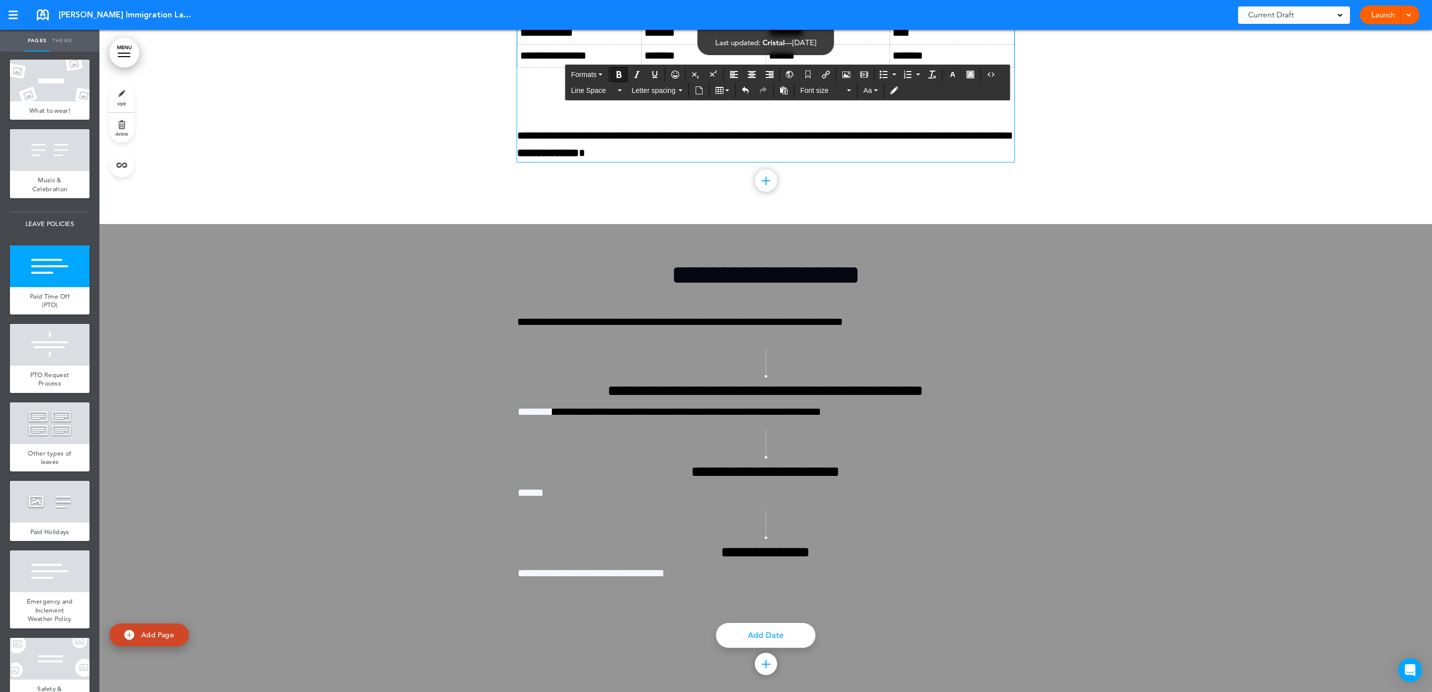
scroll to position [16762, 0]
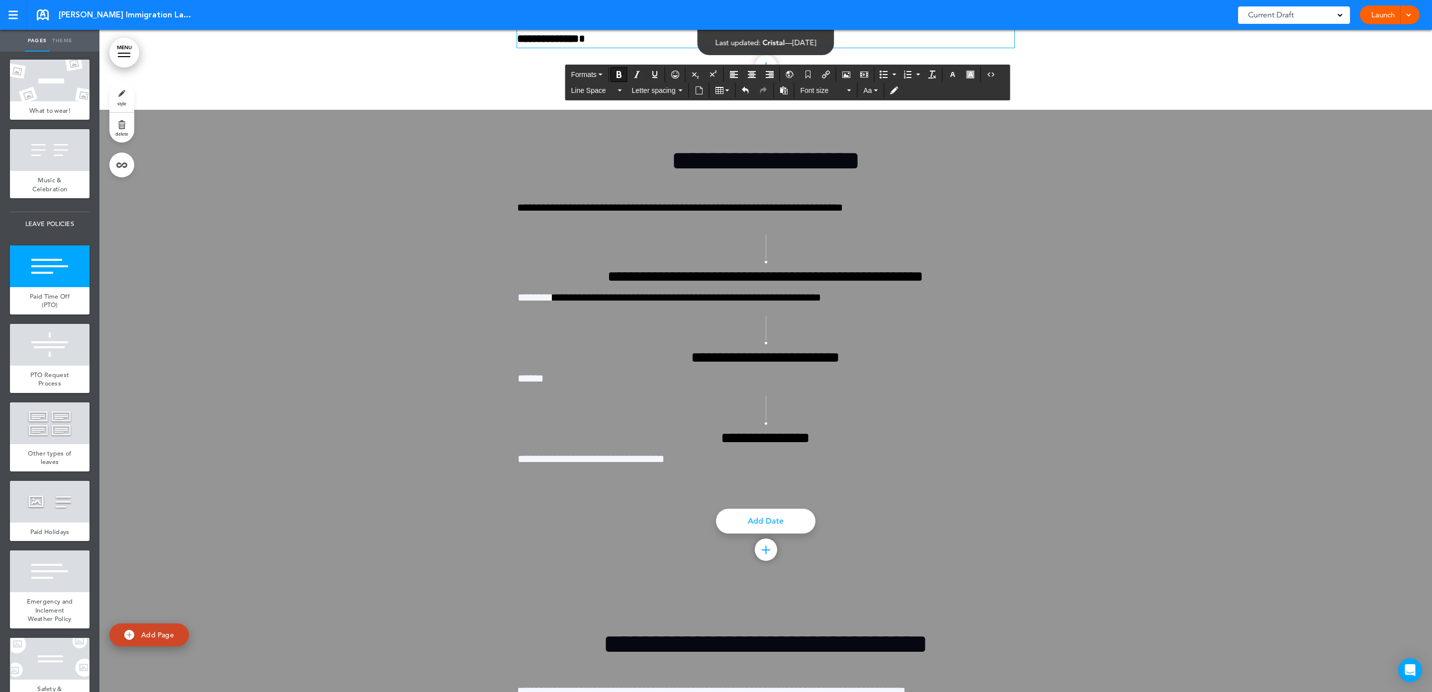
scroll to position [16986, 0]
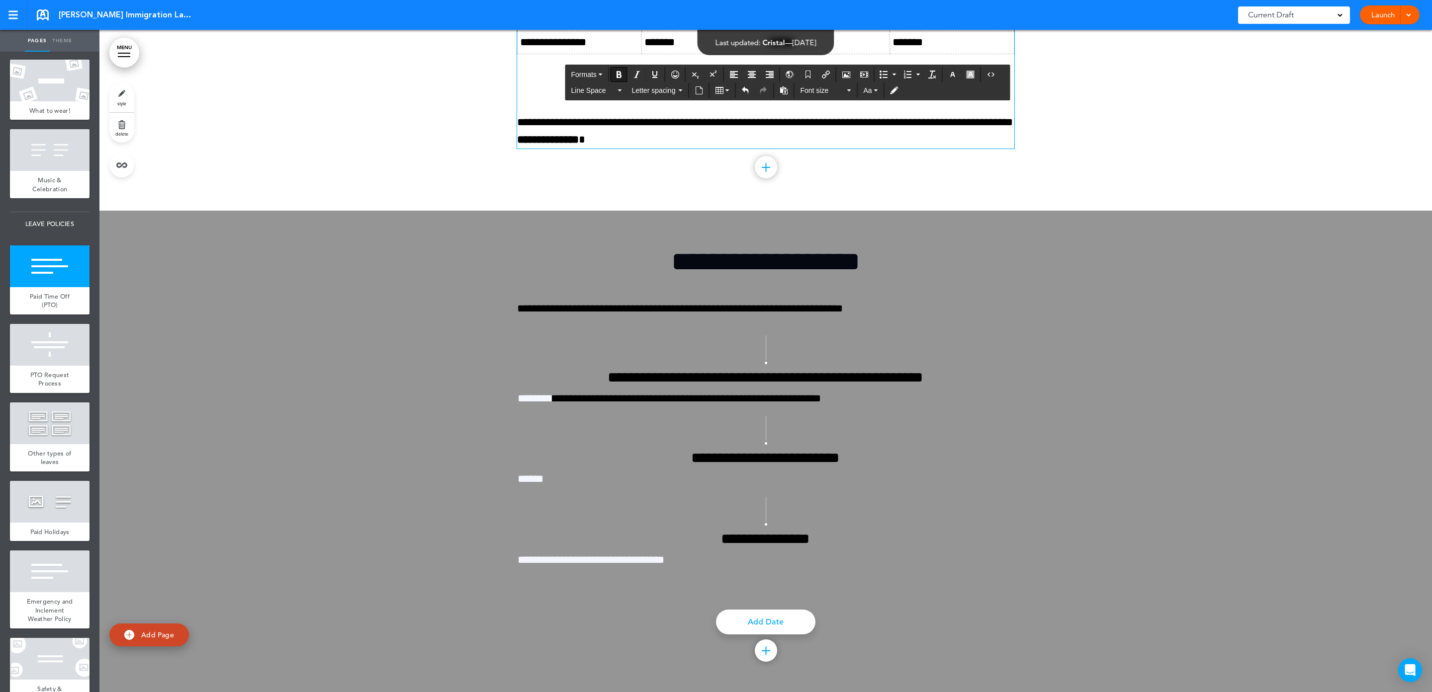
drag, startPoint x: 598, startPoint y: 151, endPoint x: 479, endPoint y: 154, distance: 119.4
click at [625, 71] on div "Bold" at bounding box center [618, 74] width 17 height 15
drag, startPoint x: 621, startPoint y: 149, endPoint x: 441, endPoint y: 156, distance: 179.6
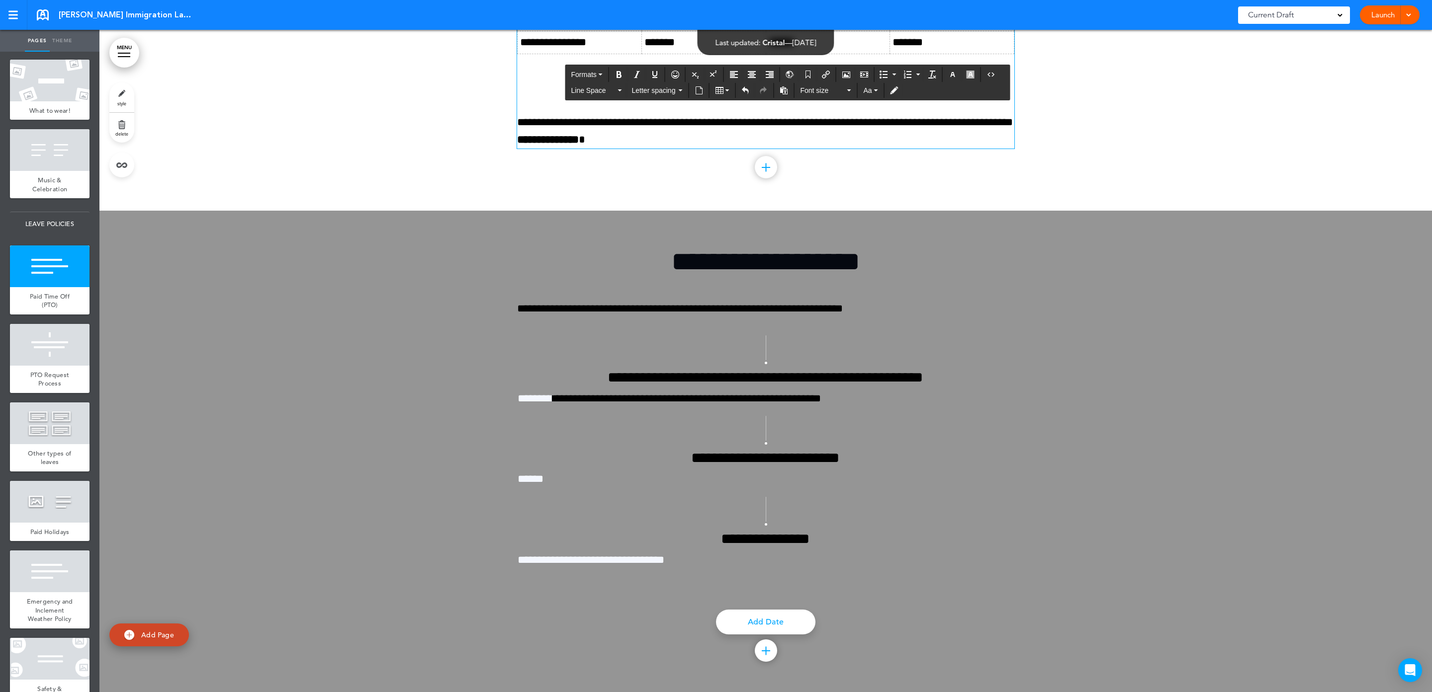
click at [622, 75] on icon "Bold" at bounding box center [619, 75] width 8 height 8
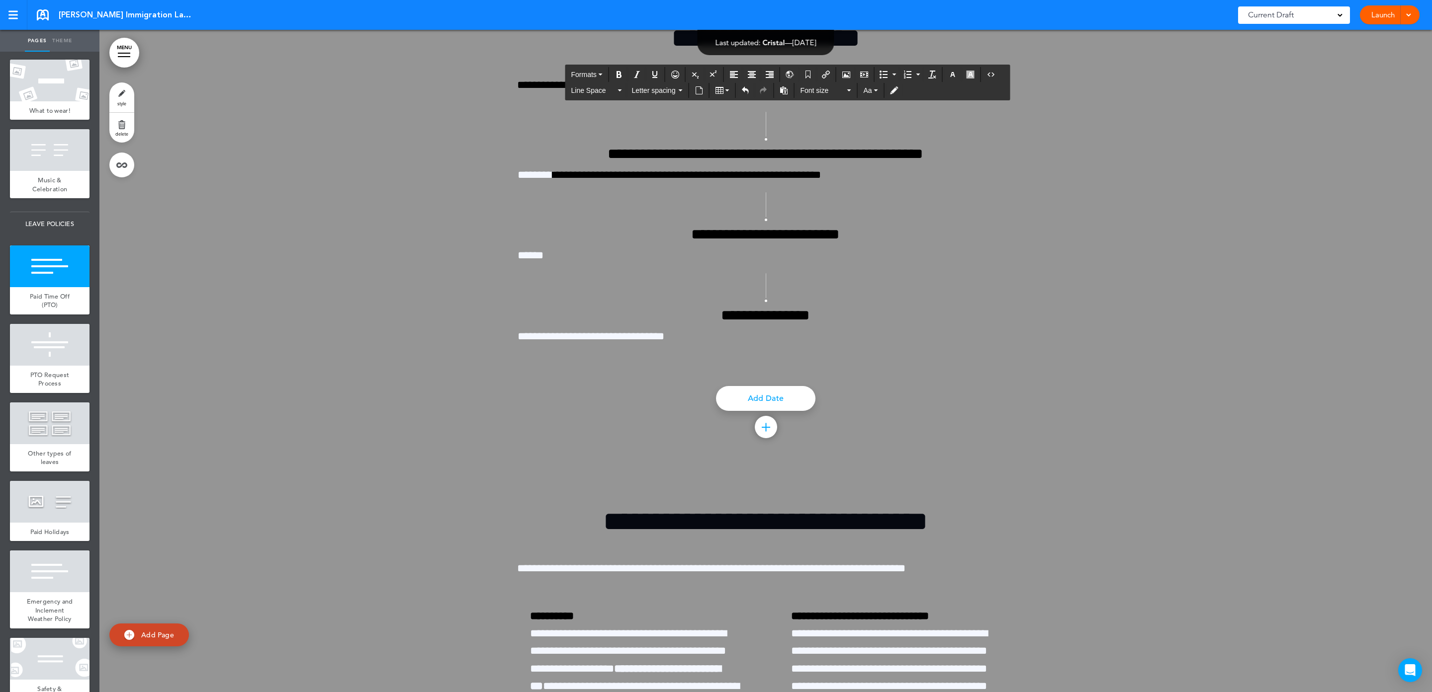
drag, startPoint x: 741, startPoint y: 476, endPoint x: 736, endPoint y: 474, distance: 5.7
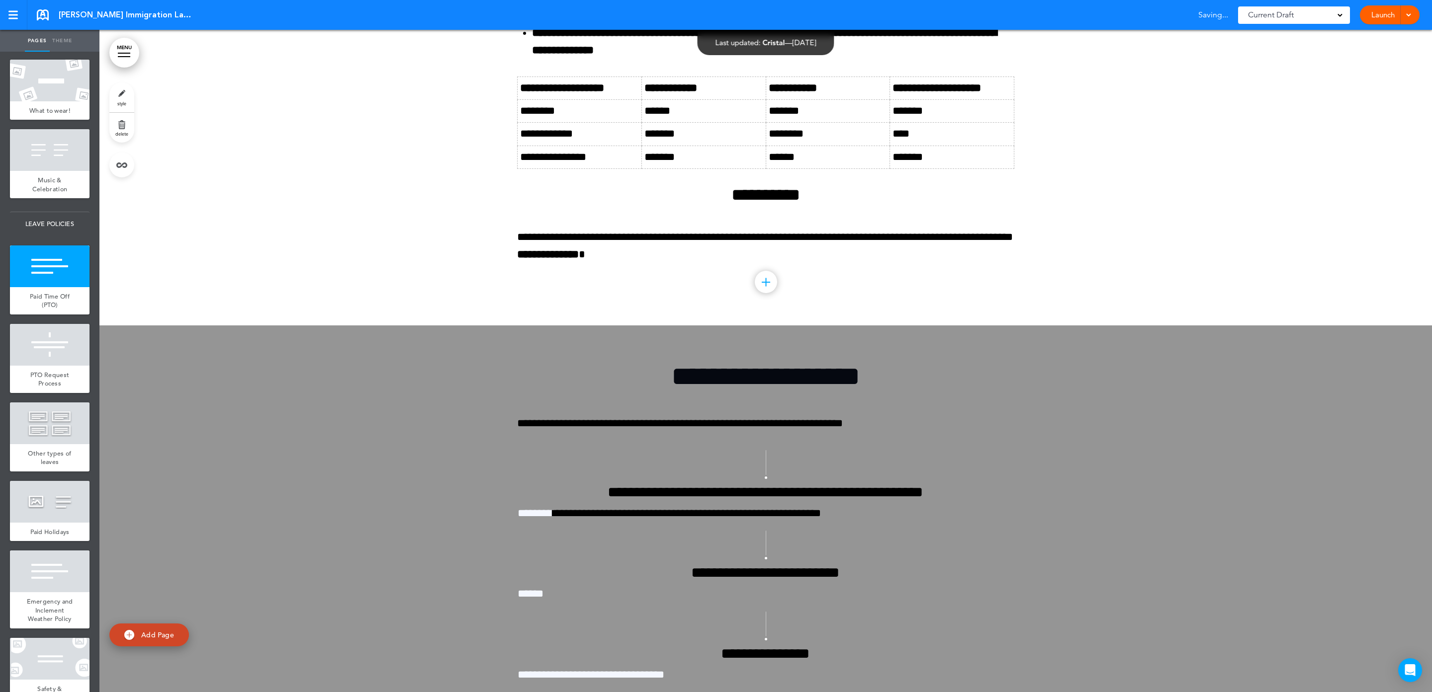
scroll to position [16538, 0]
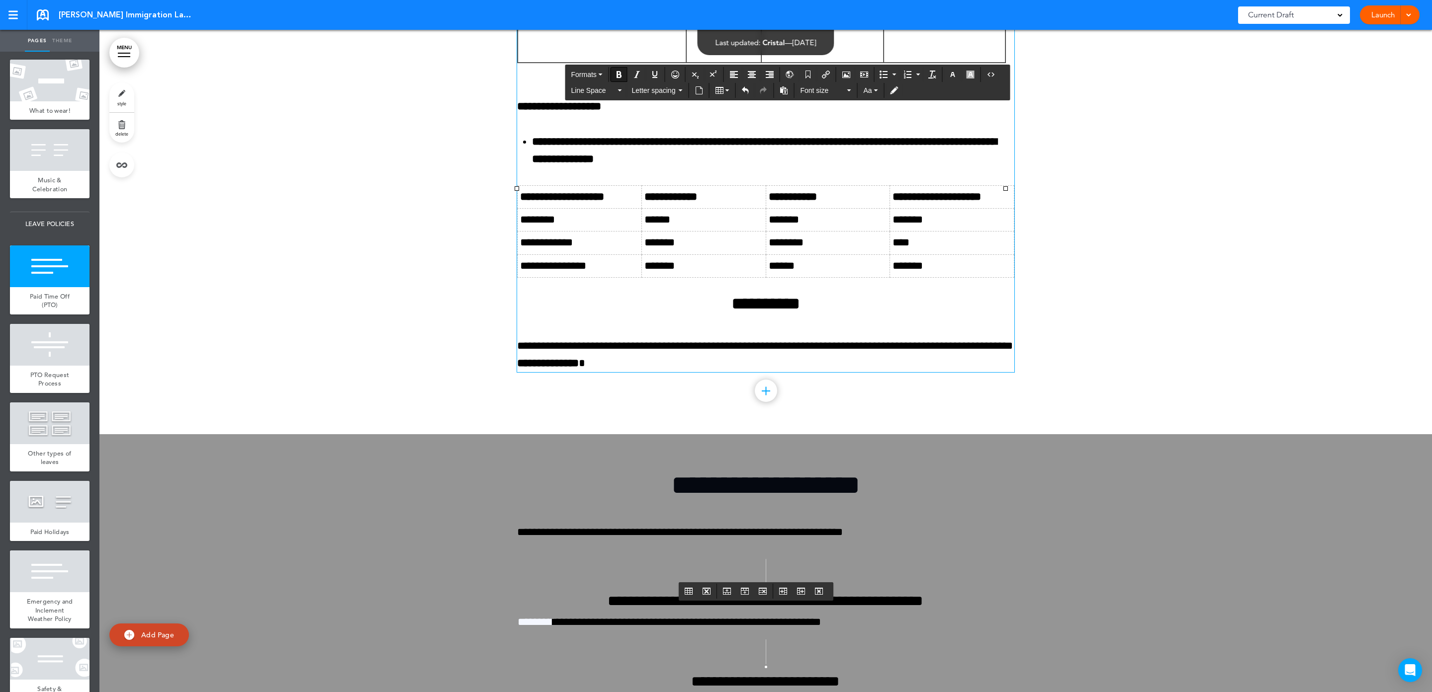
drag, startPoint x: 901, startPoint y: 423, endPoint x: 937, endPoint y: 439, distance: 39.4
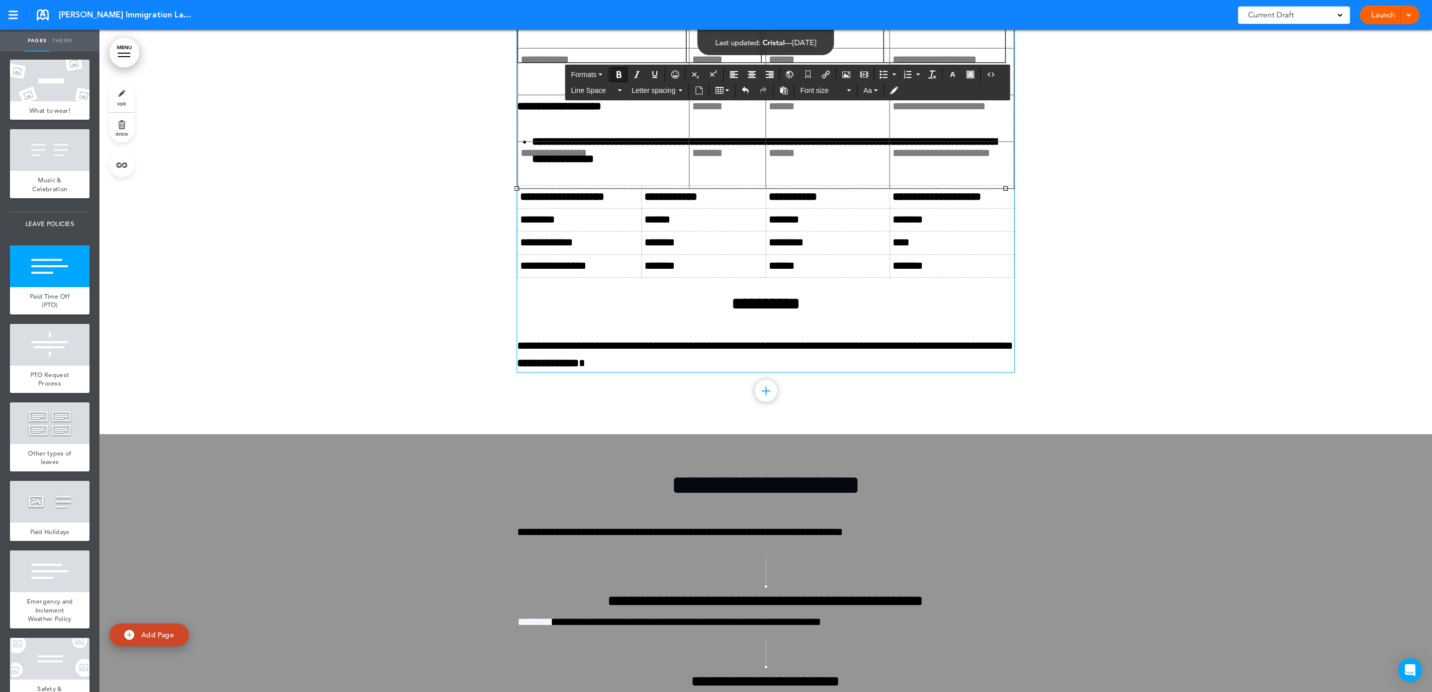
drag, startPoint x: 1002, startPoint y: 397, endPoint x: 1015, endPoint y: 393, distance: 13.0
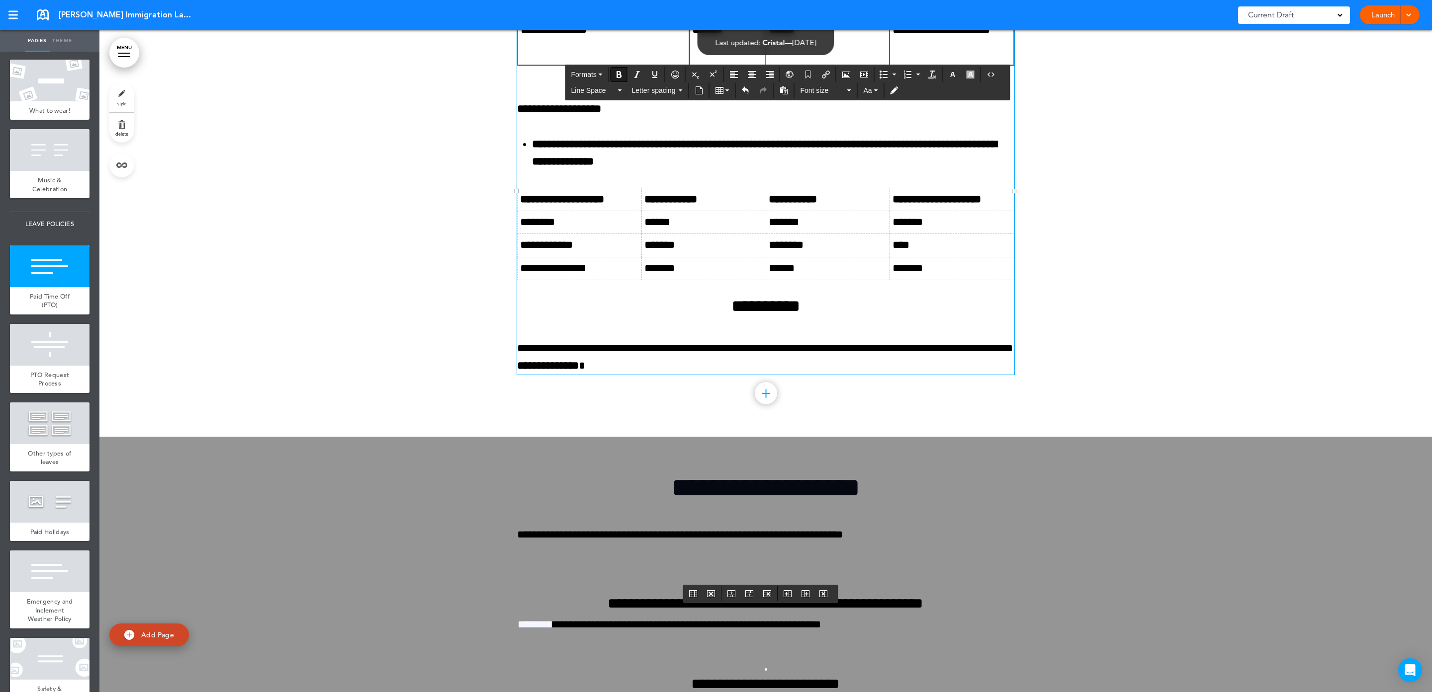
drag, startPoint x: 698, startPoint y: 482, endPoint x: 686, endPoint y: 476, distance: 13.8
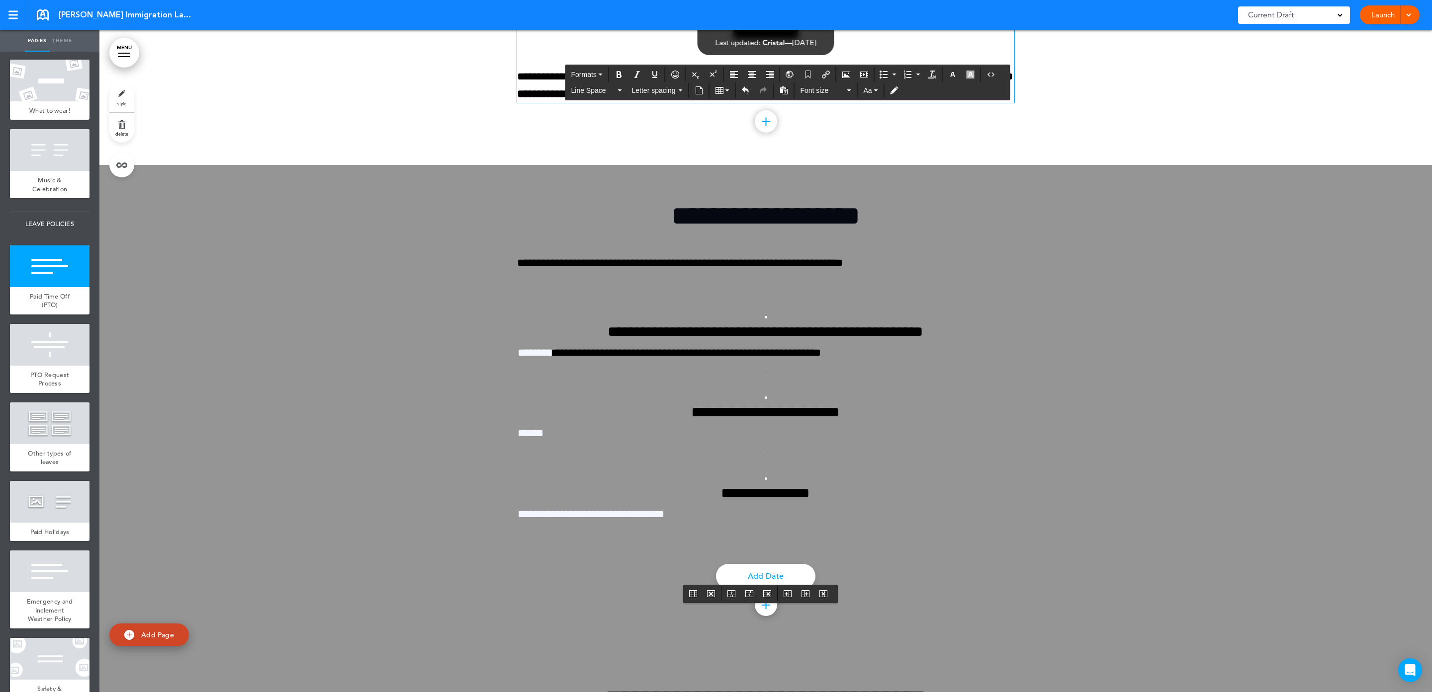
scroll to position [16762, 0]
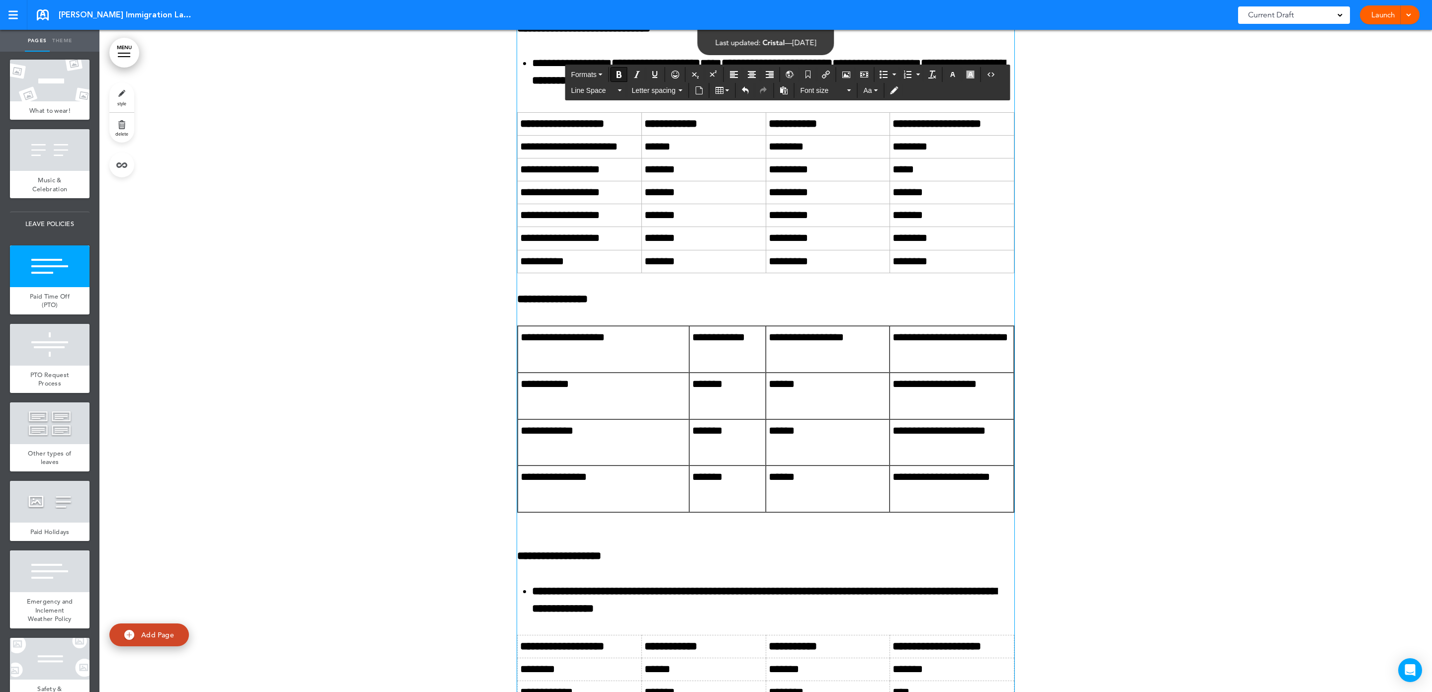
scroll to position [16314, 0]
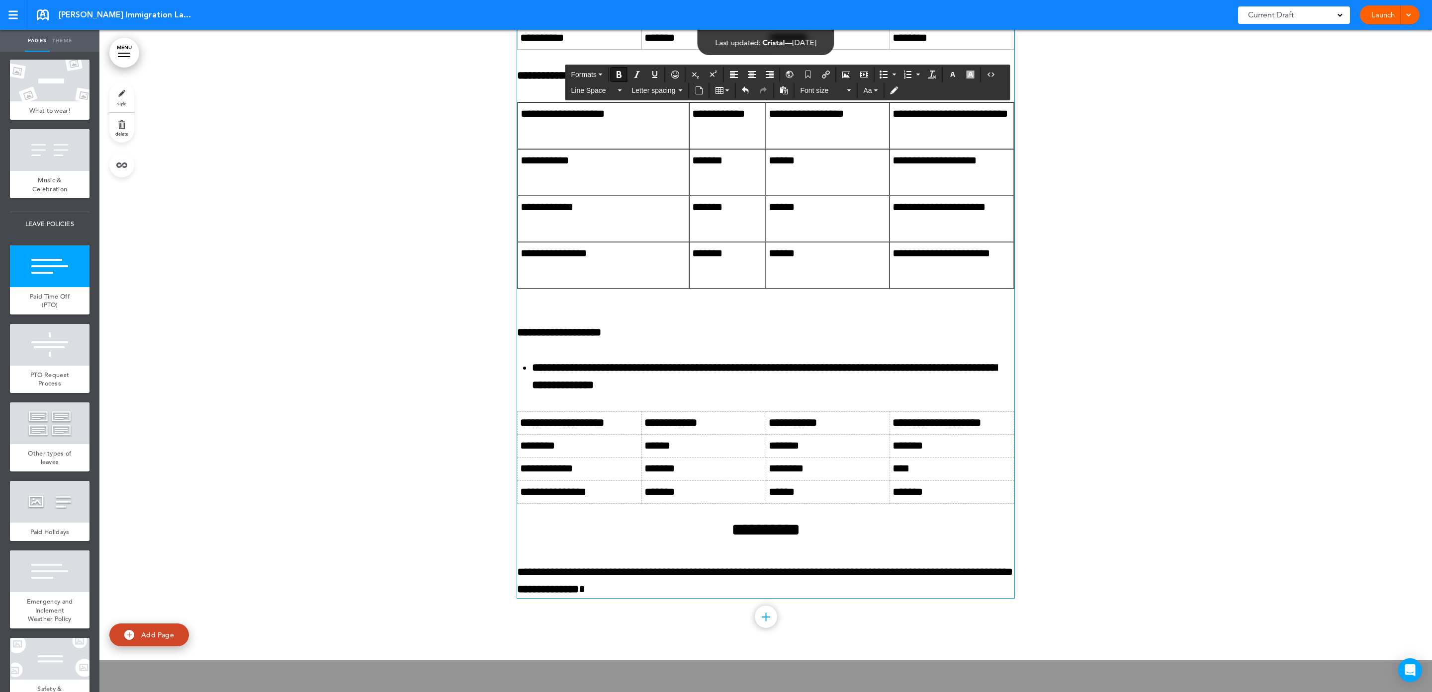
drag, startPoint x: 700, startPoint y: 333, endPoint x: 591, endPoint y: 334, distance: 108.9
click at [1001, 26] on td "********" at bounding box center [952, 14] width 124 height 23
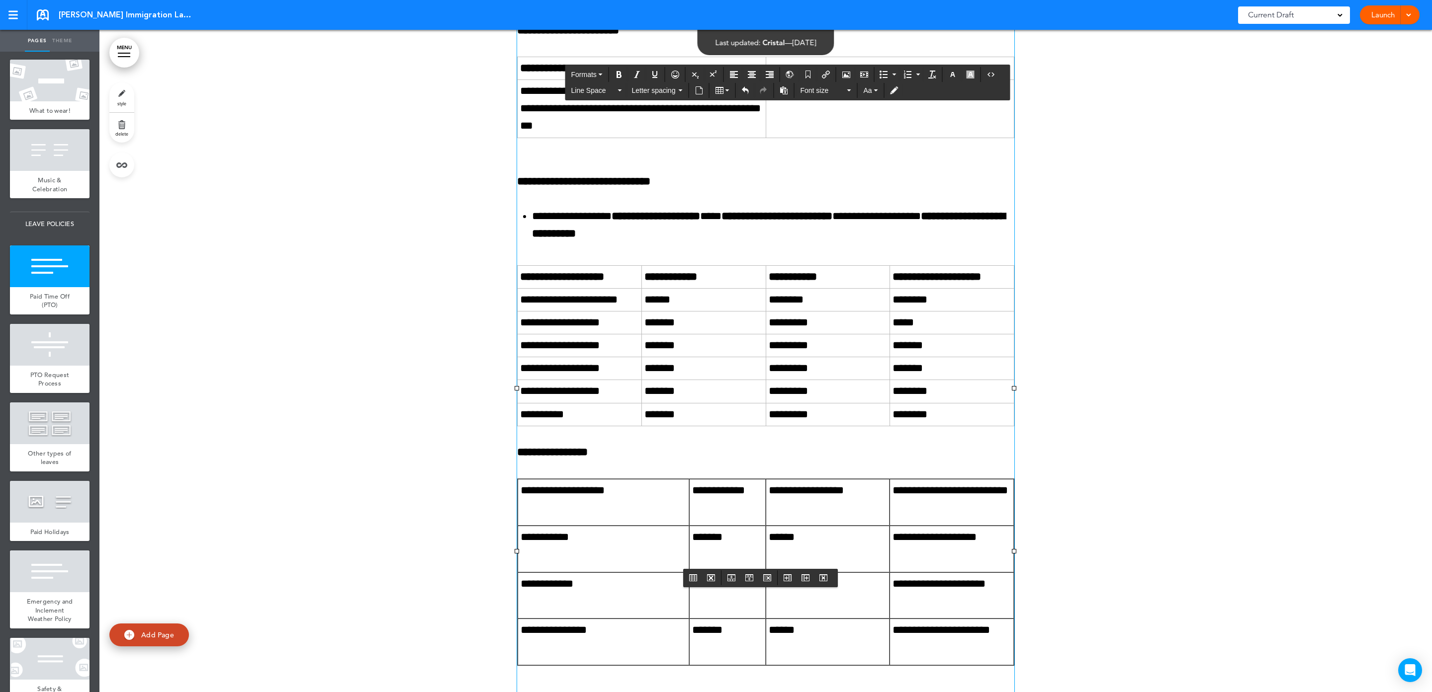
scroll to position [15867, 0]
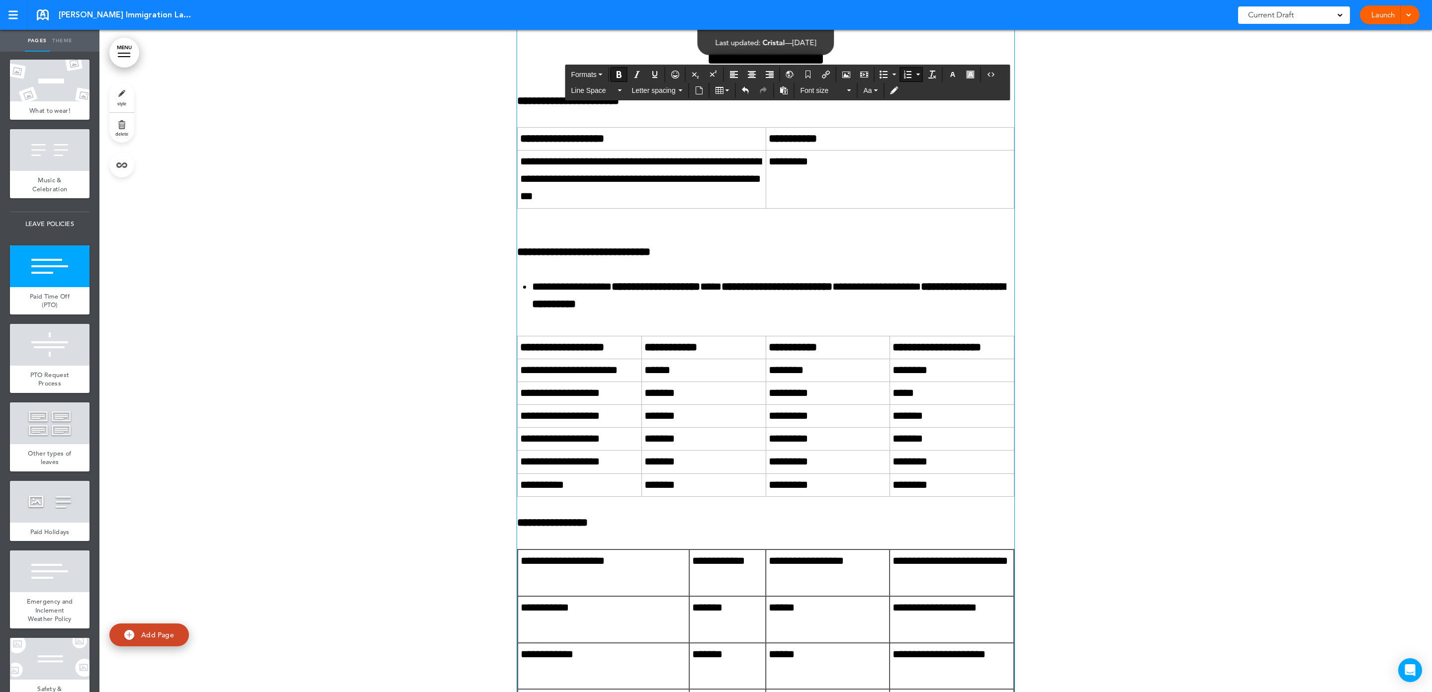
drag, startPoint x: 528, startPoint y: 331, endPoint x: 949, endPoint y: 332, distance: 420.5
copy span "**********"
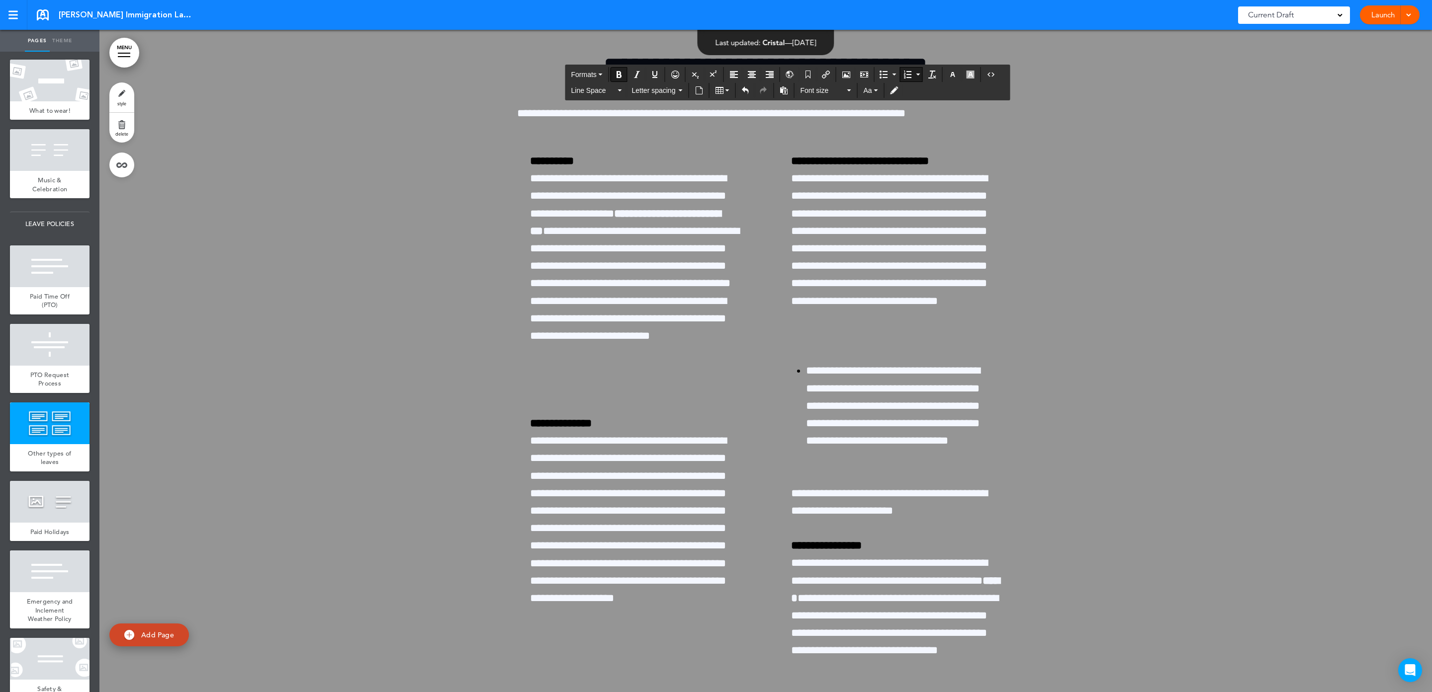
scroll to position [17433, 0]
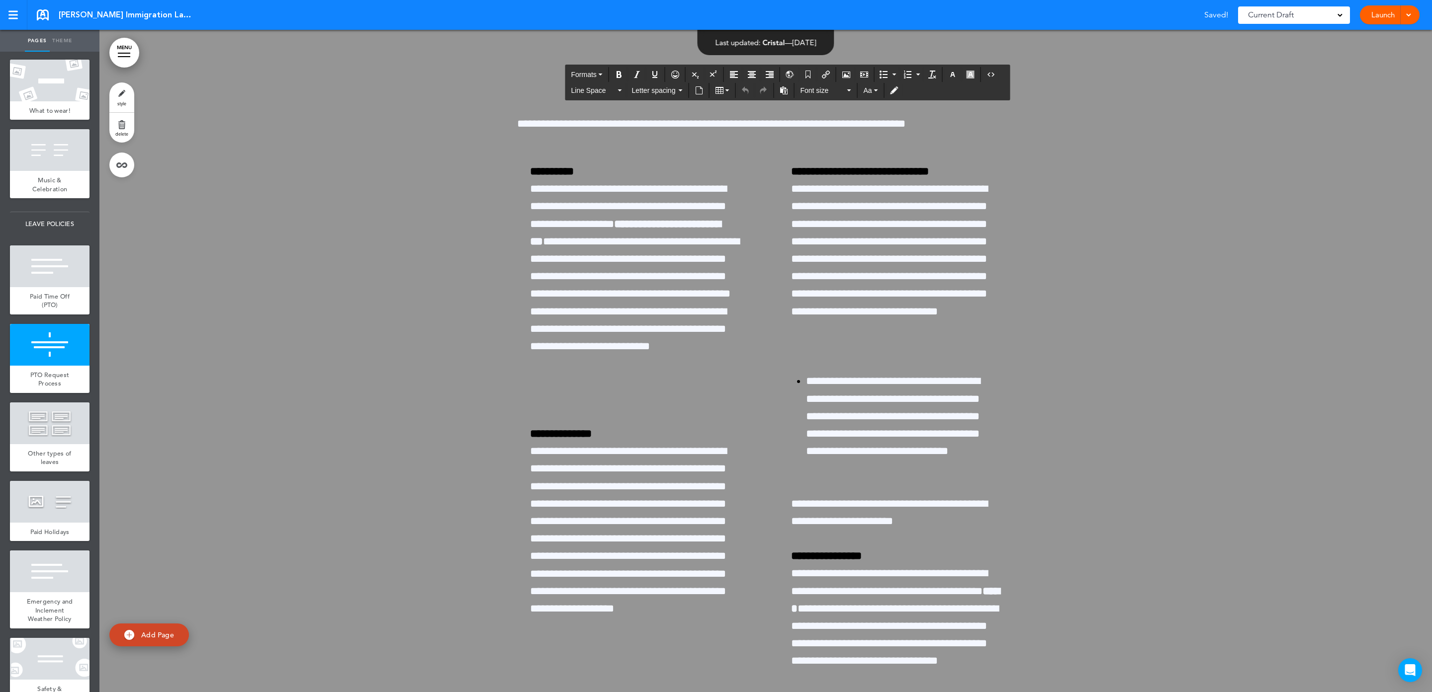
drag, startPoint x: 673, startPoint y: 306, endPoint x: 850, endPoint y: 304, distance: 177.0
paste div
